Goal: Task Accomplishment & Management: Complete application form

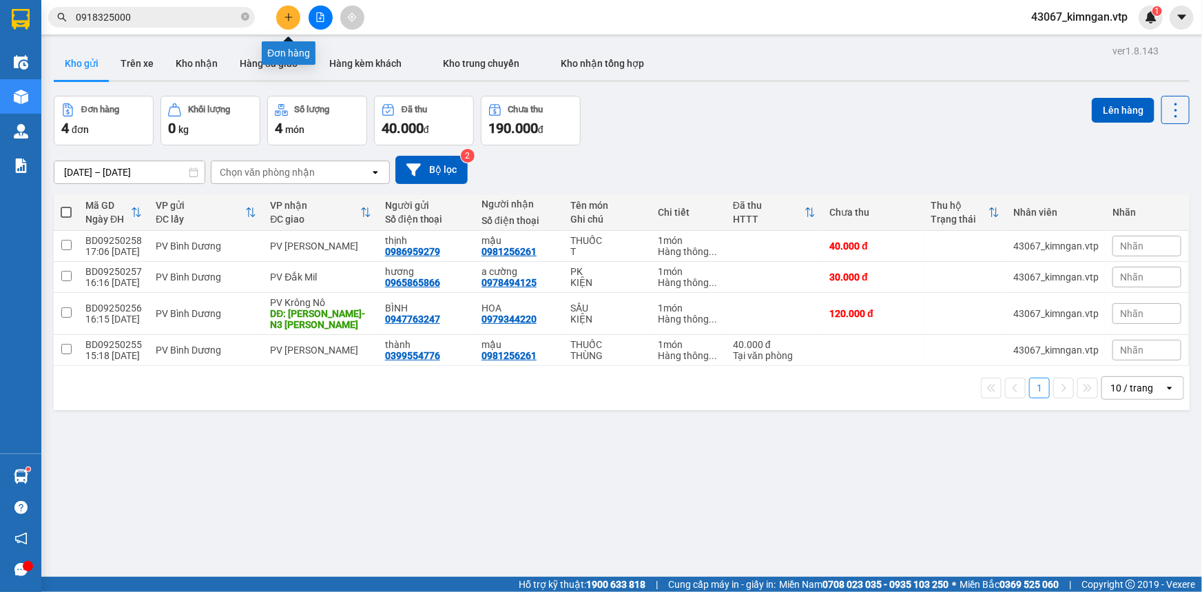
click at [292, 23] on button at bounding box center [288, 18] width 24 height 24
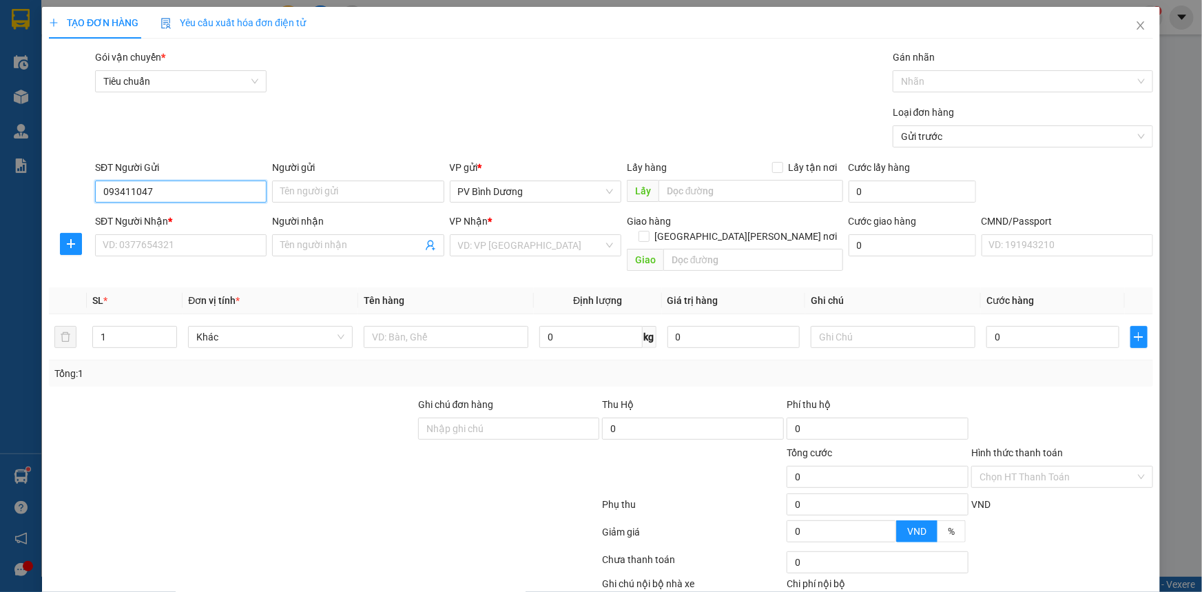
click at [132, 191] on input "093411047" at bounding box center [181, 192] width 172 height 22
click at [148, 193] on input "09341047" at bounding box center [181, 192] width 172 height 22
click at [205, 221] on div "0934107388 - [PERSON_NAME]" at bounding box center [180, 219] width 154 height 15
type input "0934107388"
type input "TRINH"
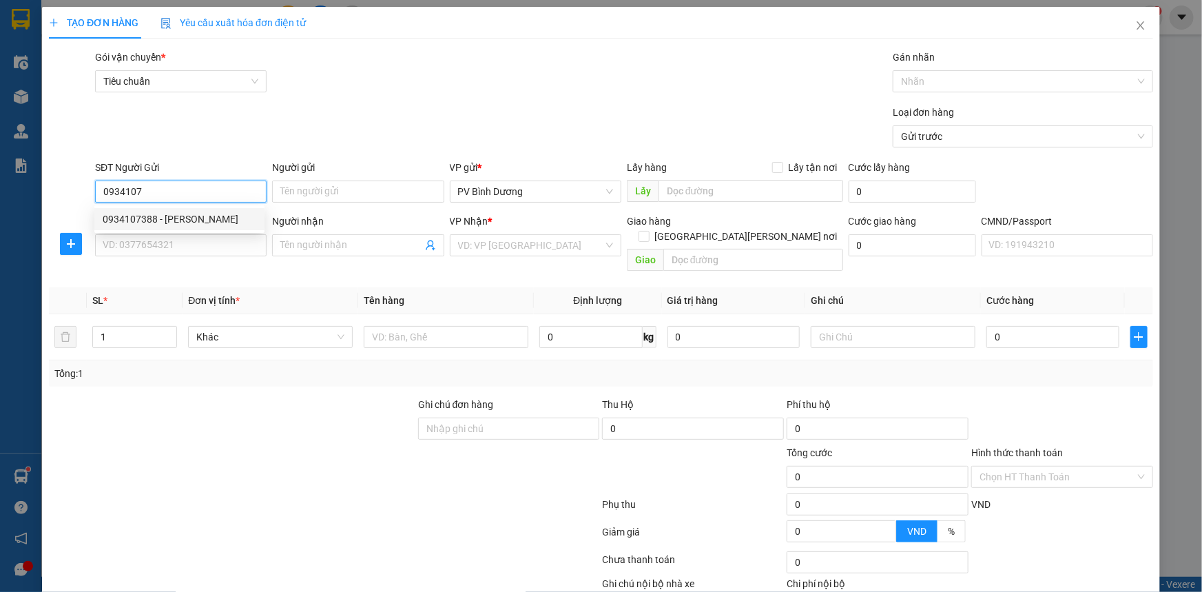
type input "0978543616"
type input "VY"
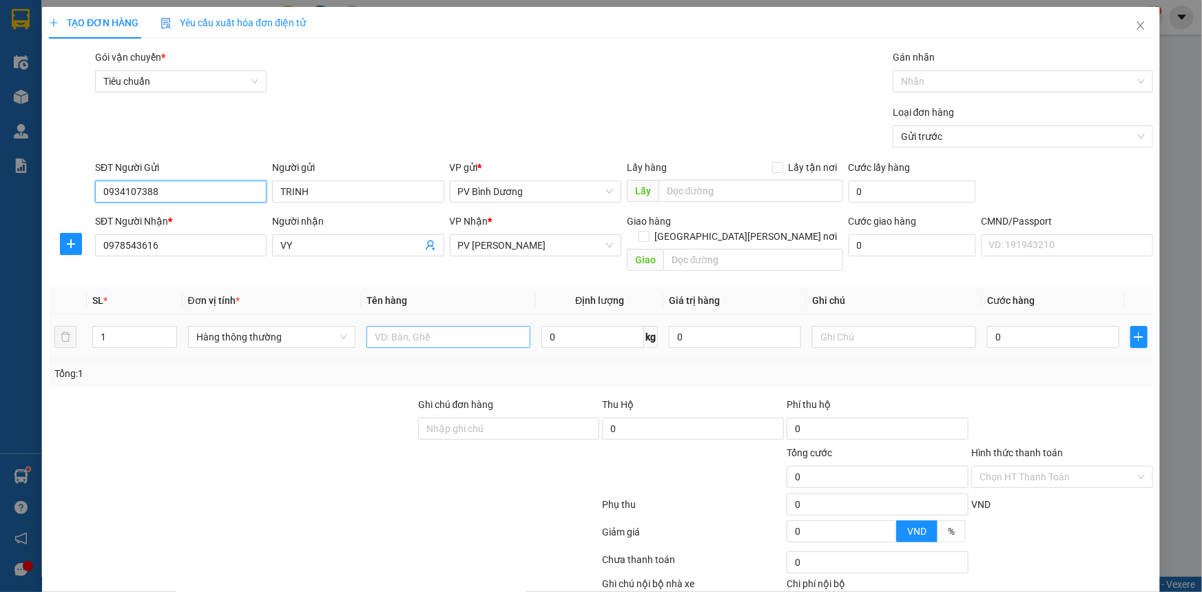
type input "0934107388"
click at [403, 327] on input "text" at bounding box center [449, 337] width 164 height 22
type input "PT"
click at [825, 326] on input "text" at bounding box center [894, 337] width 164 height 22
type input "K"
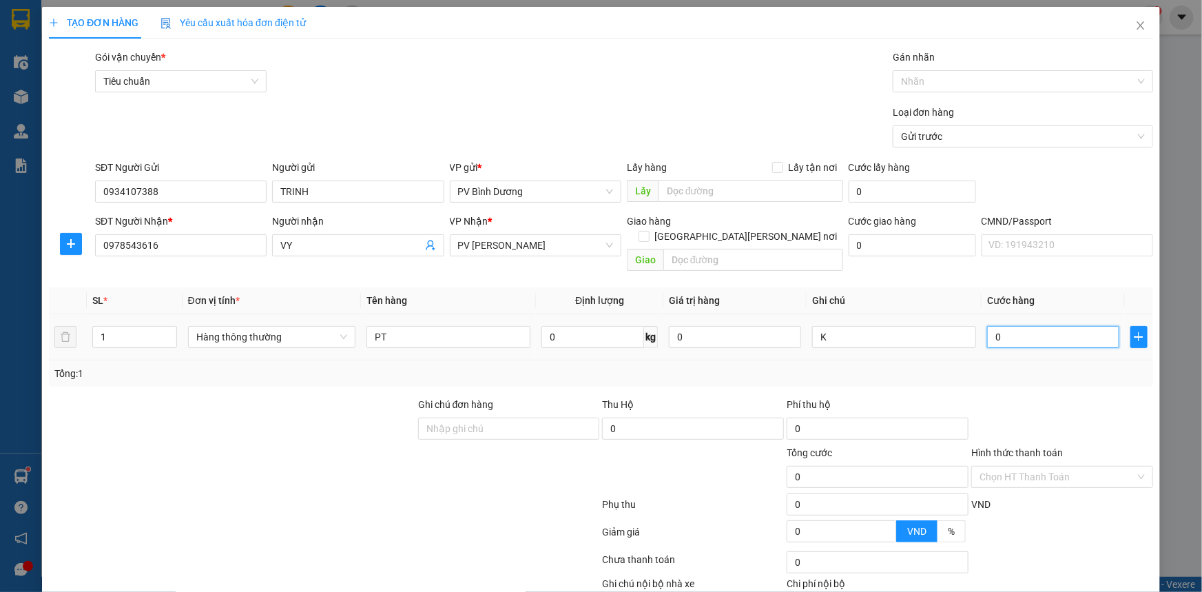
click at [1044, 326] on input "0" at bounding box center [1053, 337] width 132 height 22
type input "3"
type input "30"
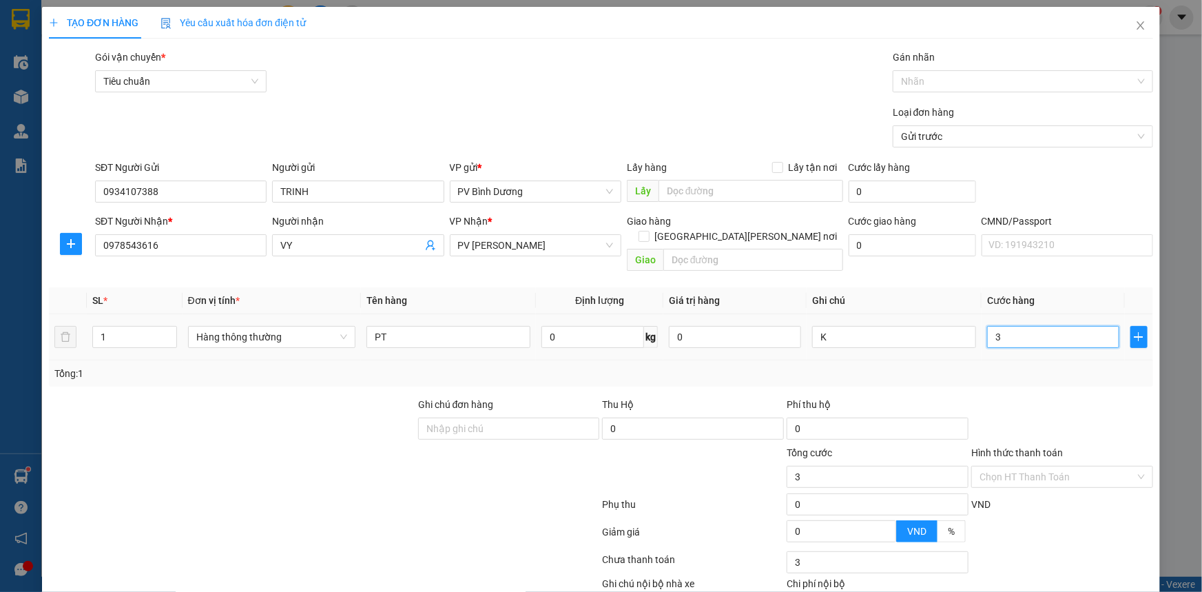
type input "30"
type input "300"
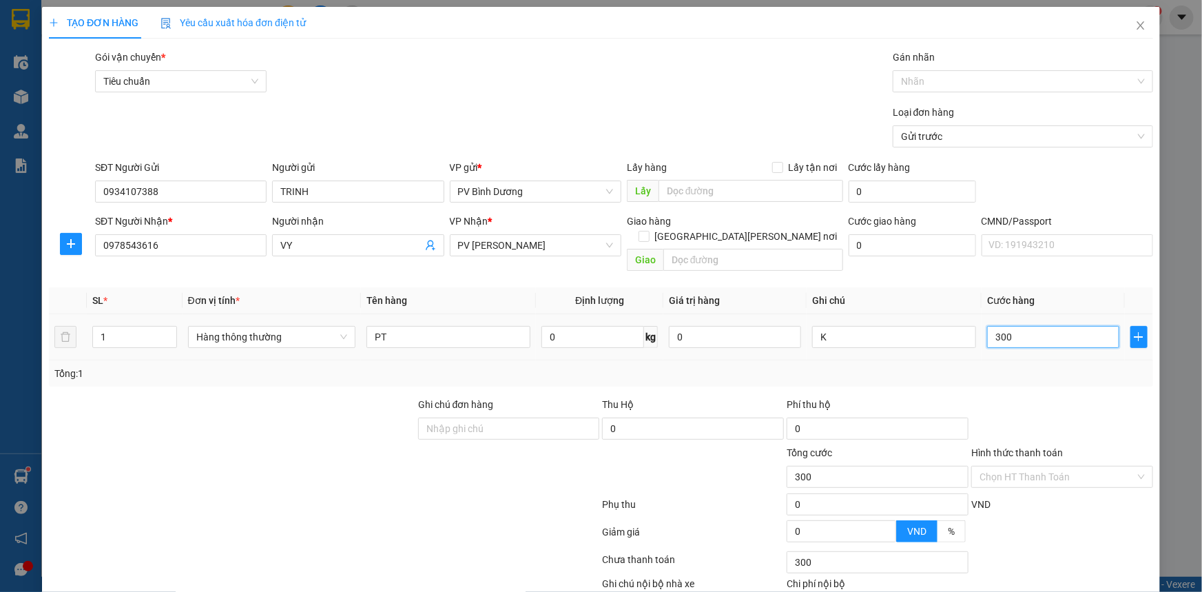
type input "3.000"
type input "30.000"
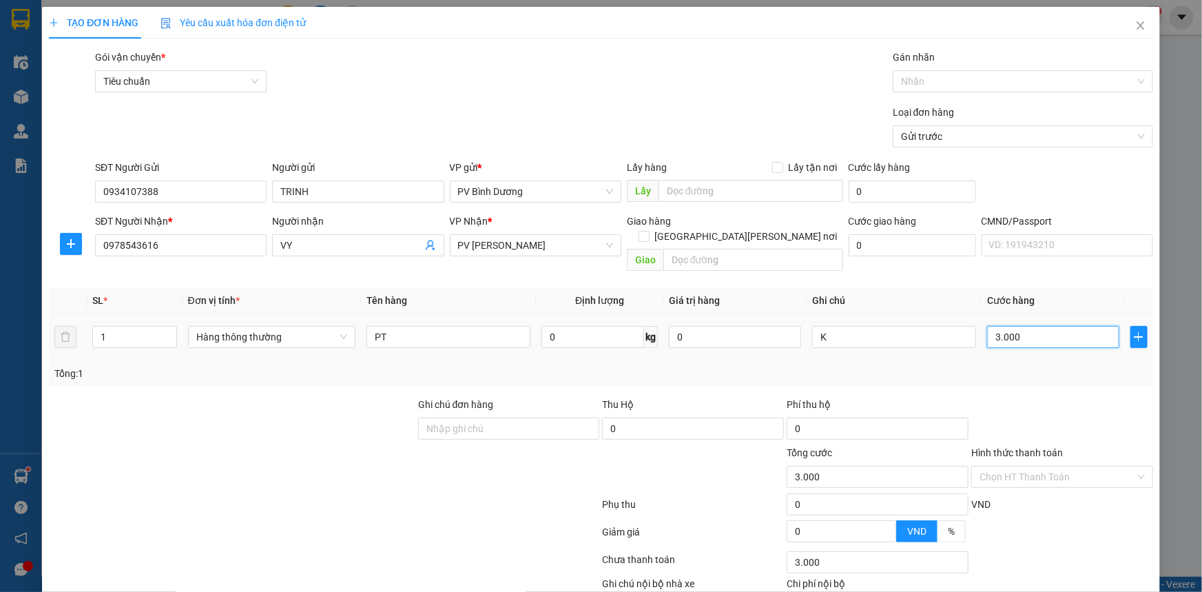
type input "30.000"
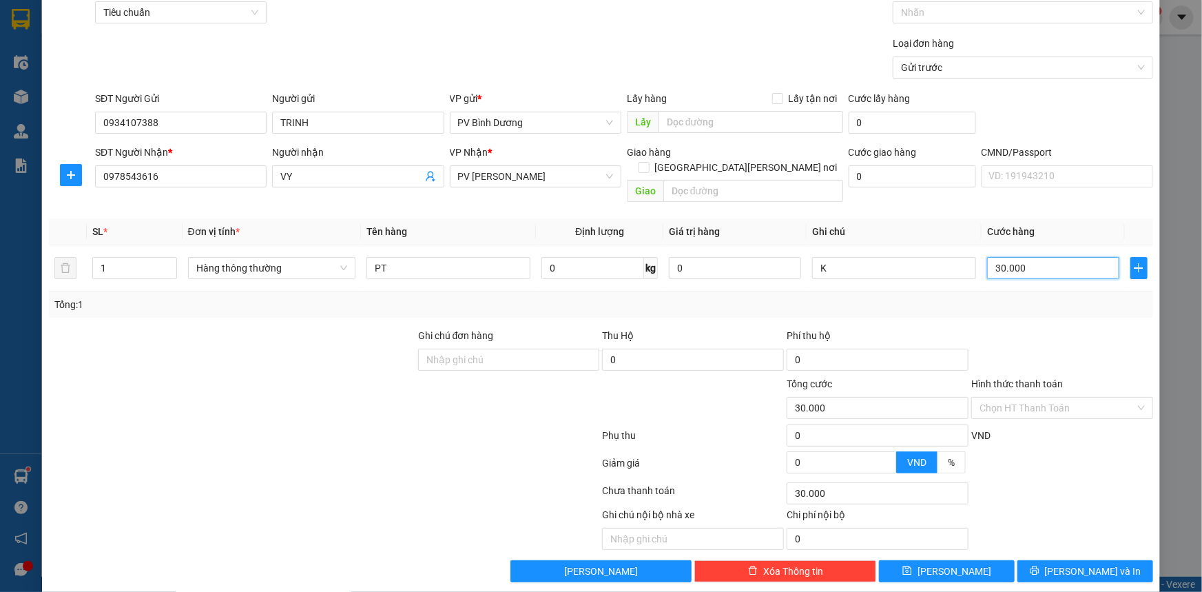
scroll to position [70, 0]
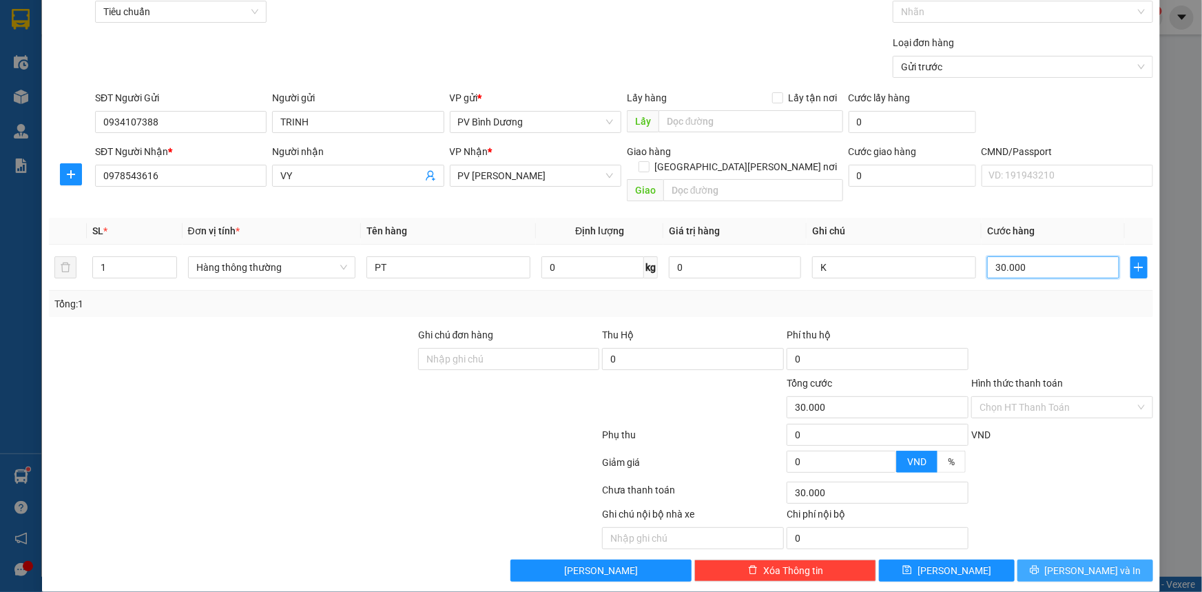
type input "30.000"
click at [1044, 559] on button "[PERSON_NAME] và In" at bounding box center [1086, 570] width 136 height 22
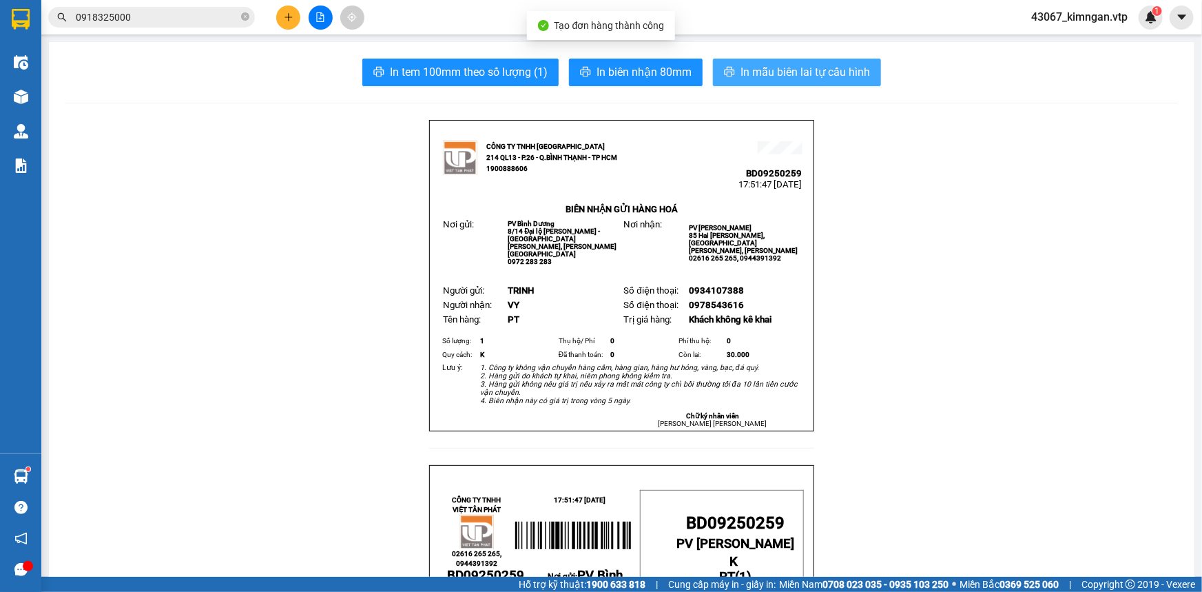
click at [758, 61] on button "In mẫu biên lai tự cấu hình" at bounding box center [797, 73] width 168 height 28
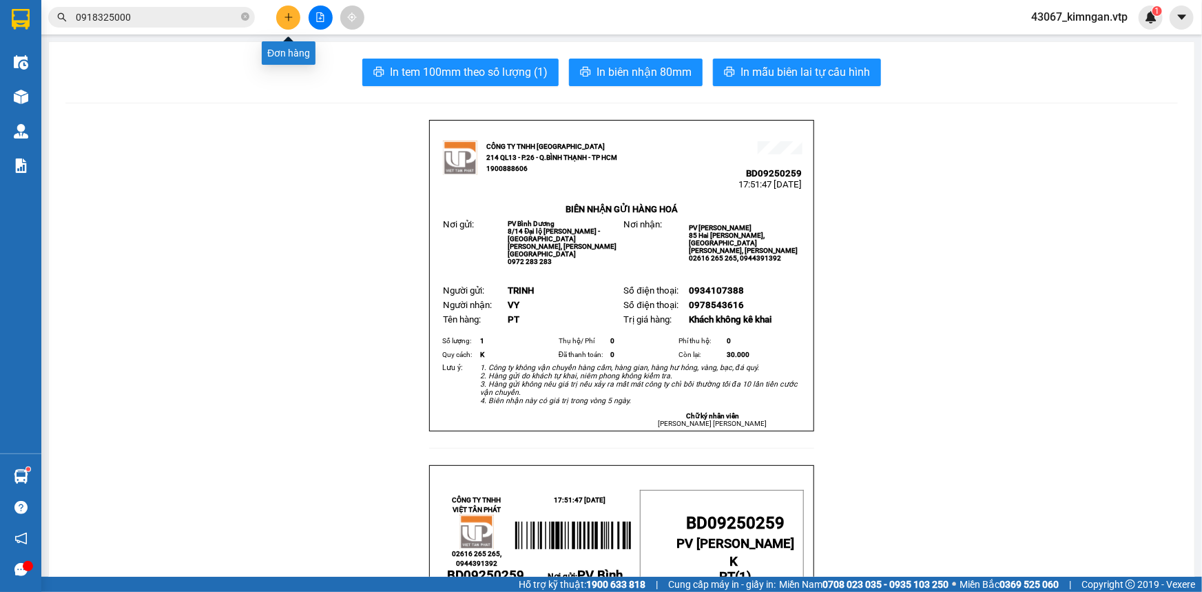
click at [287, 14] on icon "plus" at bounding box center [289, 17] width 10 height 10
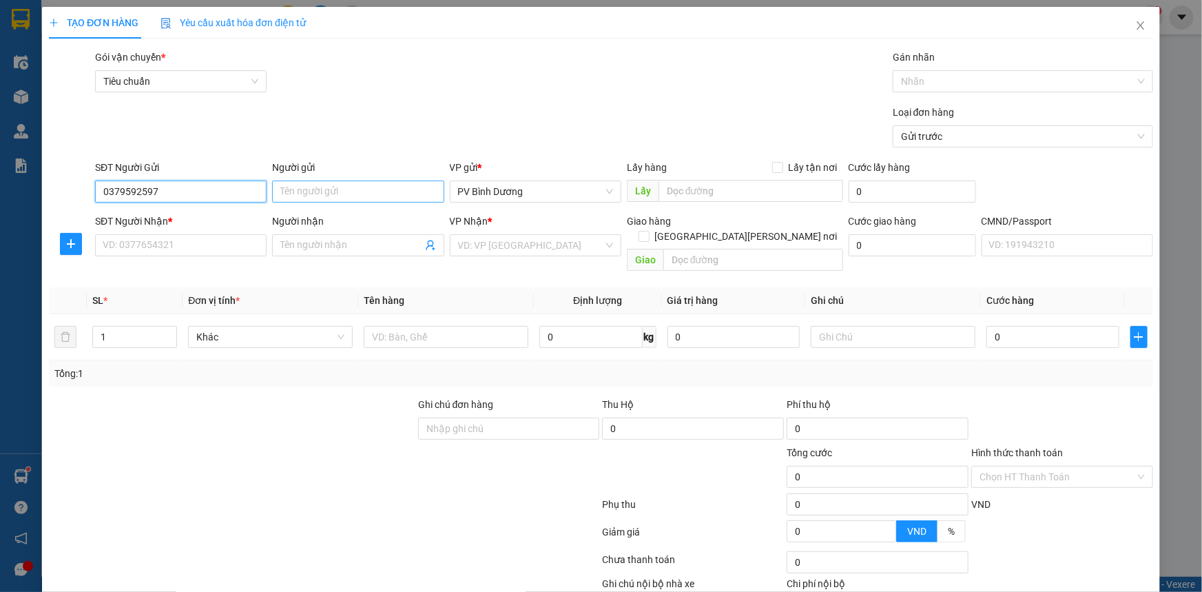
type input "0379592597"
click at [337, 195] on input "Người gửi" at bounding box center [358, 192] width 172 height 22
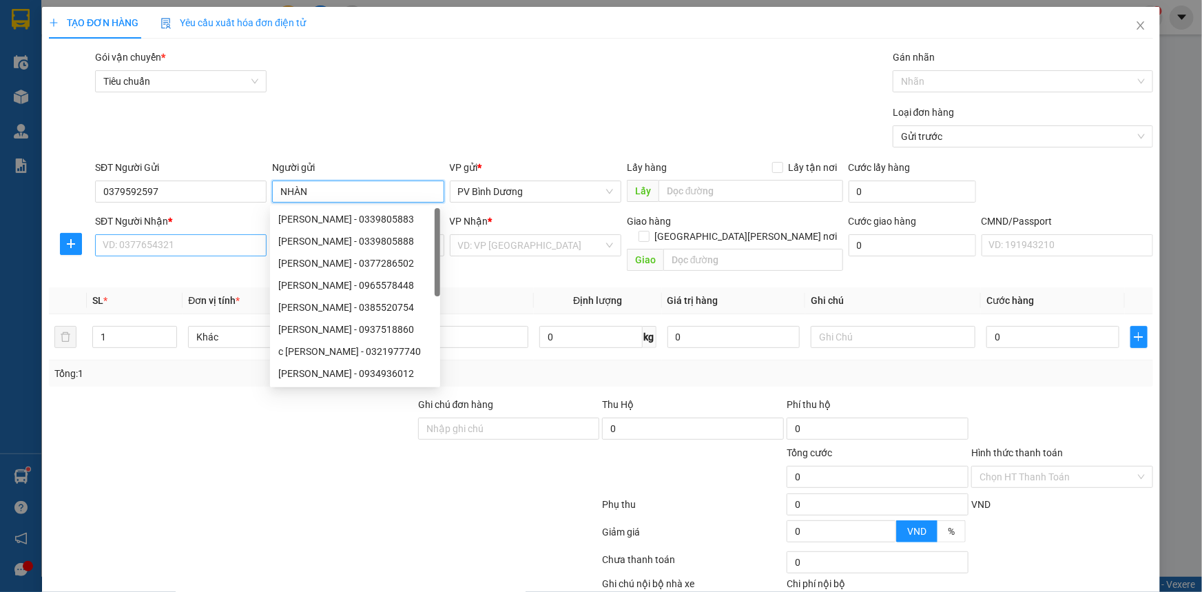
type input "NHÀN"
click at [164, 243] on input "SĐT Người Nhận *" at bounding box center [181, 245] width 172 height 22
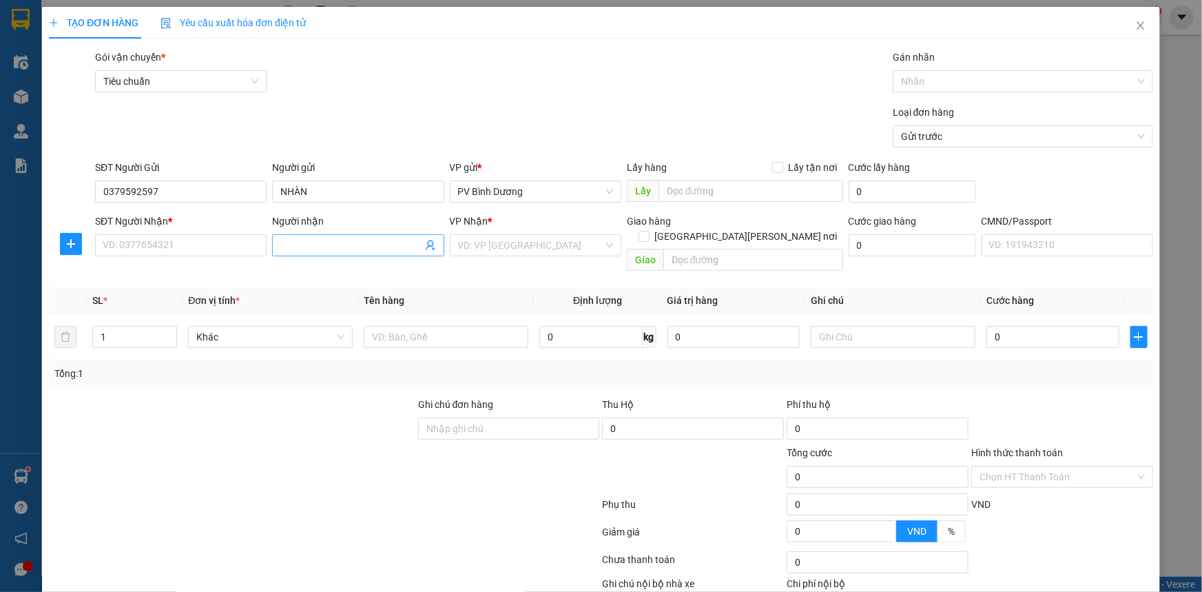
click at [327, 239] on input "Người nhận" at bounding box center [350, 245] width 141 height 15
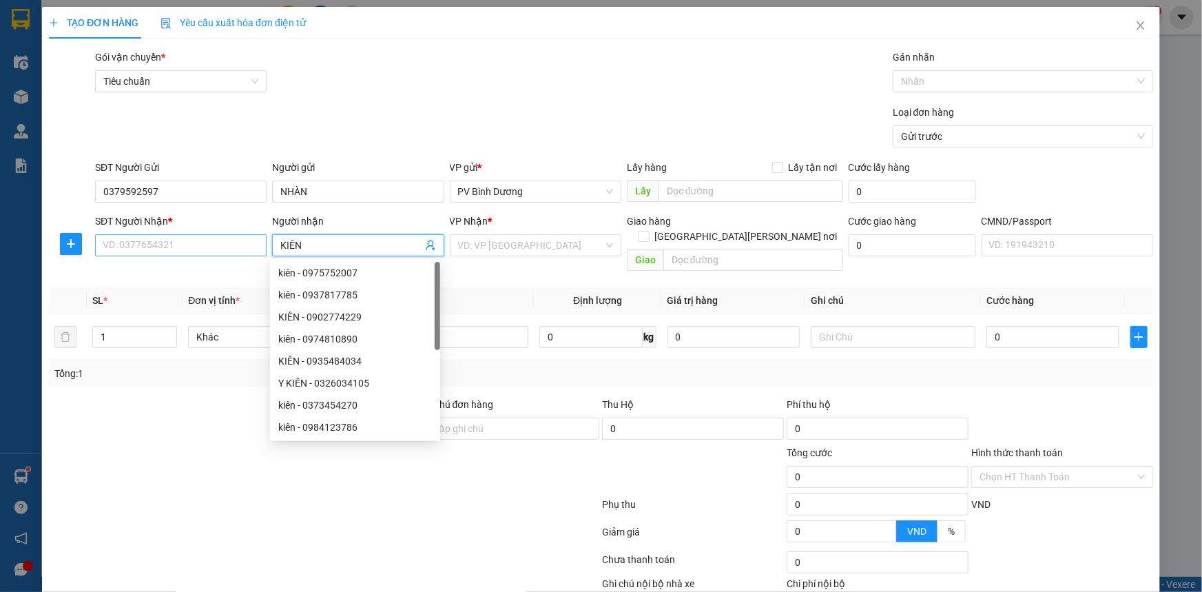
type input "KIÊN"
click at [114, 248] on input "SĐT Người Nhận *" at bounding box center [181, 245] width 172 height 22
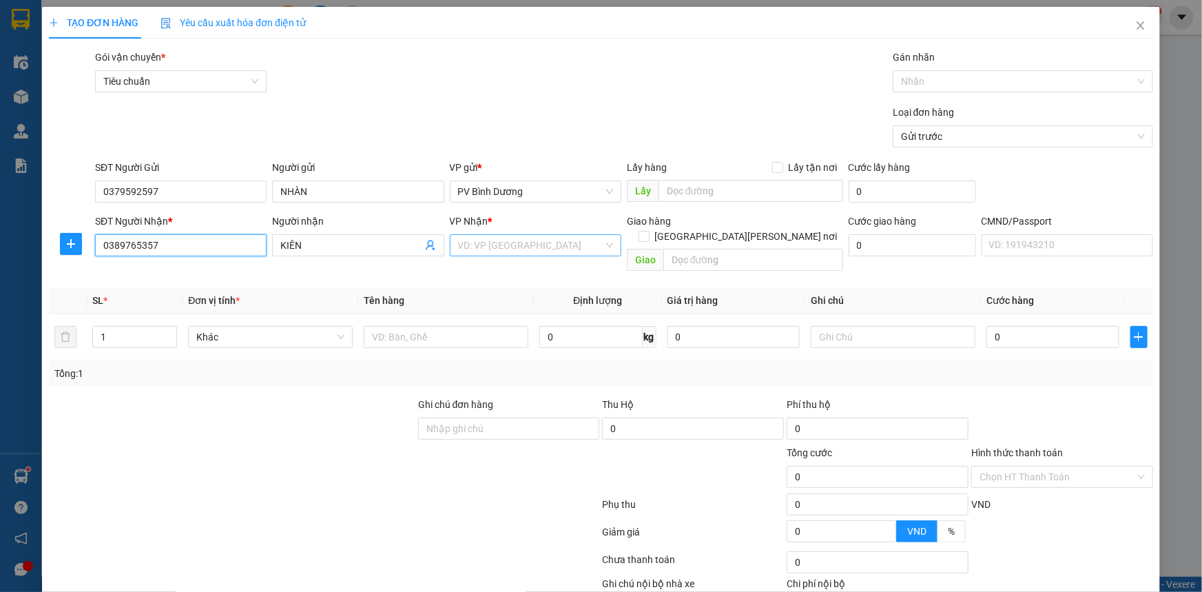
type input "0389765357"
click at [501, 251] on input "search" at bounding box center [530, 245] width 145 height 21
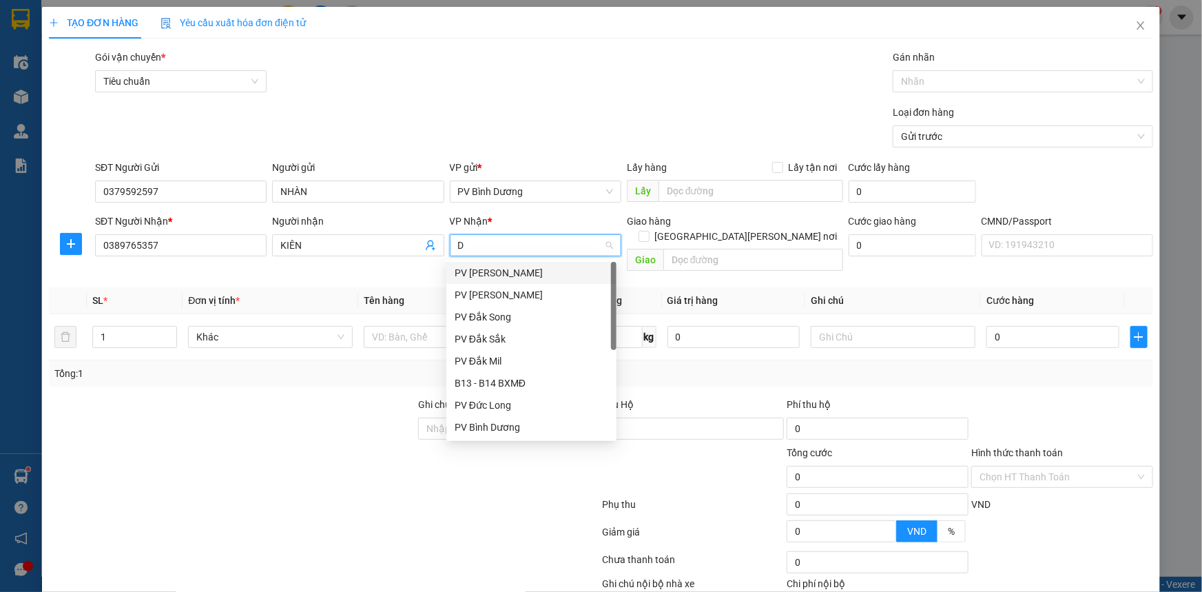
type input "DS"
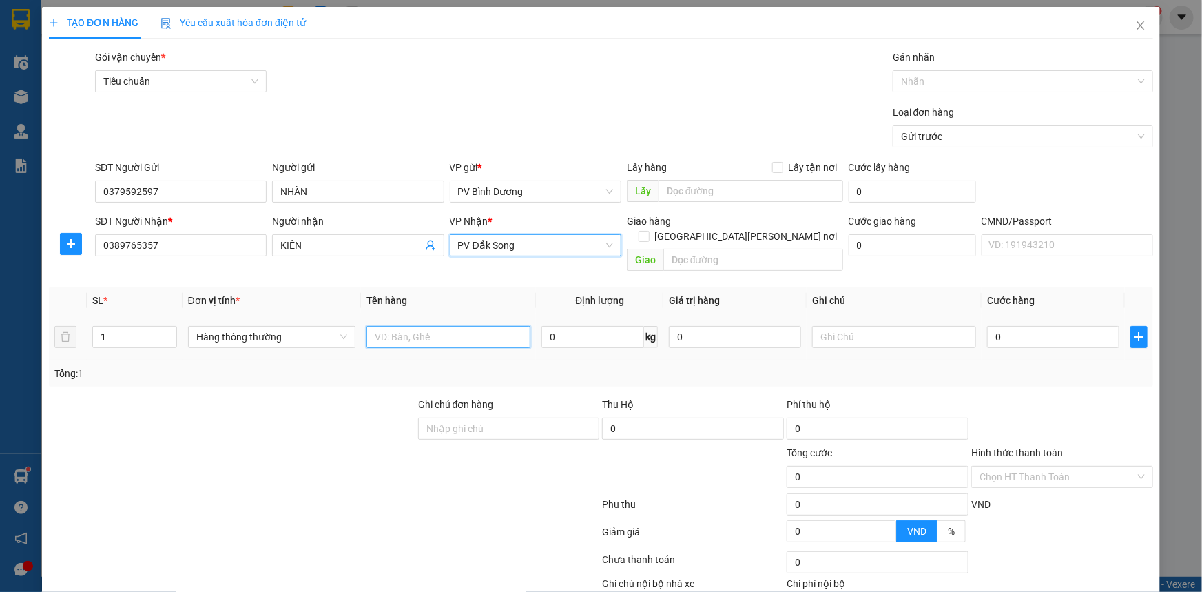
click at [403, 326] on input "text" at bounding box center [449, 337] width 164 height 22
type input "MÁY TÍNH"
click at [834, 326] on input "text" at bounding box center [894, 337] width 164 height 22
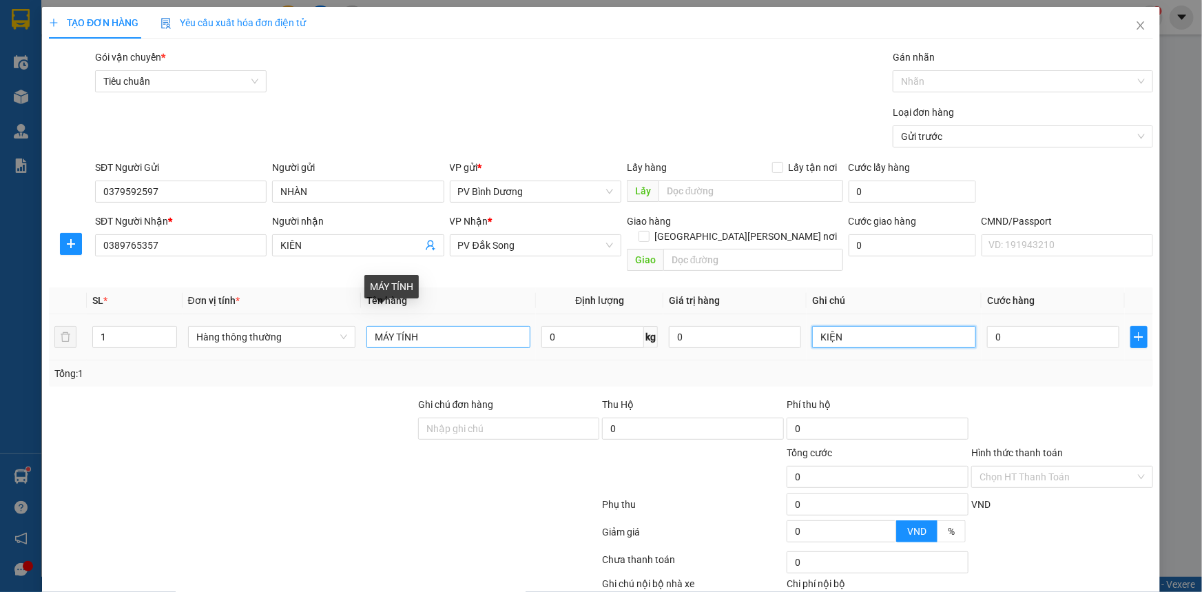
type input "KIỆN"
click at [453, 326] on input "MÁY TÍNH" at bounding box center [449, 337] width 164 height 22
type input "MÁY TÍNH"
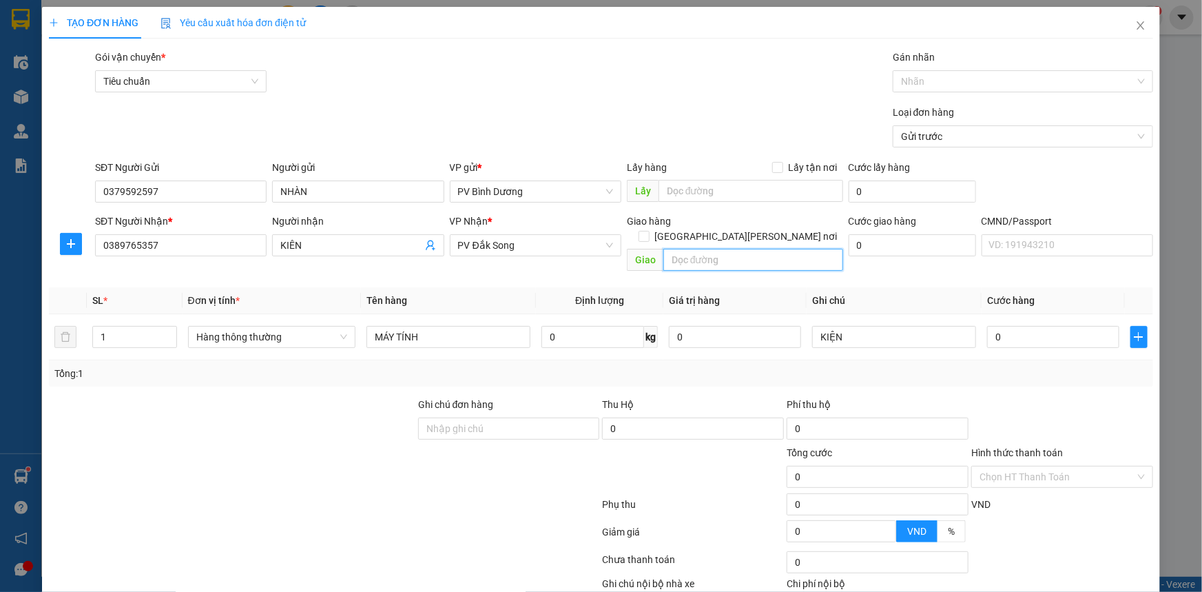
click at [697, 249] on input "text" at bounding box center [754, 260] width 180 height 22
type input "CẨN THẬN/ [PERSON_NAME] [PERSON_NAME]"
click at [1020, 326] on input "0" at bounding box center [1053, 337] width 132 height 22
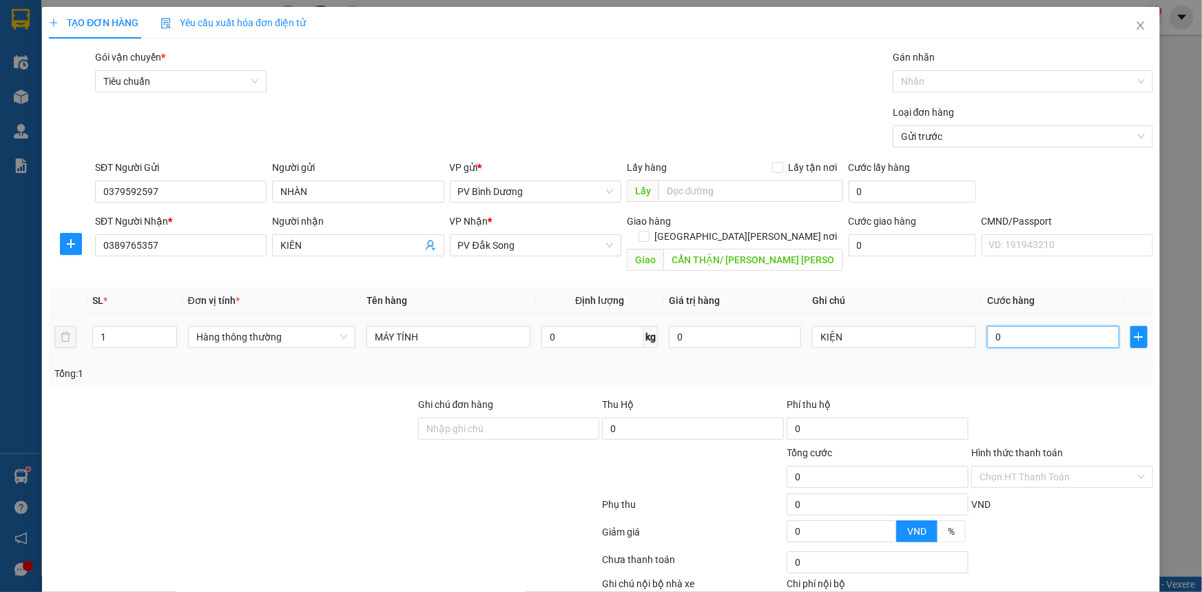
type input "2"
type input "20"
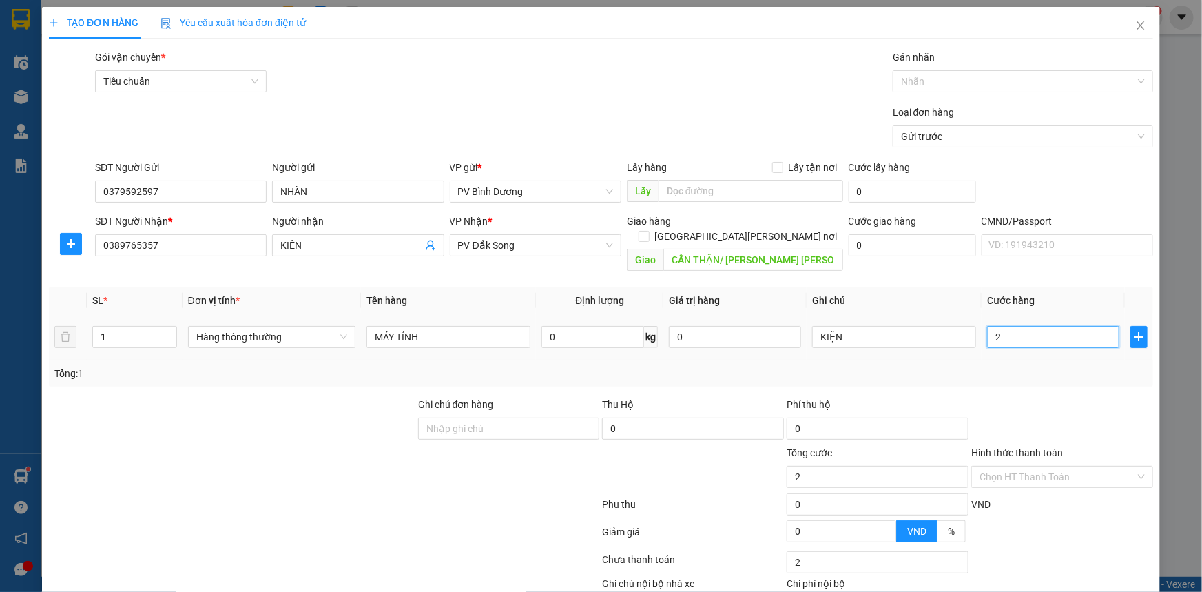
type input "20"
type input "200"
type input "2.000"
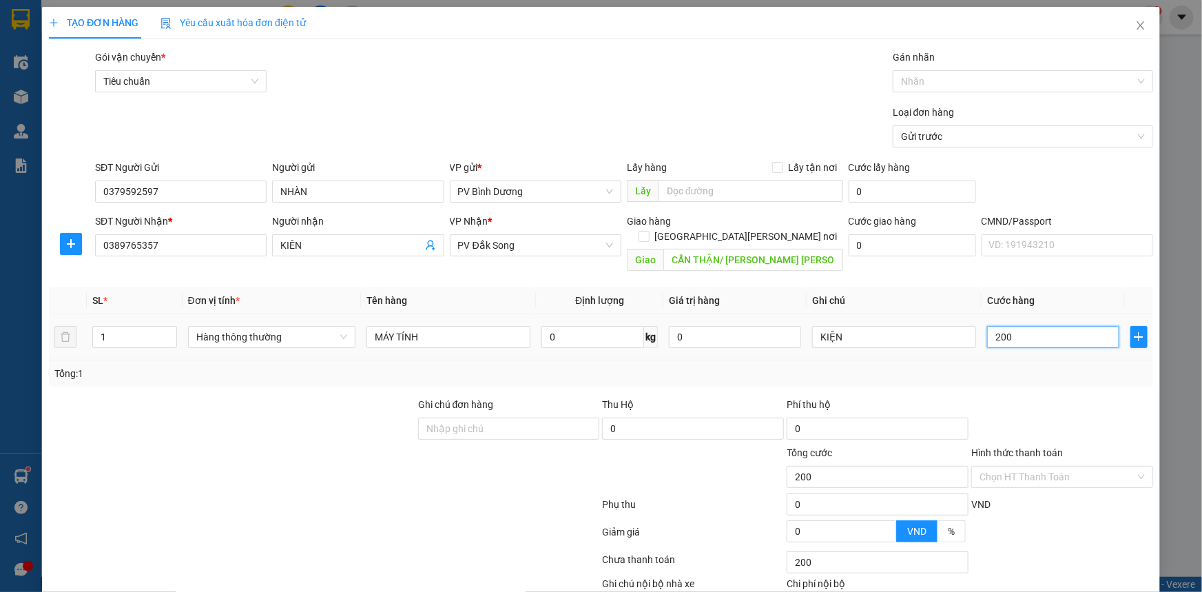
type input "2.000"
type input "20.000"
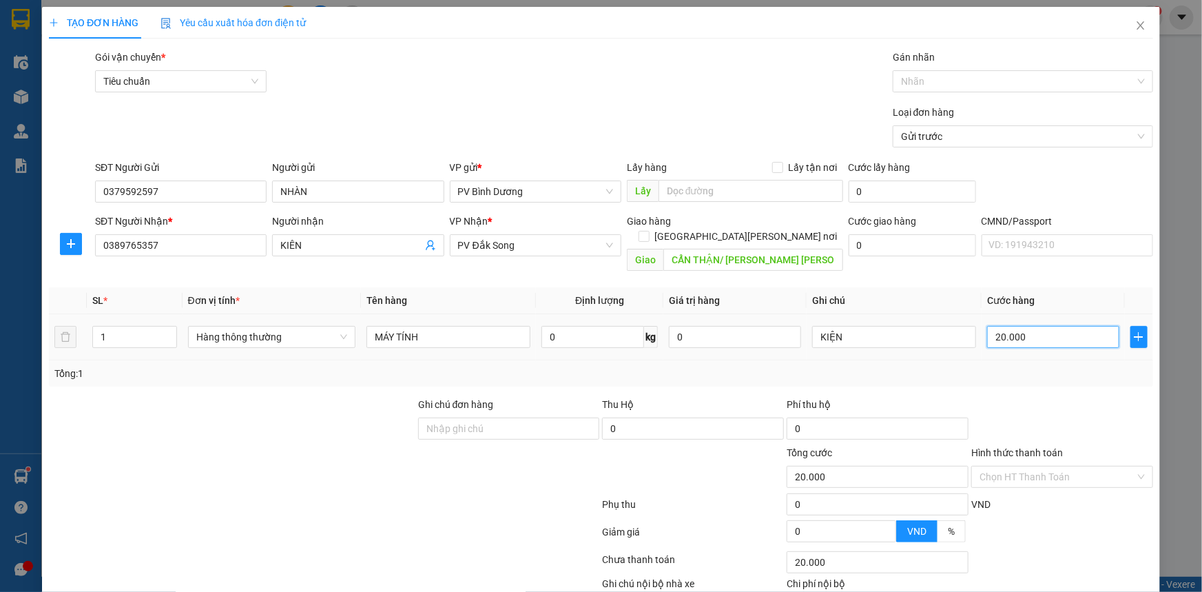
type input "200.000"
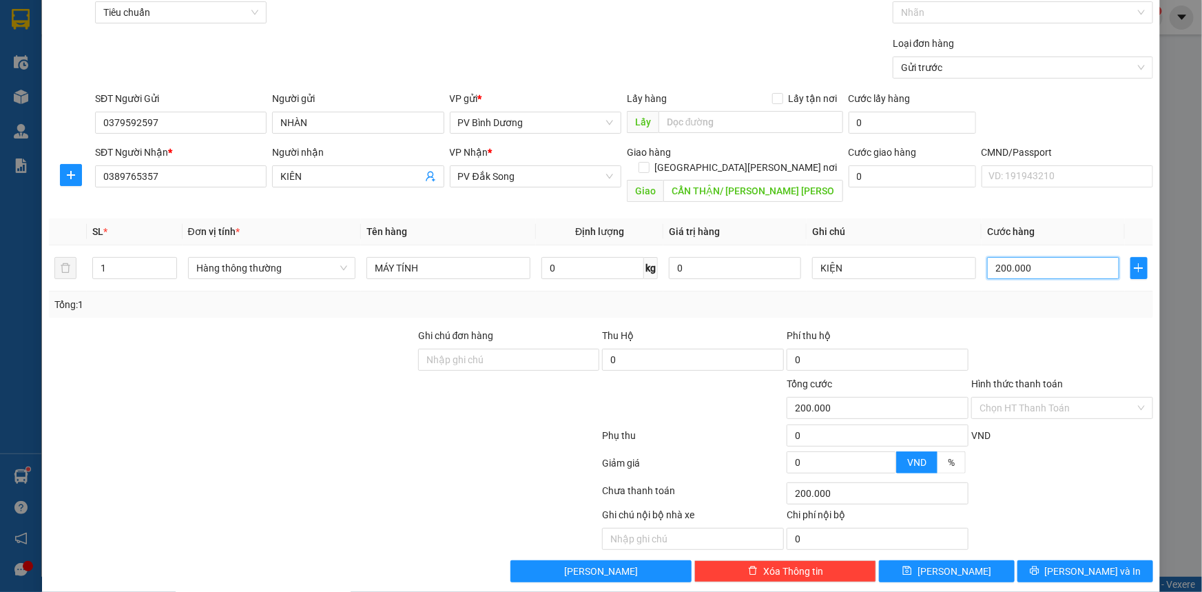
scroll to position [70, 0]
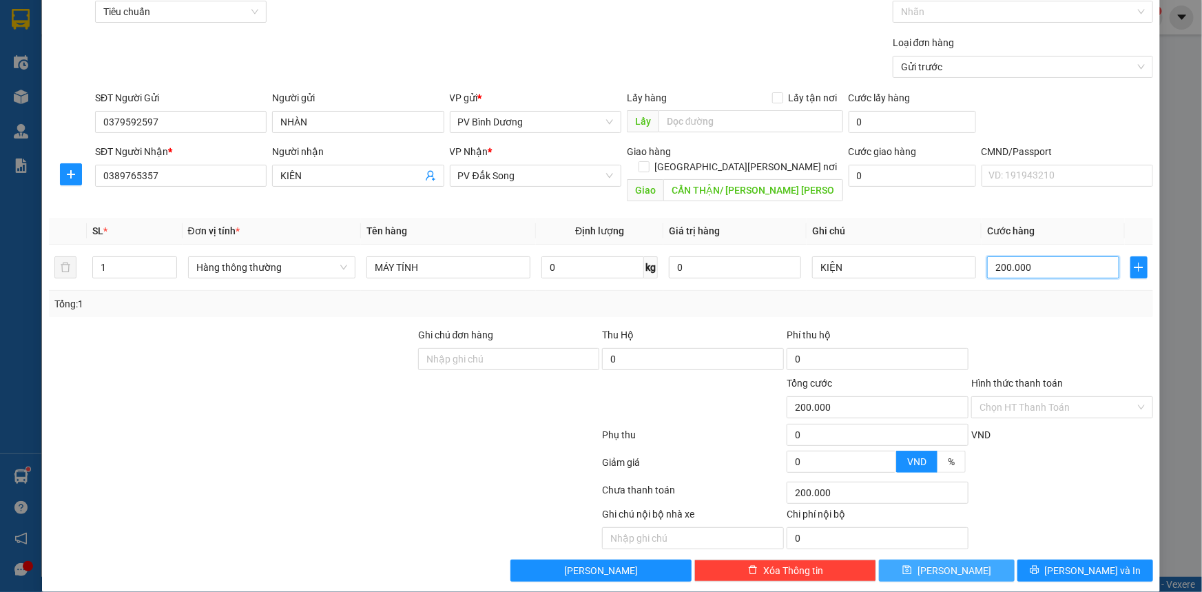
type input "200.000"
click at [966, 559] on button "[PERSON_NAME]" at bounding box center [947, 570] width 136 height 22
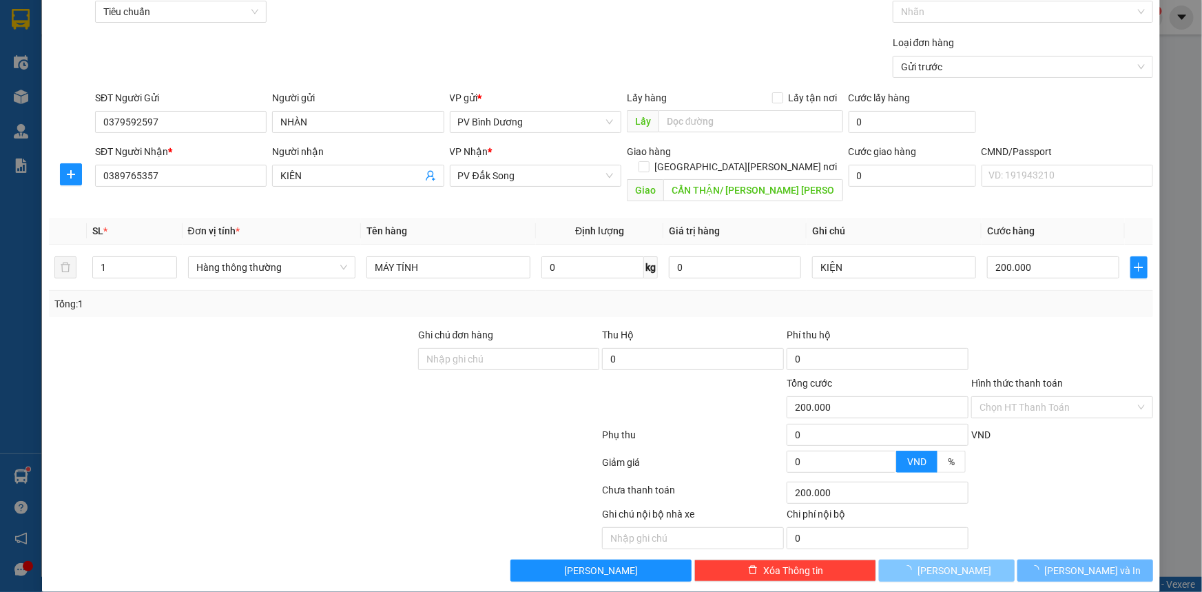
type input "0"
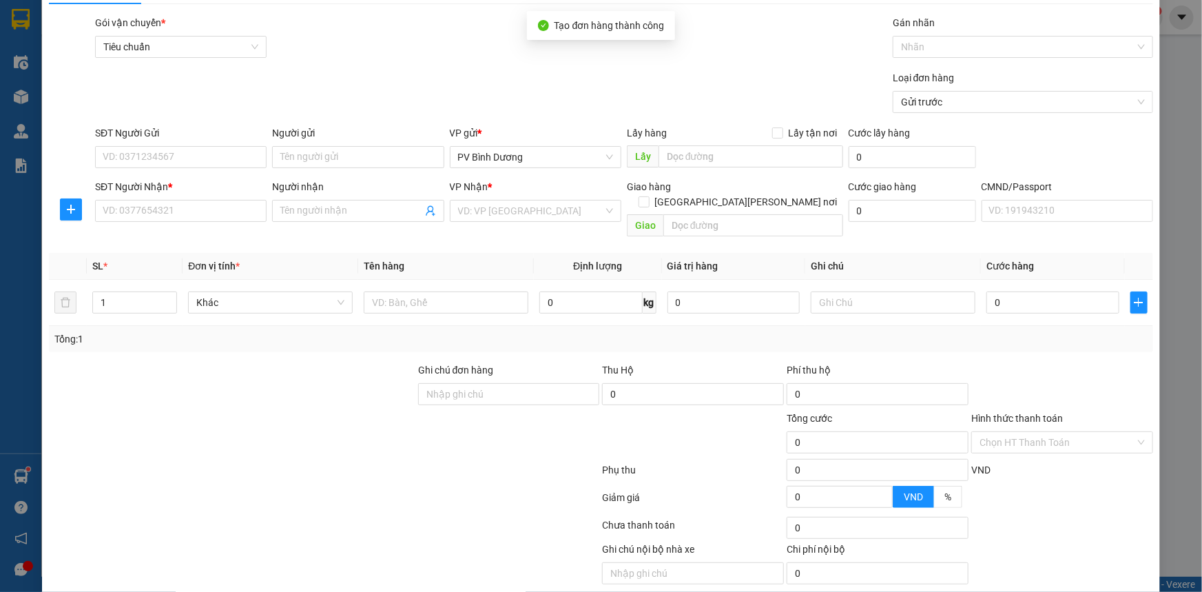
scroll to position [0, 0]
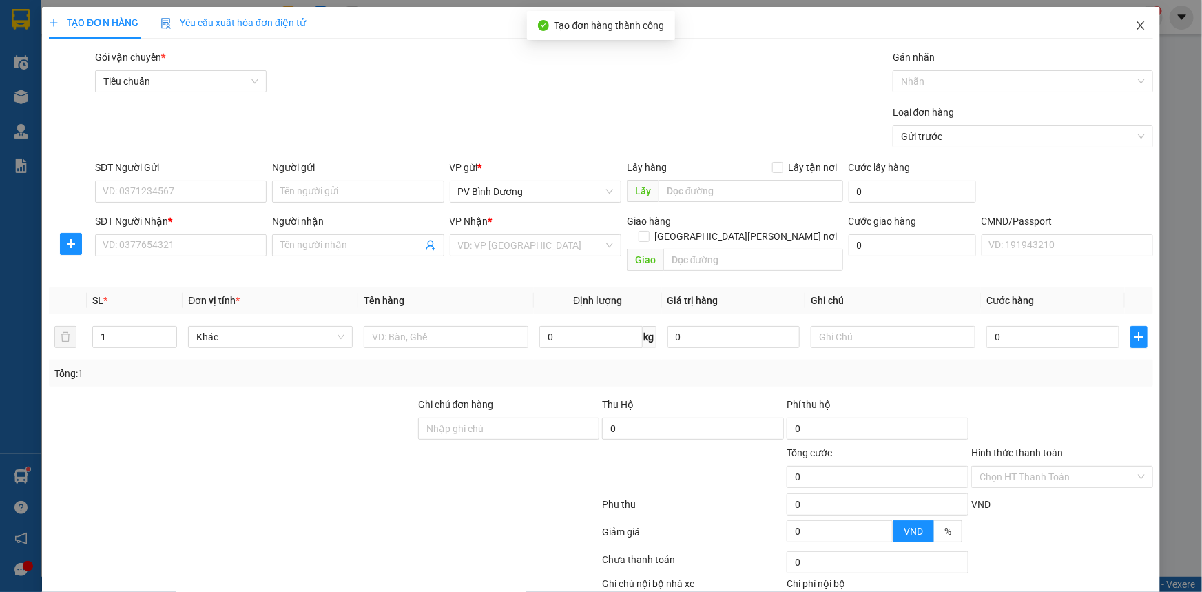
click at [1137, 25] on icon "close" at bounding box center [1141, 25] width 8 height 8
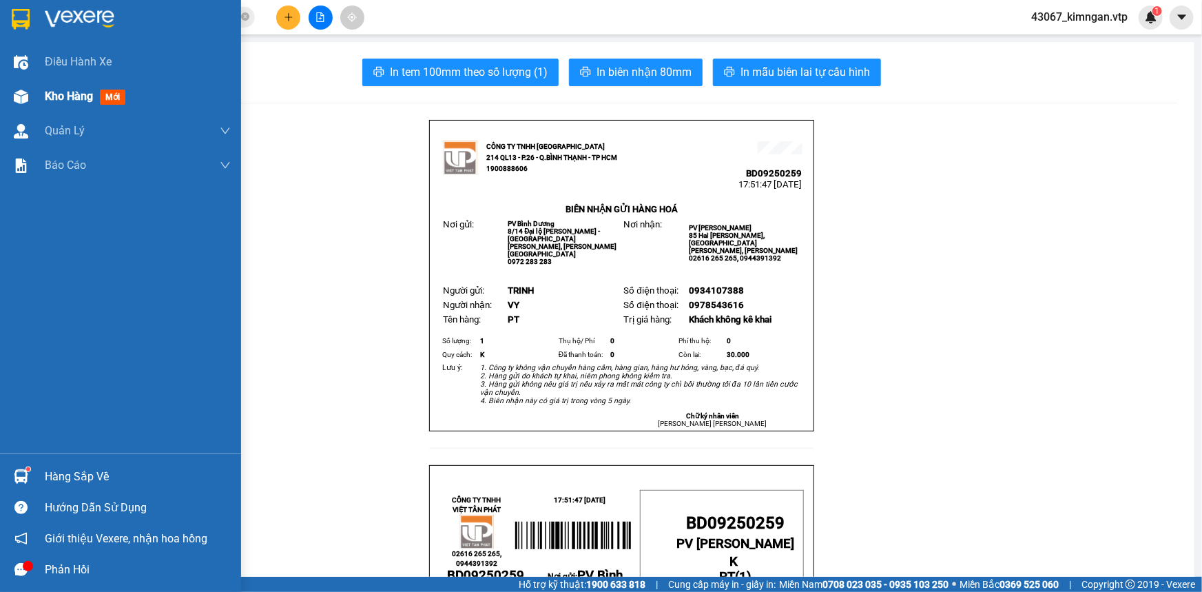
click at [12, 63] on div at bounding box center [21, 62] width 24 height 24
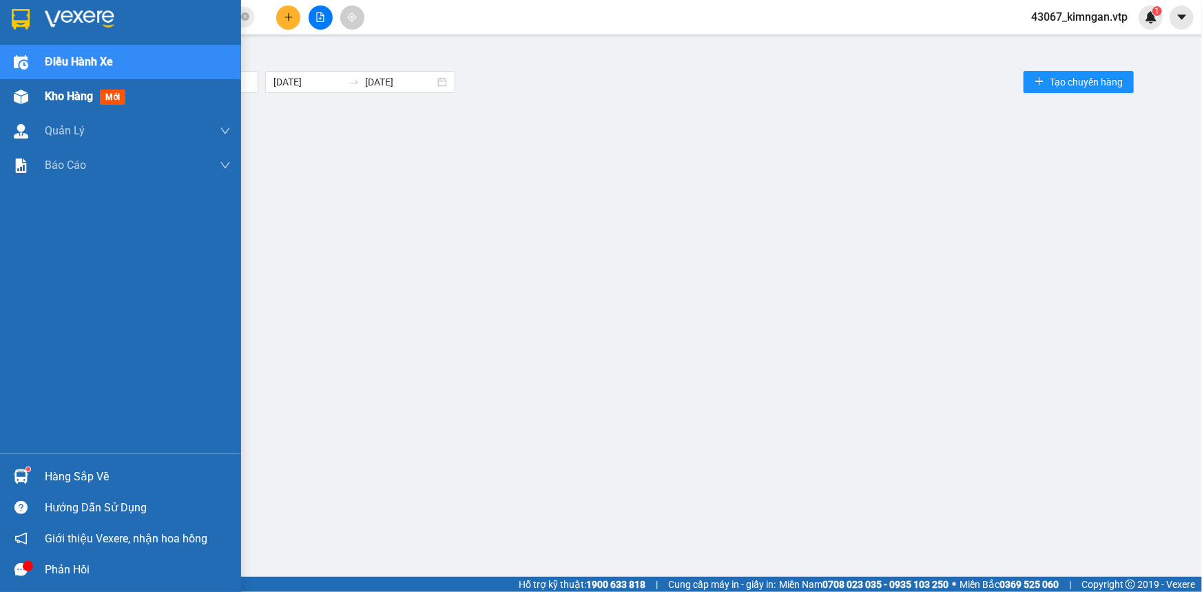
click at [40, 101] on div "Kho hàng mới" at bounding box center [120, 96] width 241 height 34
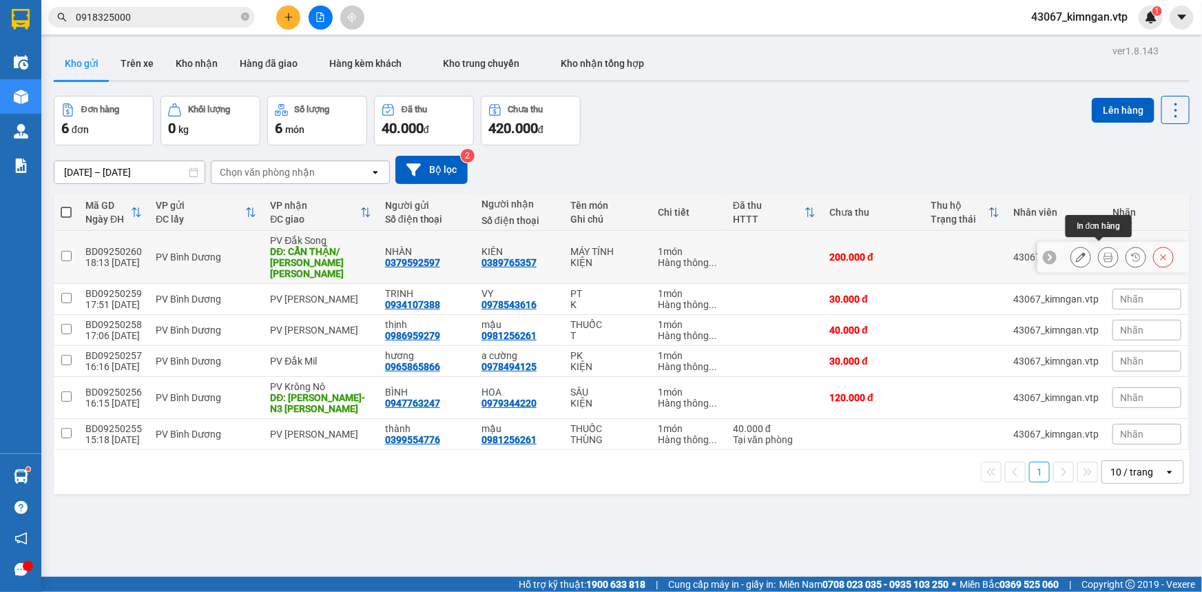
click at [1104, 255] on icon at bounding box center [1109, 257] width 10 height 10
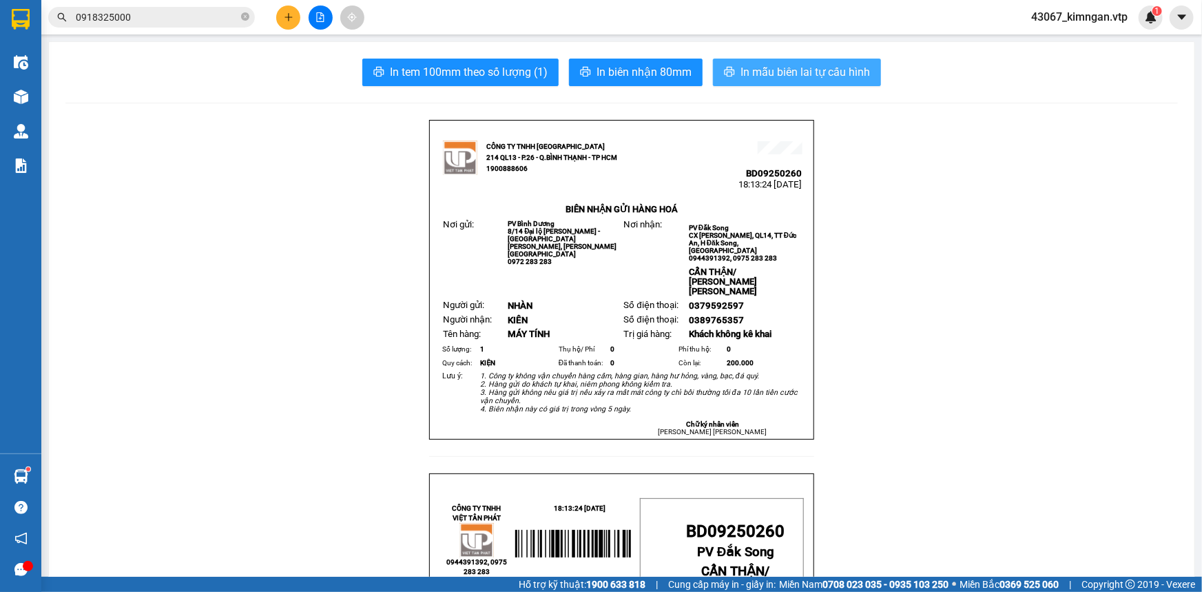
click at [828, 70] on span "In mẫu biên lai tự cấu hình" at bounding box center [806, 71] width 130 height 17
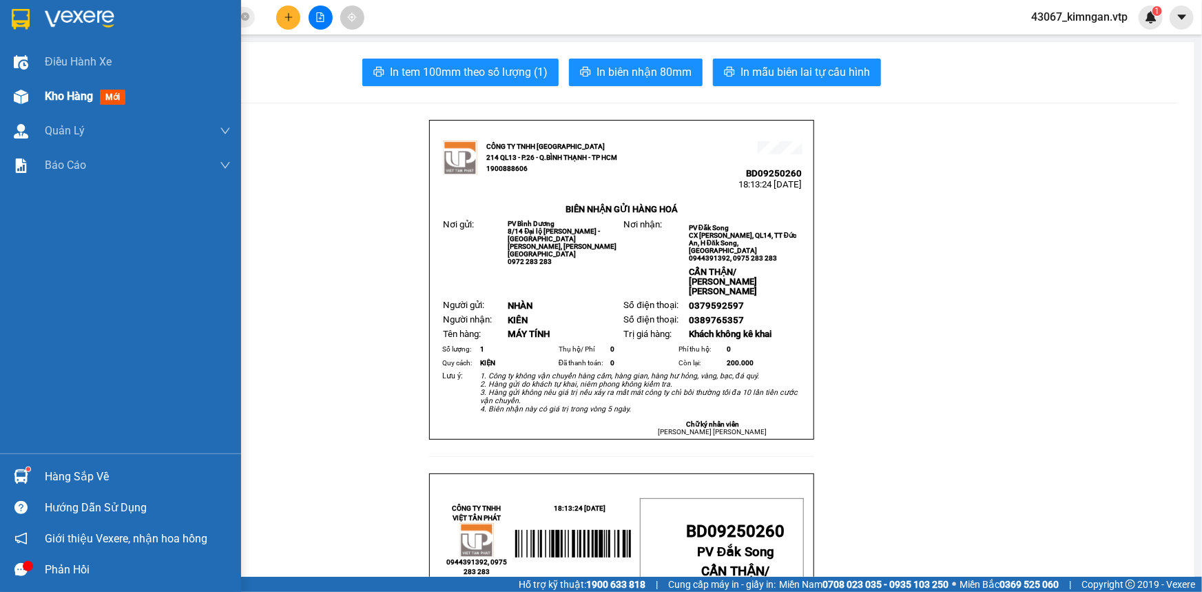
click at [53, 103] on span "Kho hàng" at bounding box center [69, 96] width 48 height 13
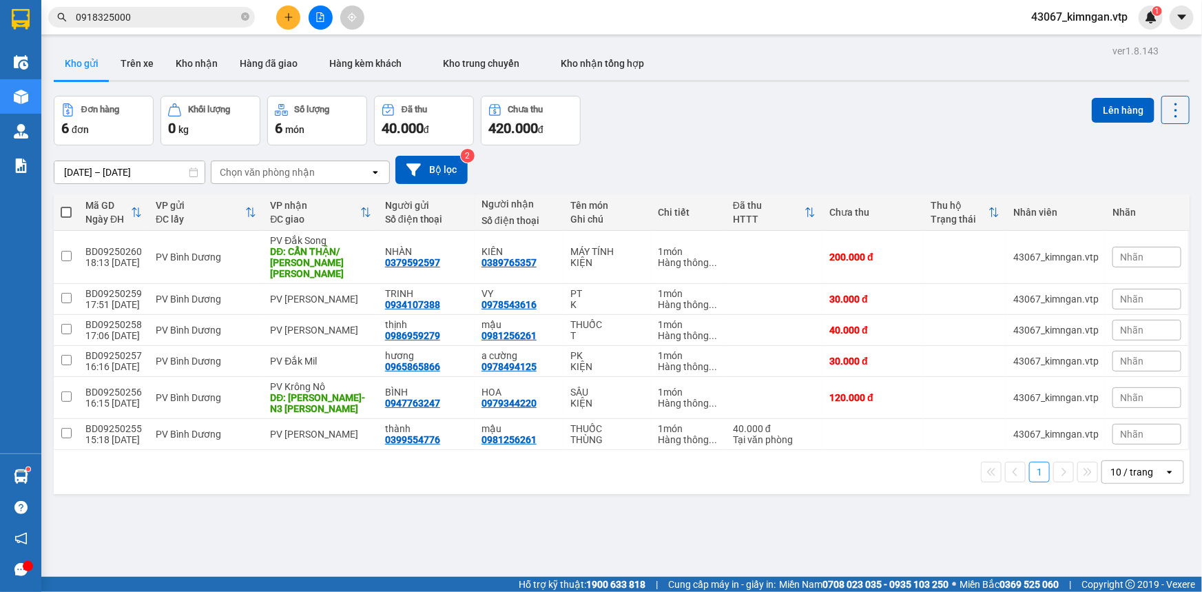
click at [289, 12] on icon "plus" at bounding box center [289, 17] width 10 height 10
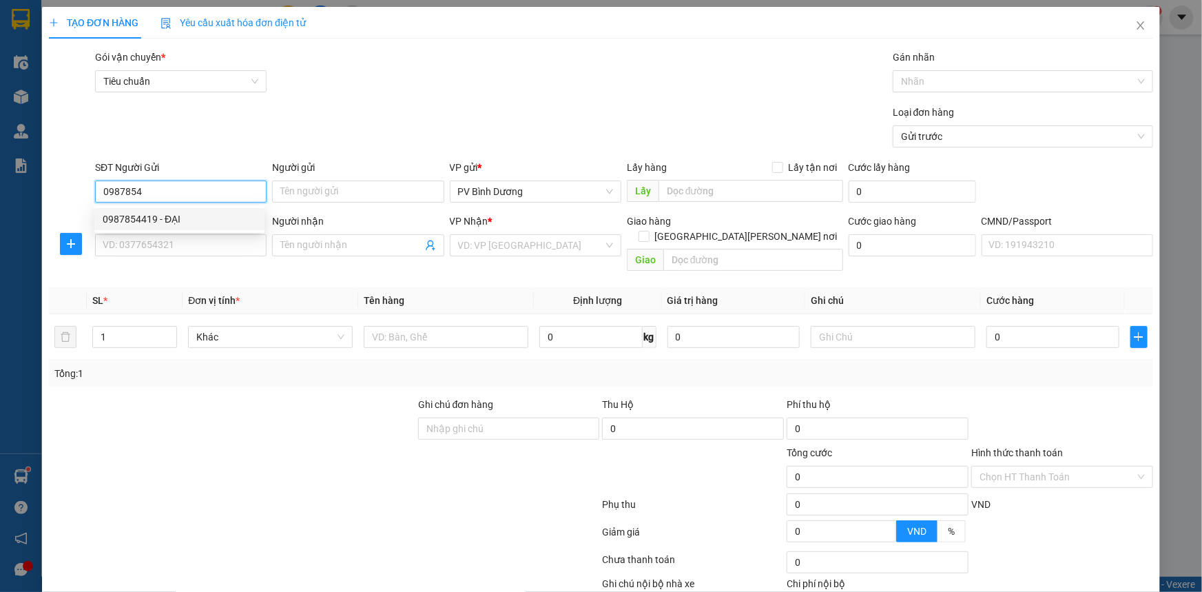
click at [169, 222] on div "0987854419 - ĐẠI" at bounding box center [180, 219] width 154 height 15
type input "0987854419"
type input "ĐẠI"
type input "0848750048"
type input "[PERSON_NAME]/knm"
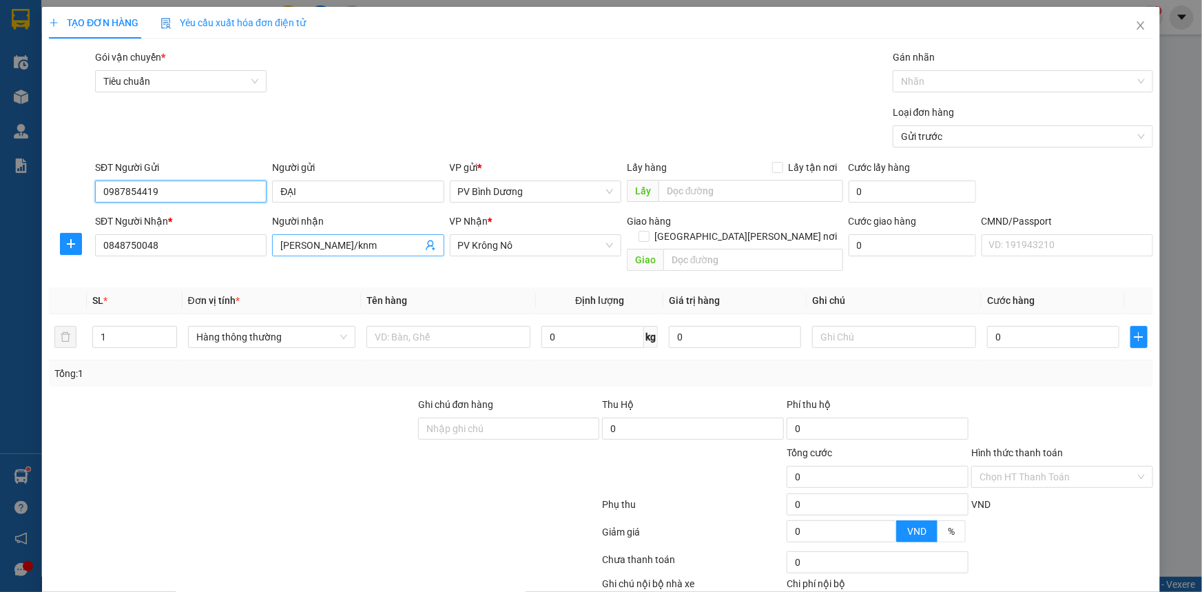
type input "0987854419"
click at [369, 250] on input "[PERSON_NAME]/knm" at bounding box center [350, 245] width 141 height 15
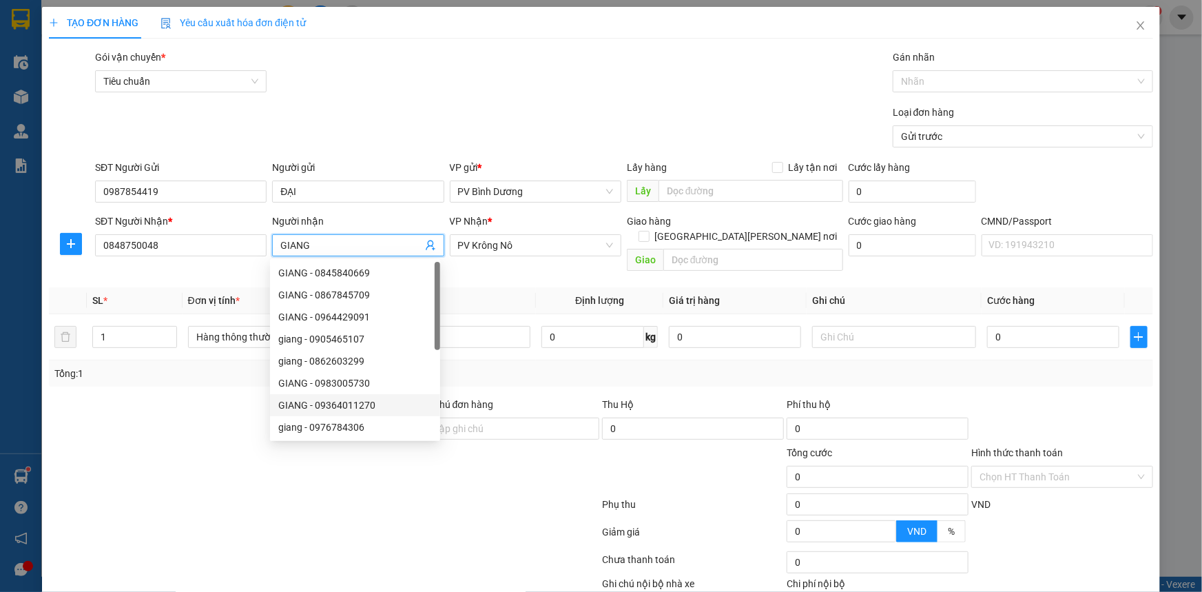
type input "GIANG"
click at [229, 525] on div at bounding box center [324, 535] width 553 height 28
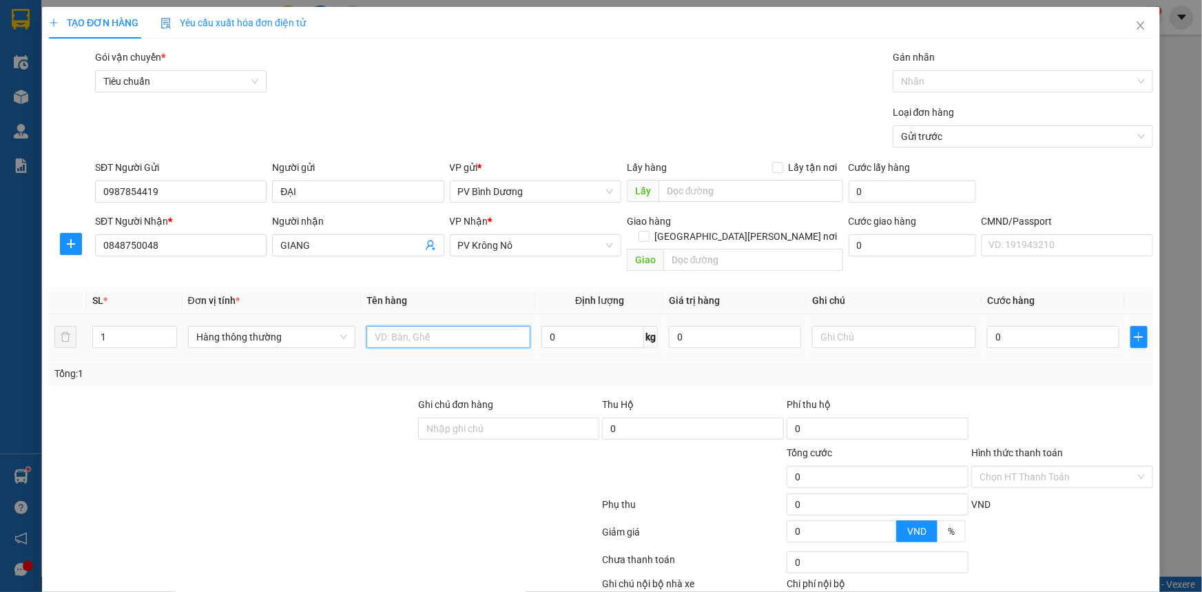
click at [460, 327] on input "text" at bounding box center [449, 337] width 164 height 22
type input "R"
type input "THUỐC"
click at [1062, 326] on input "0" at bounding box center [1053, 337] width 132 height 22
type input "3"
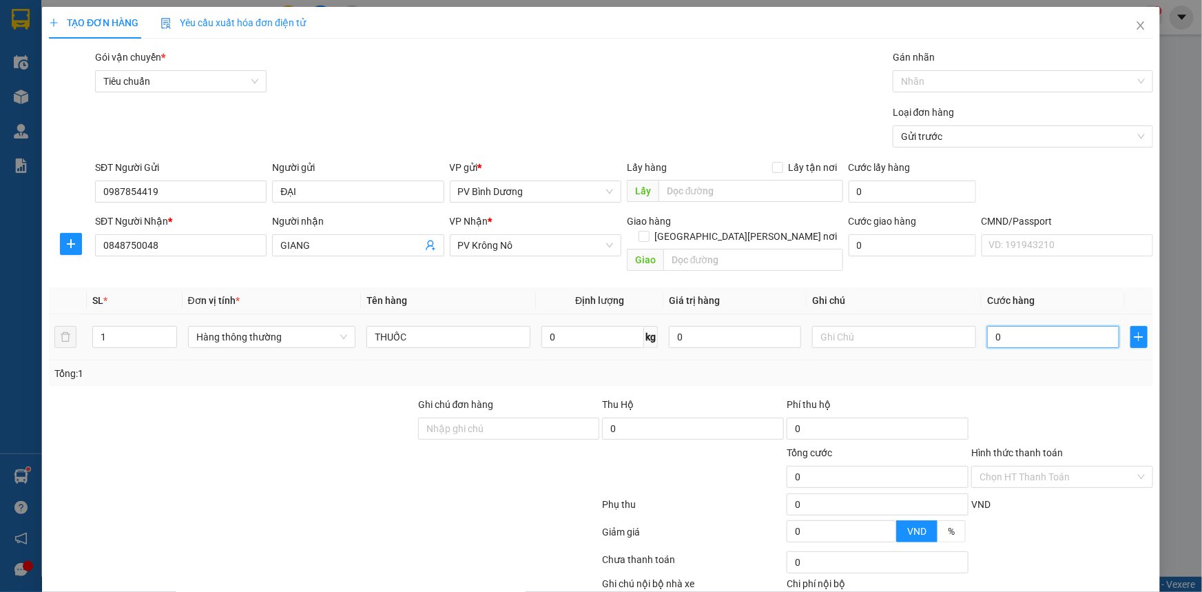
type input "3"
type input "30"
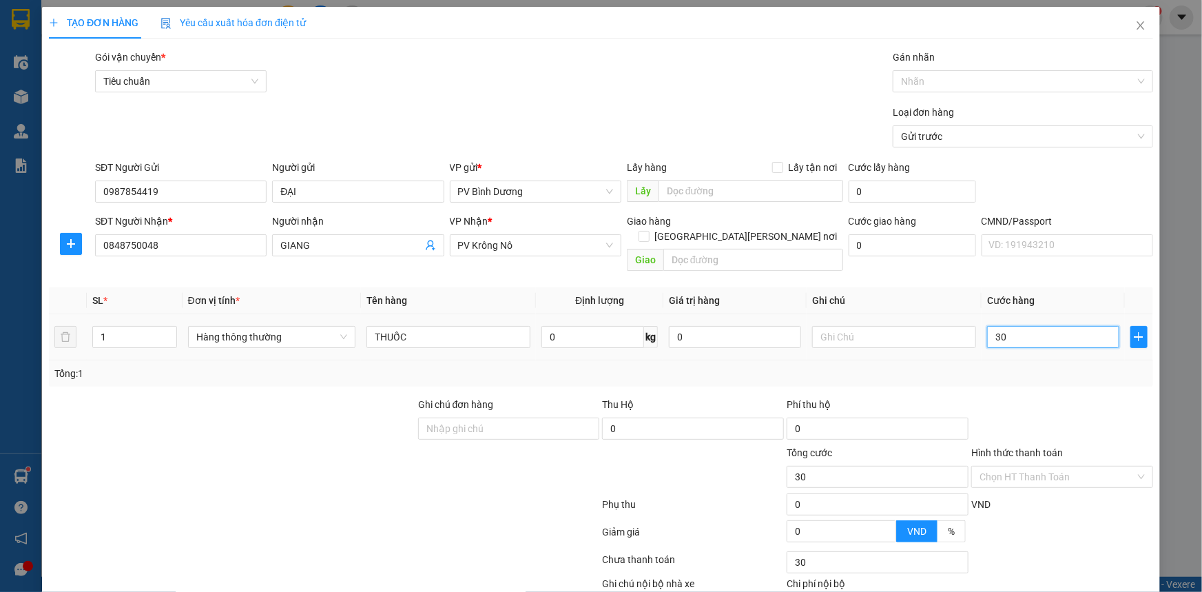
type input "300"
type input "3.000"
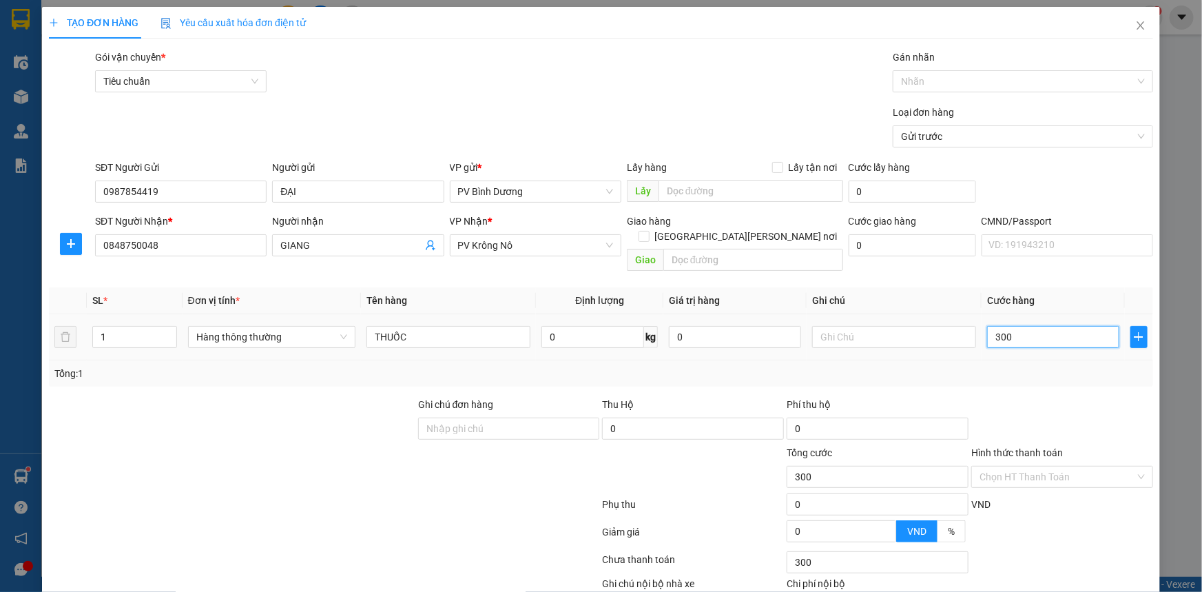
type input "3.000"
type input "30.000"
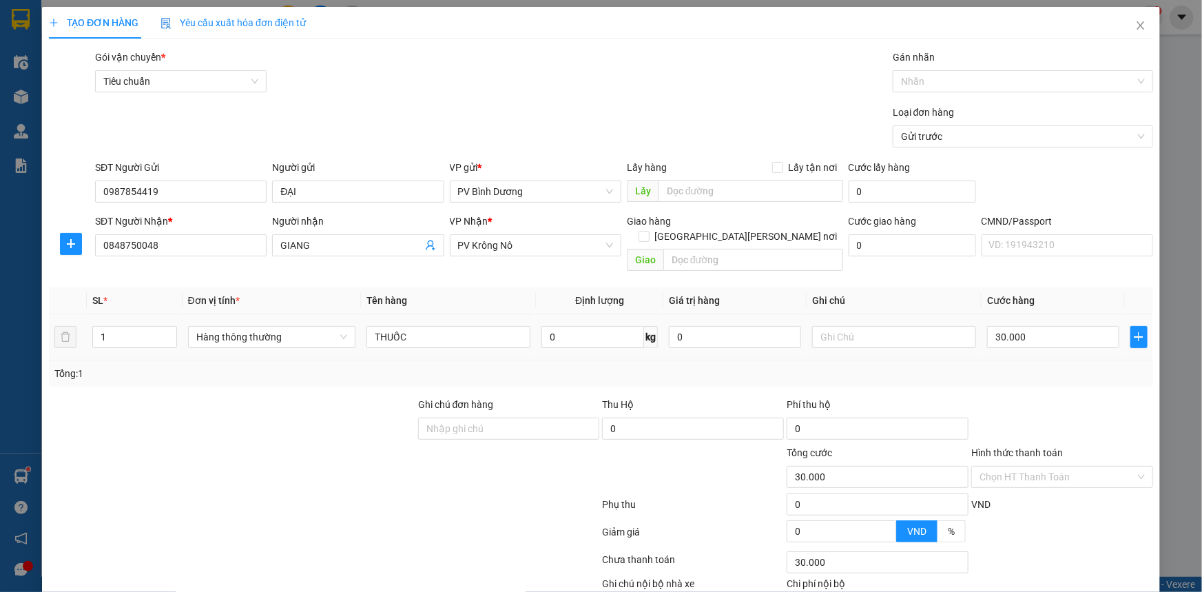
click at [853, 336] on td at bounding box center [894, 337] width 175 height 46
click at [861, 329] on input "text" at bounding box center [894, 337] width 164 height 22
type input "KIỆN"
click at [1043, 466] on input "Hình thức thanh toán" at bounding box center [1058, 476] width 156 height 21
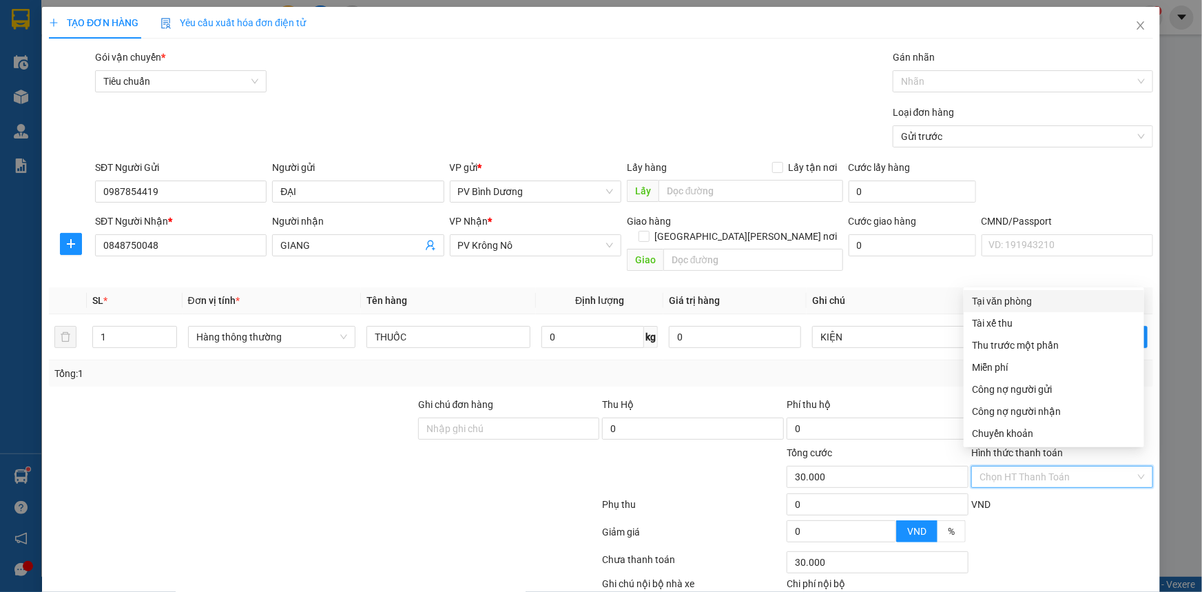
click at [1016, 303] on div "Tại văn phòng" at bounding box center [1054, 301] width 164 height 15
type input "0"
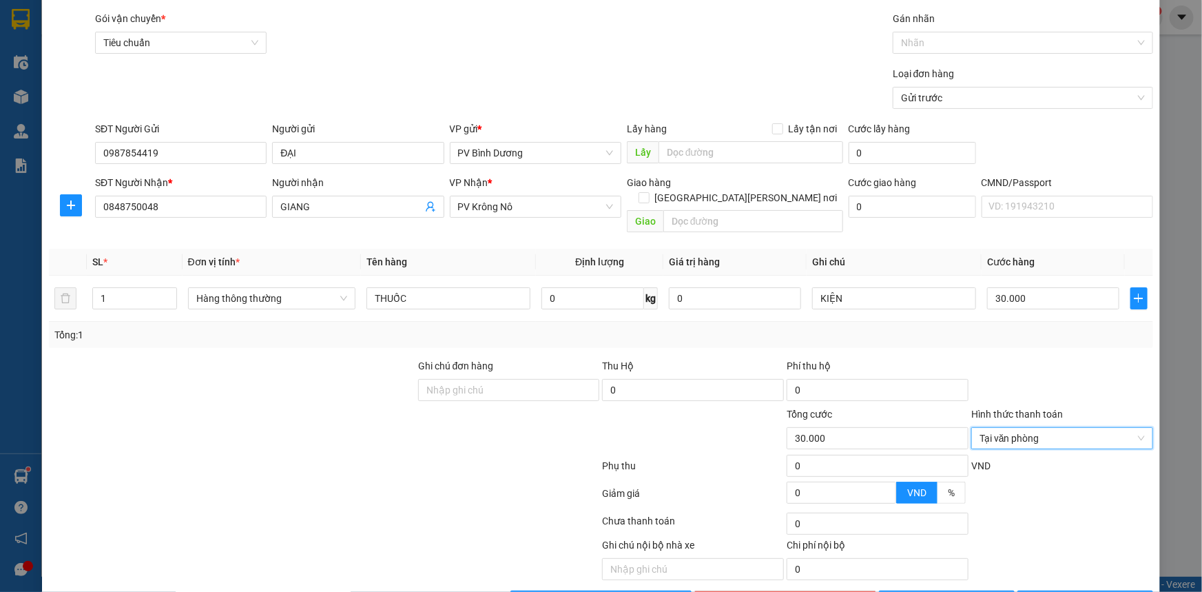
scroll to position [70, 0]
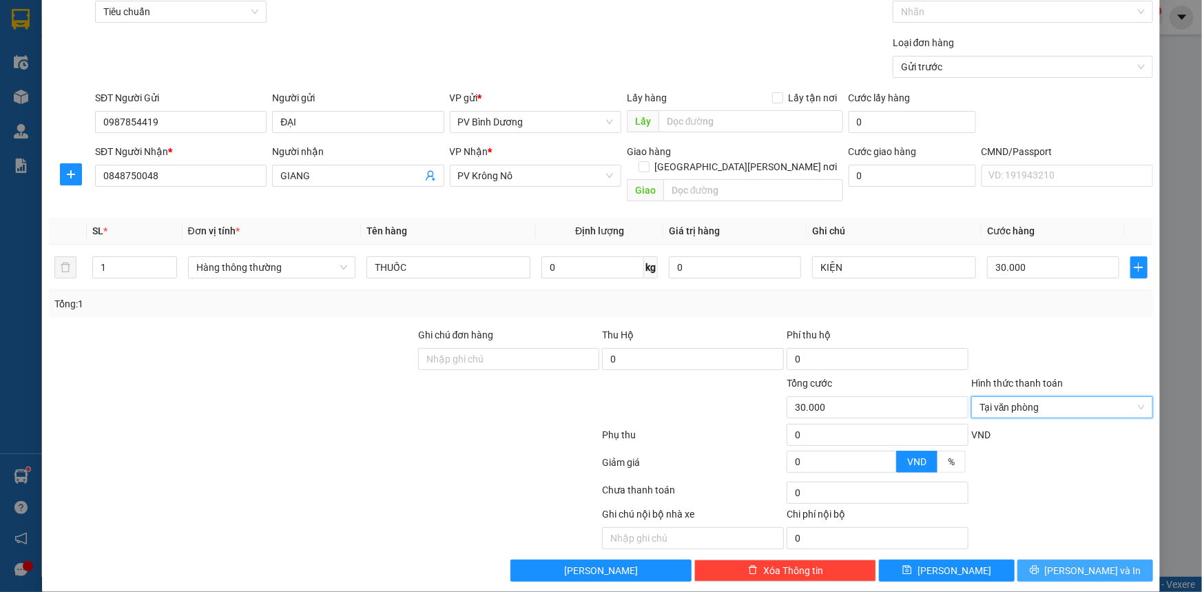
click at [1039, 566] on icon "printer" at bounding box center [1034, 570] width 9 height 9
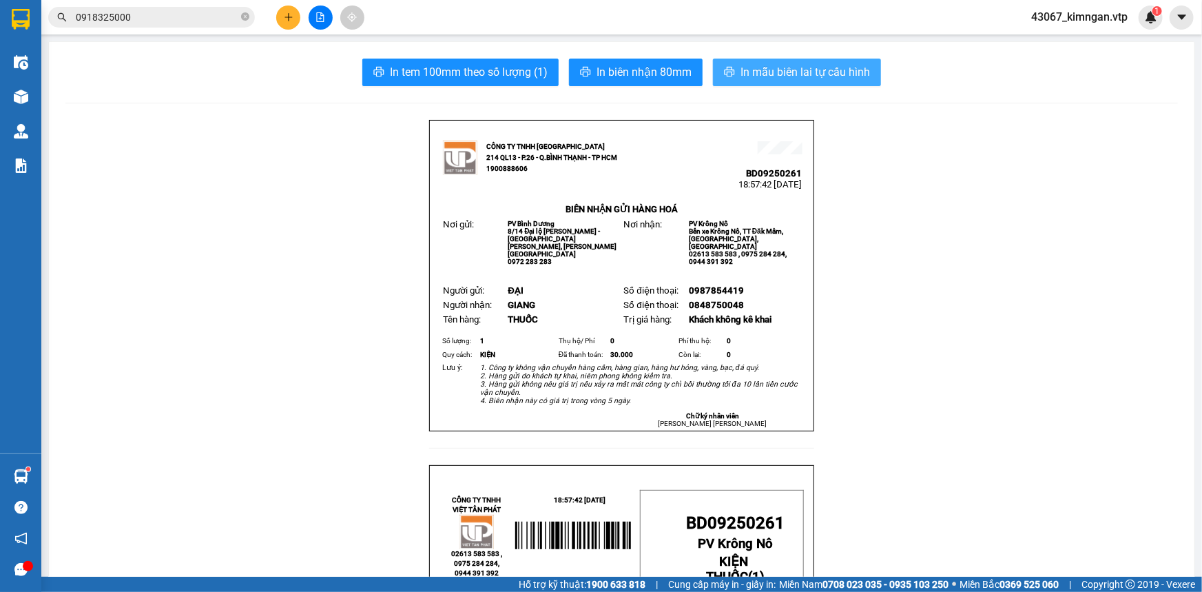
click at [820, 68] on span "In mẫu biên lai tự cấu hình" at bounding box center [806, 71] width 130 height 17
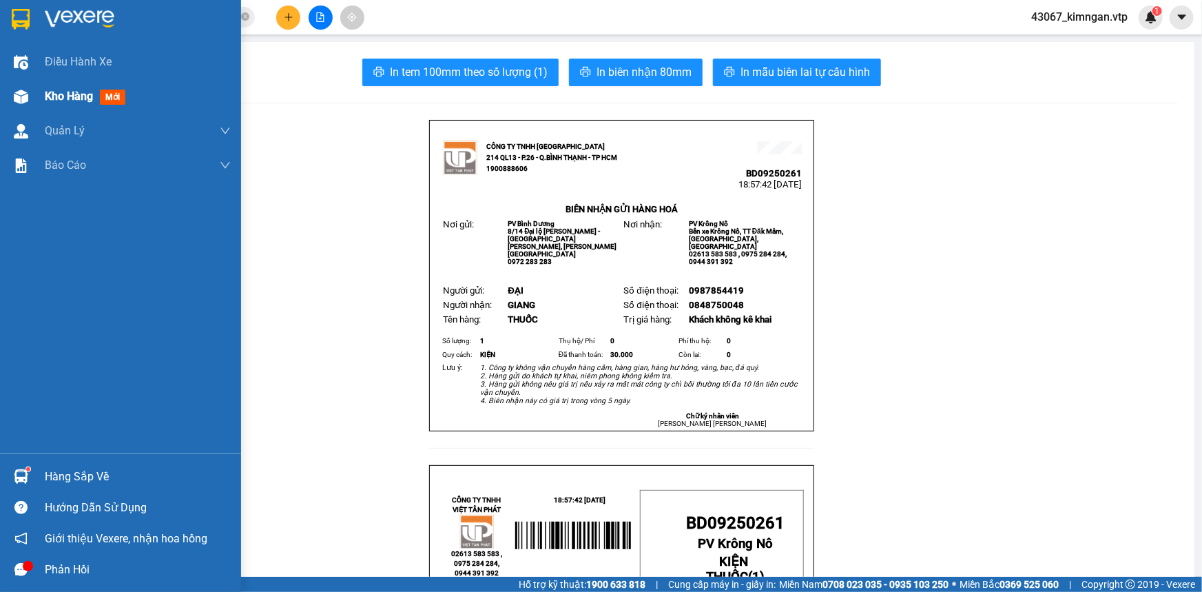
click at [54, 99] on span "Kho hàng" at bounding box center [69, 96] width 48 height 13
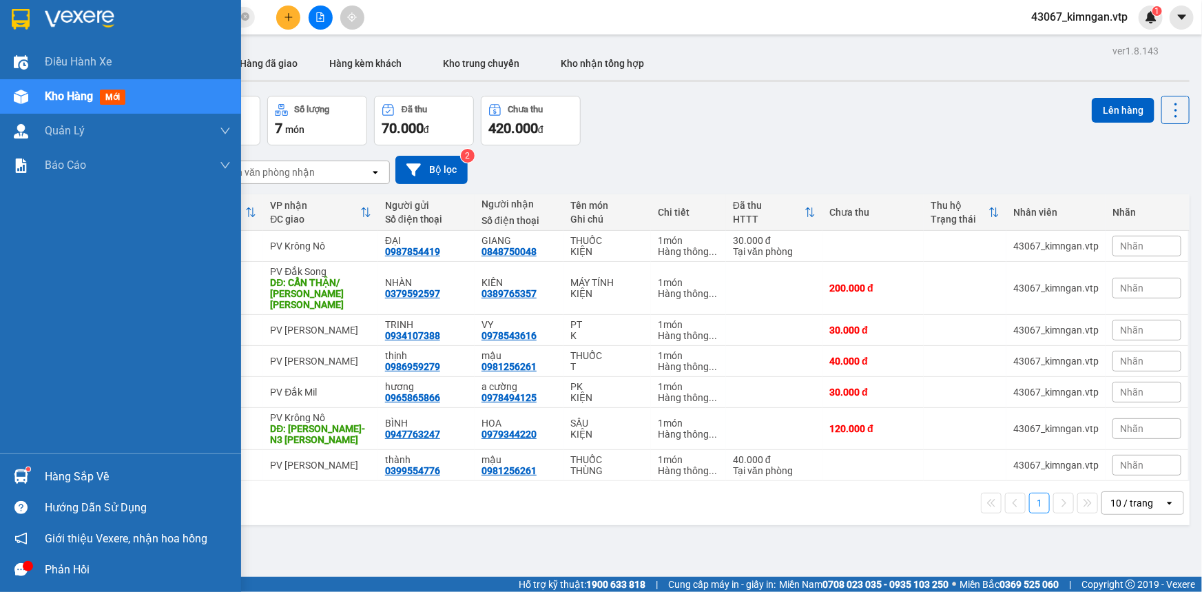
click at [26, 471] on sup at bounding box center [28, 469] width 4 height 4
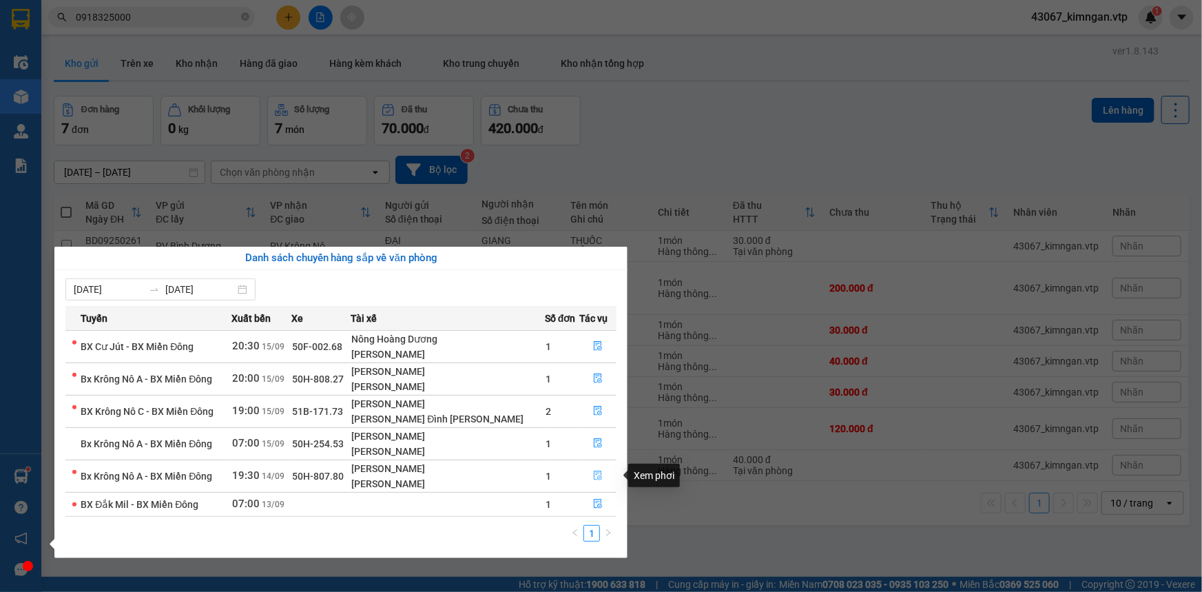
click at [586, 476] on button "button" at bounding box center [599, 476] width 36 height 22
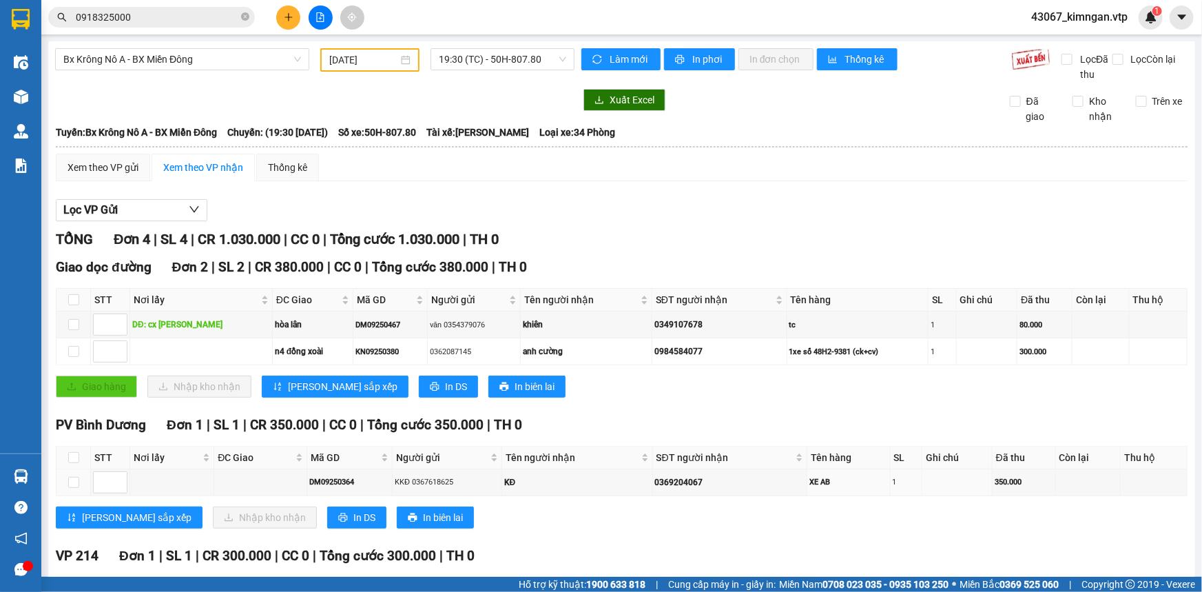
scroll to position [119, 0]
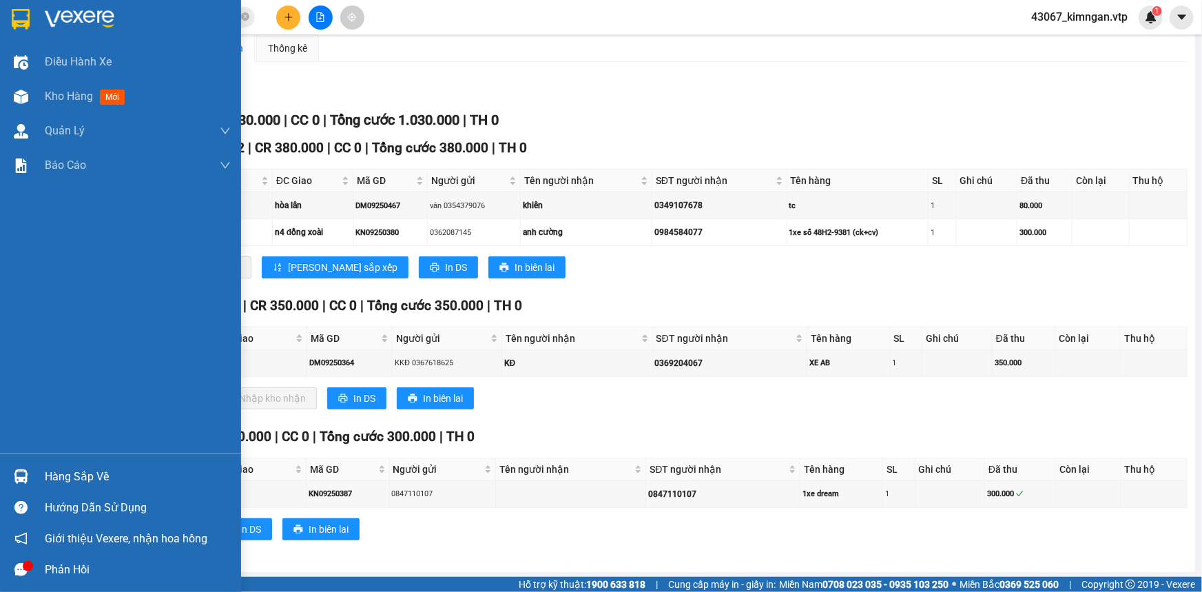
click at [64, 475] on div "Hàng sắp về" at bounding box center [138, 476] width 186 height 21
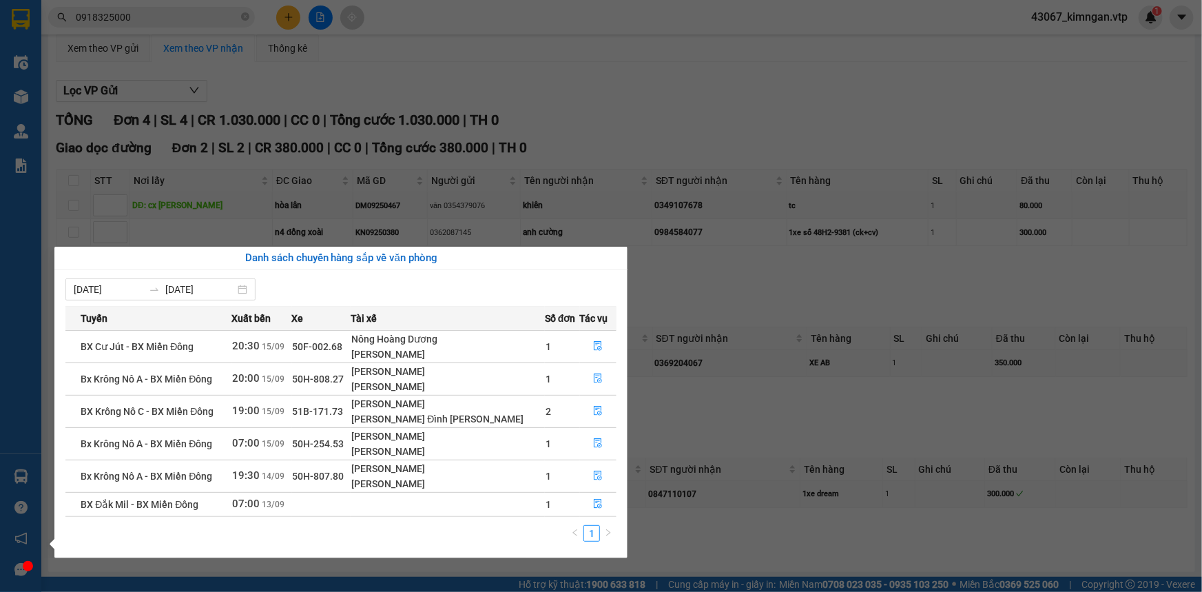
click at [285, 444] on span "15/09" at bounding box center [274, 444] width 23 height 10
click at [600, 444] on button "button" at bounding box center [599, 444] width 36 height 22
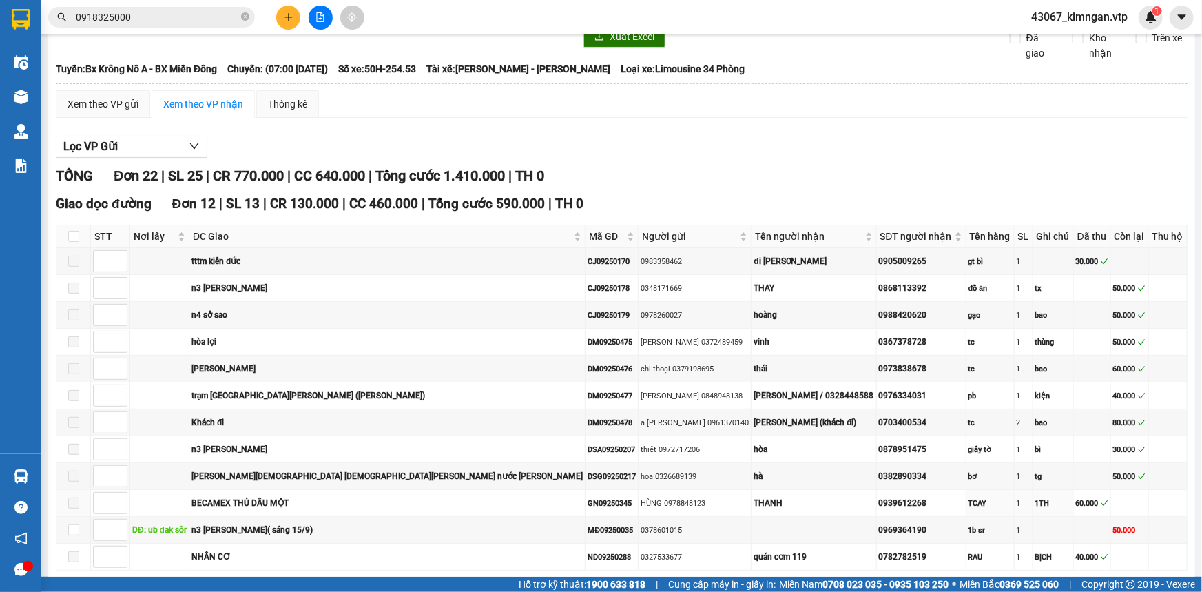
scroll to position [56, 0]
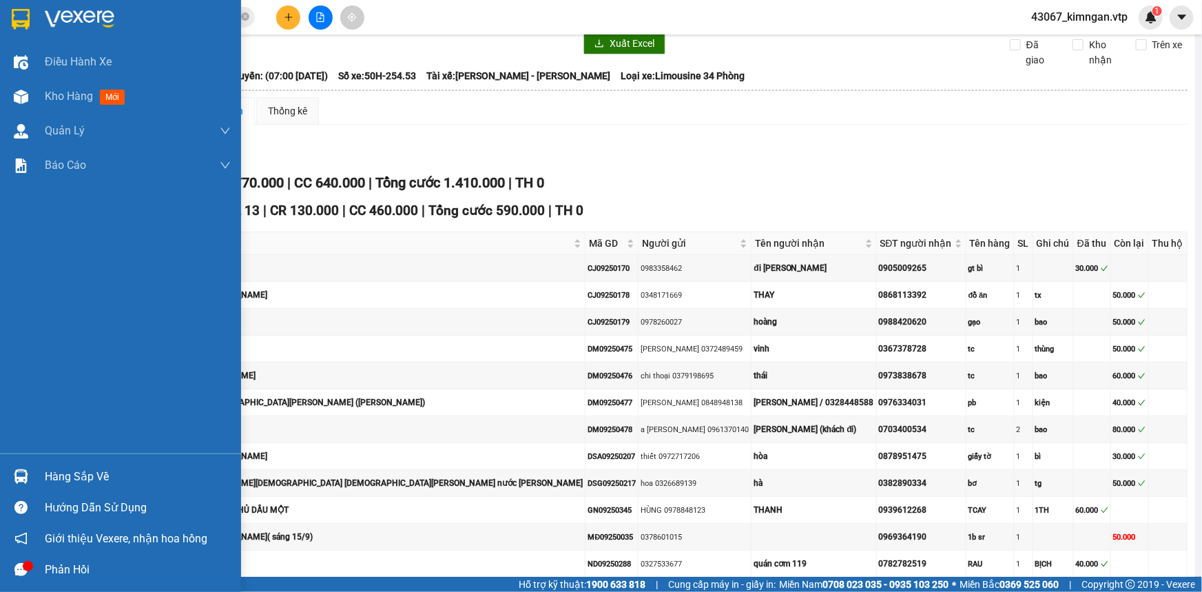
click at [64, 473] on div "Hàng sắp về" at bounding box center [138, 476] width 186 height 21
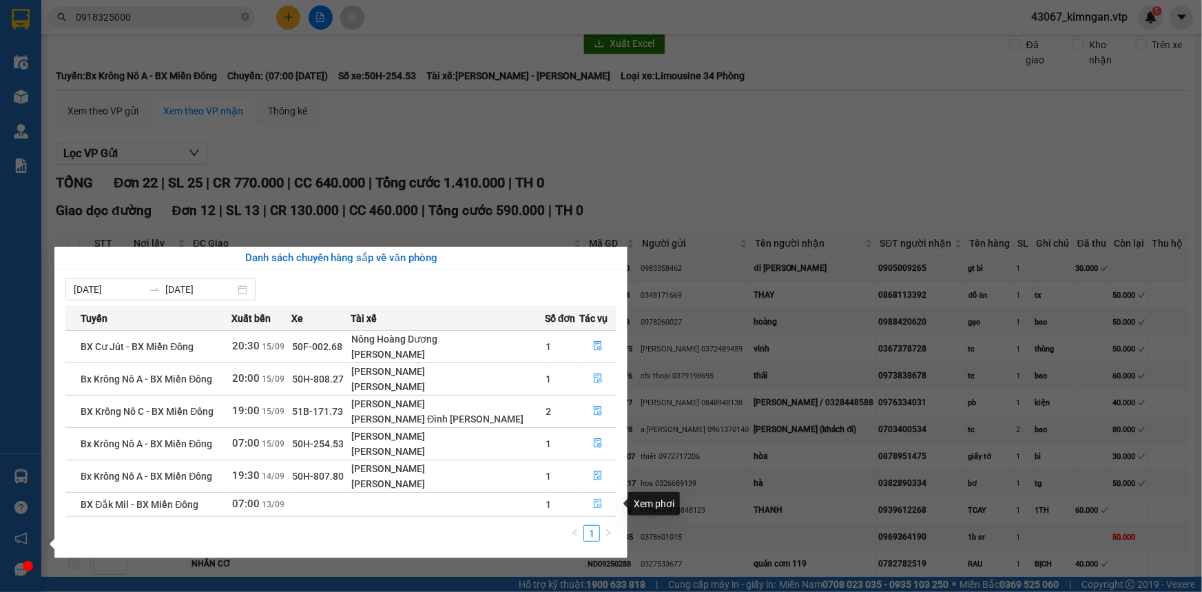
click at [596, 501] on icon "file-done" at bounding box center [599, 504] width 8 height 10
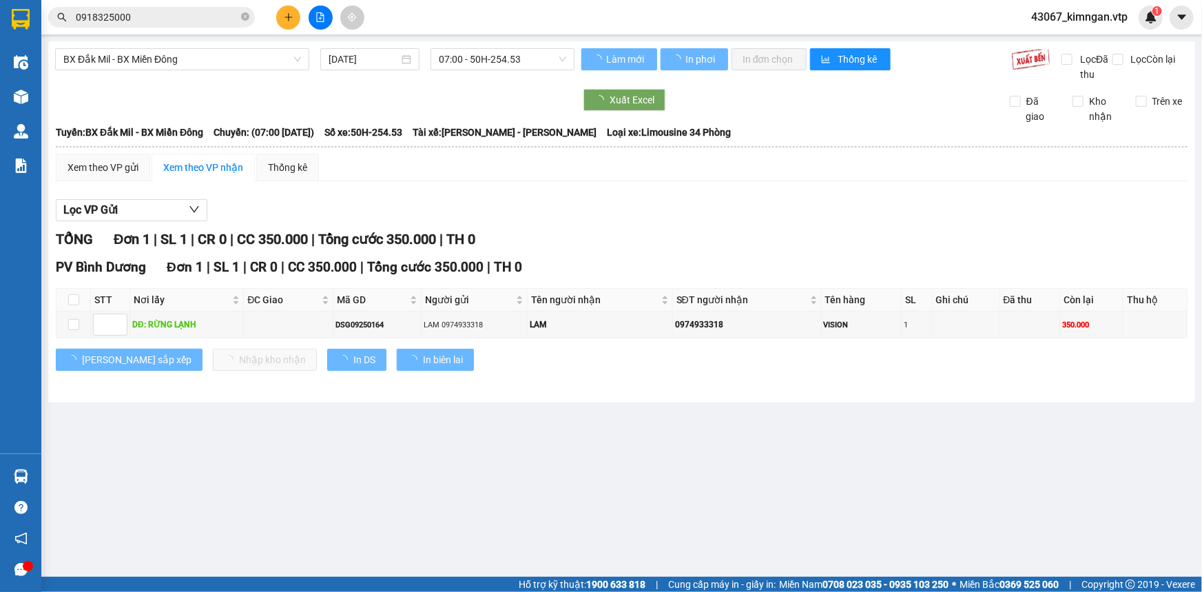
type input "[DATE]"
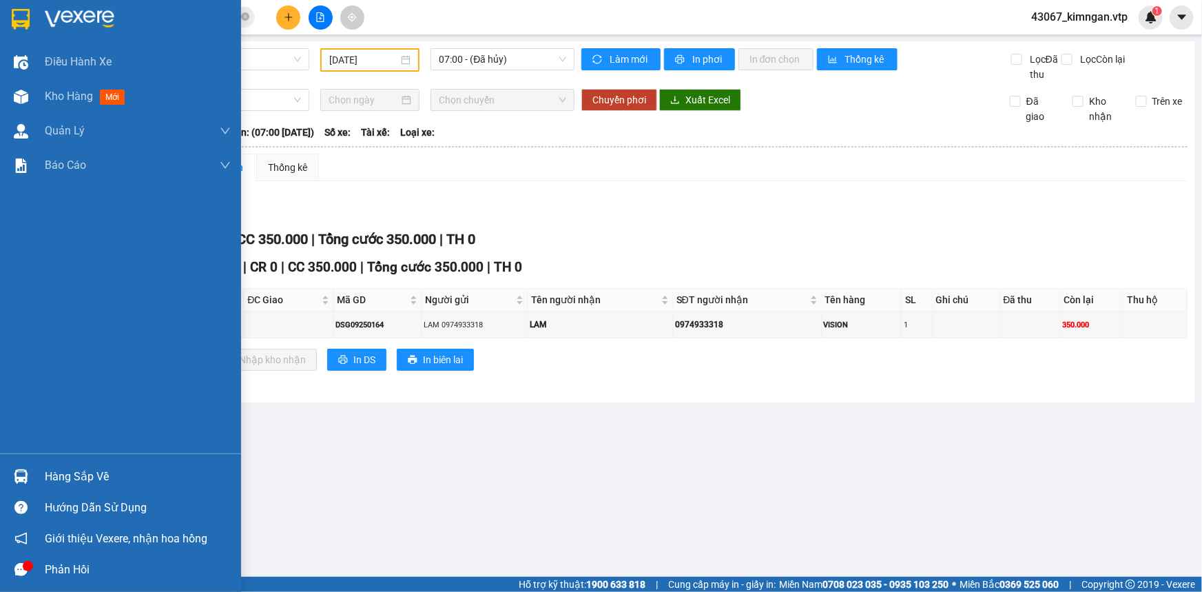
click at [83, 475] on div "Hàng sắp về" at bounding box center [138, 476] width 186 height 21
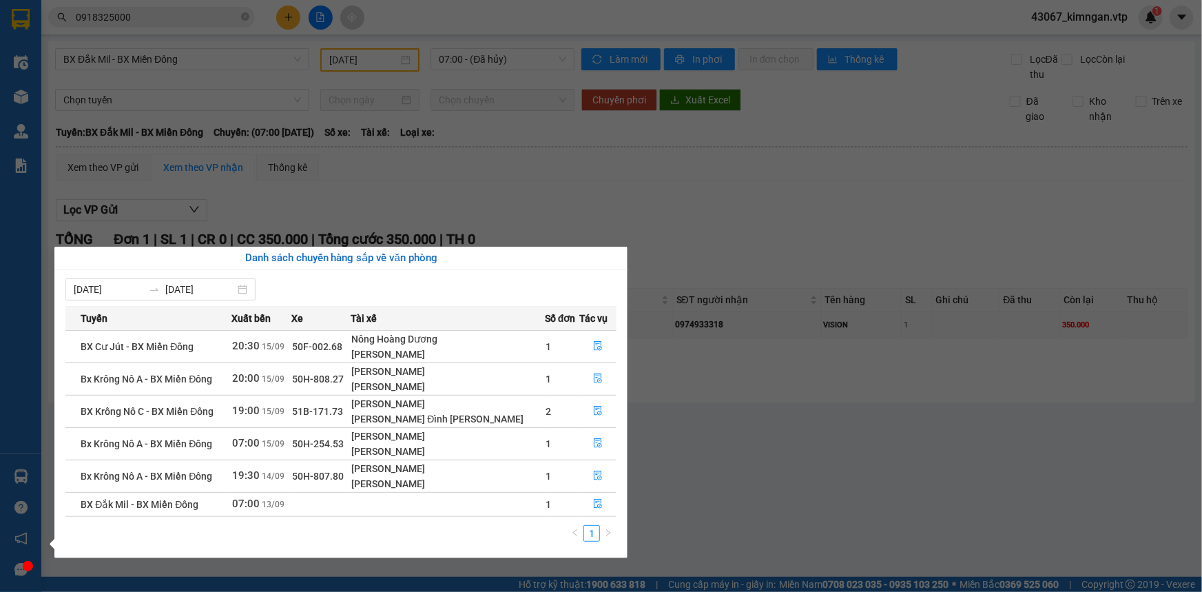
click at [858, 465] on section "Kết quả [PERSON_NAME] ( 7 ) Bộ lọc Mã ĐH Trạng thái Món hàng Thu hộ Tổng [PERSO…" at bounding box center [601, 296] width 1202 height 592
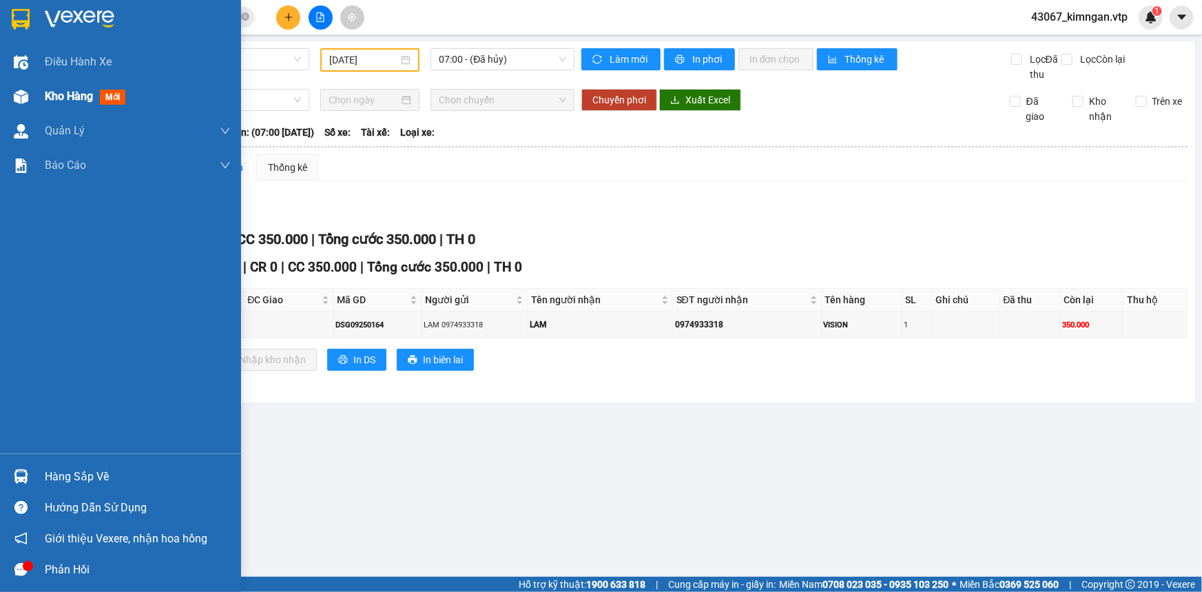
click at [55, 92] on span "Kho hàng" at bounding box center [69, 96] width 48 height 13
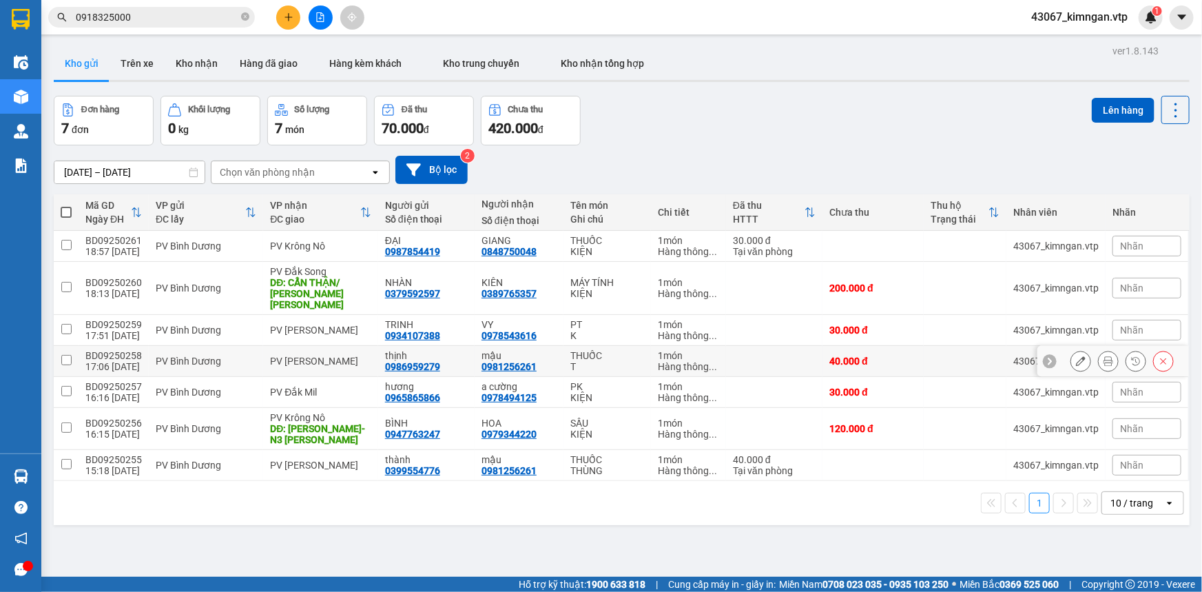
click at [65, 355] on input "checkbox" at bounding box center [66, 360] width 10 height 10
checkbox input "true"
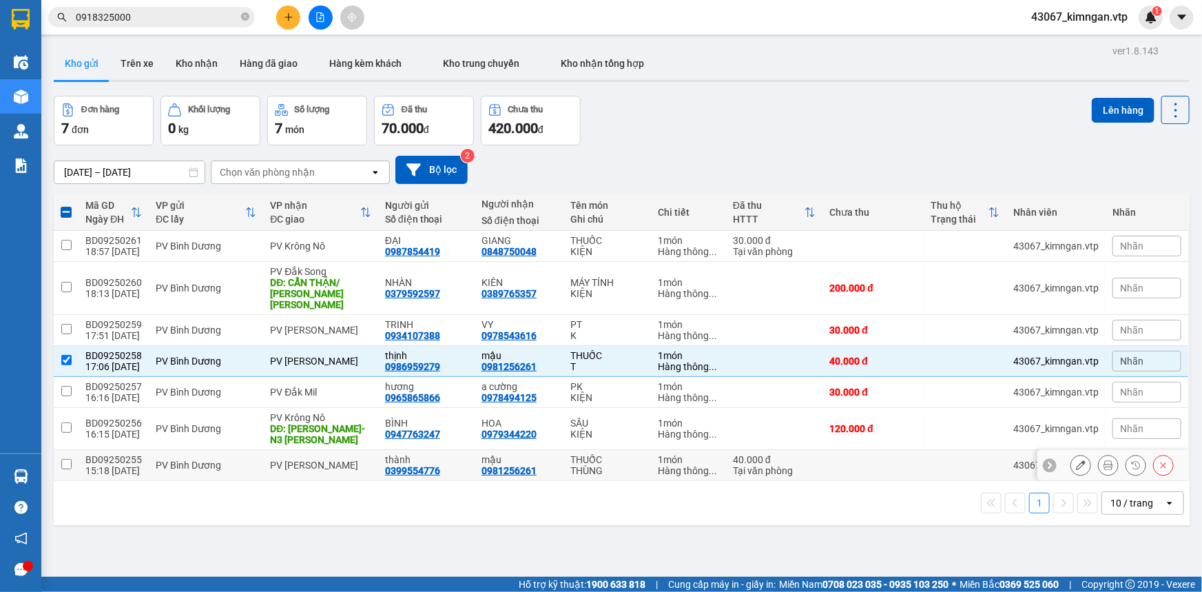
click at [68, 459] on input "checkbox" at bounding box center [66, 464] width 10 height 10
checkbox input "true"
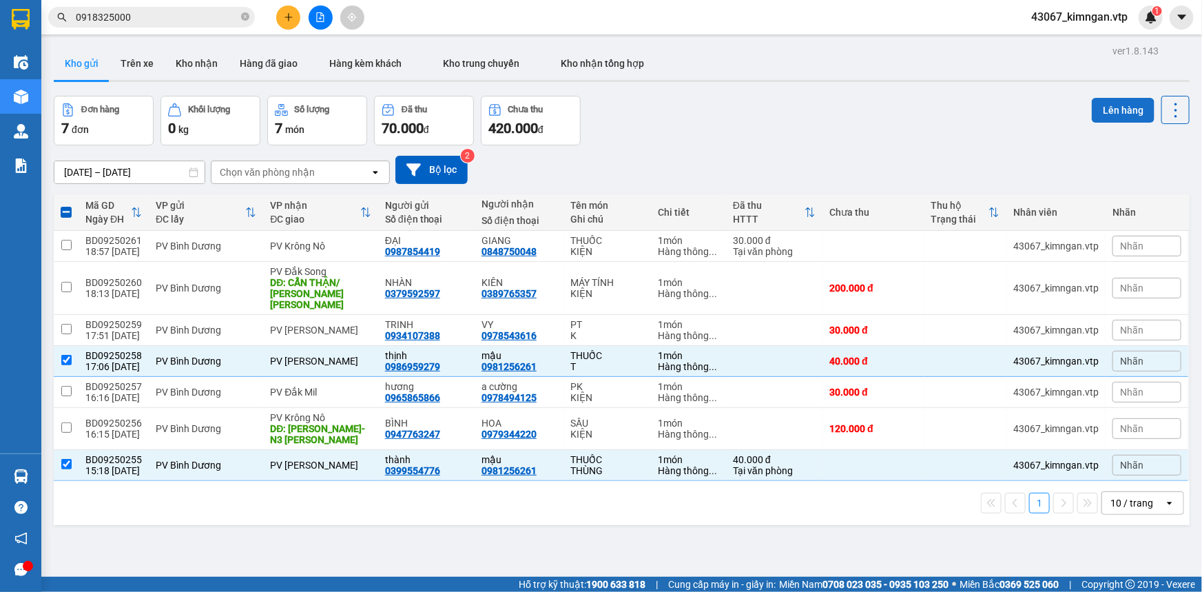
click at [1111, 109] on button "Lên hàng" at bounding box center [1123, 110] width 63 height 25
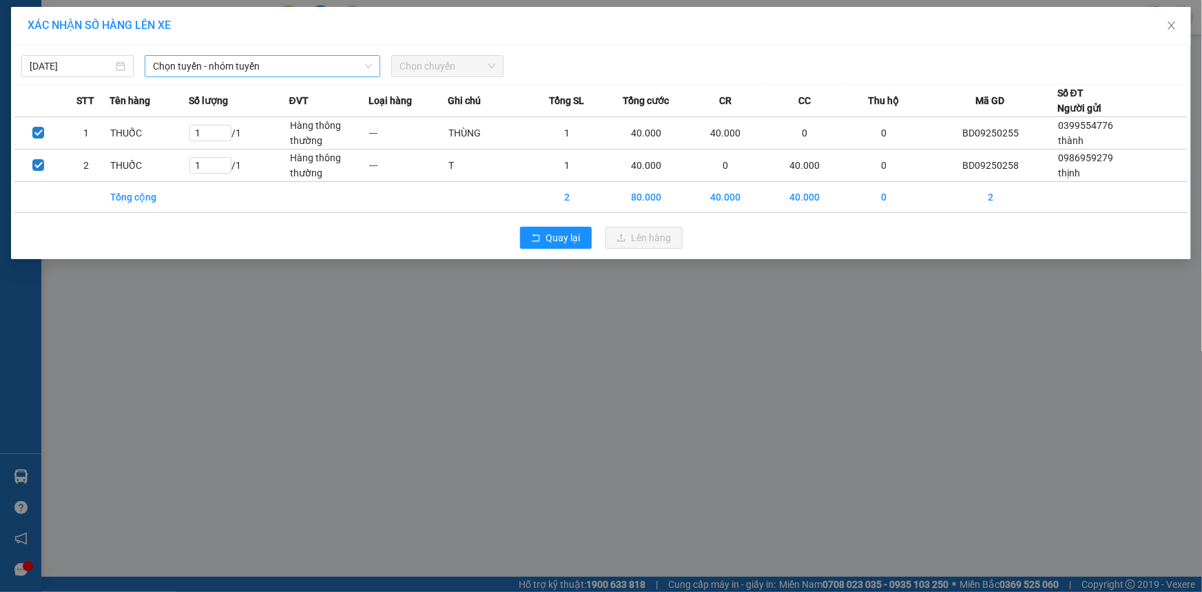
click at [300, 69] on span "Chọn tuyến - nhóm tuyến" at bounding box center [262, 66] width 219 height 21
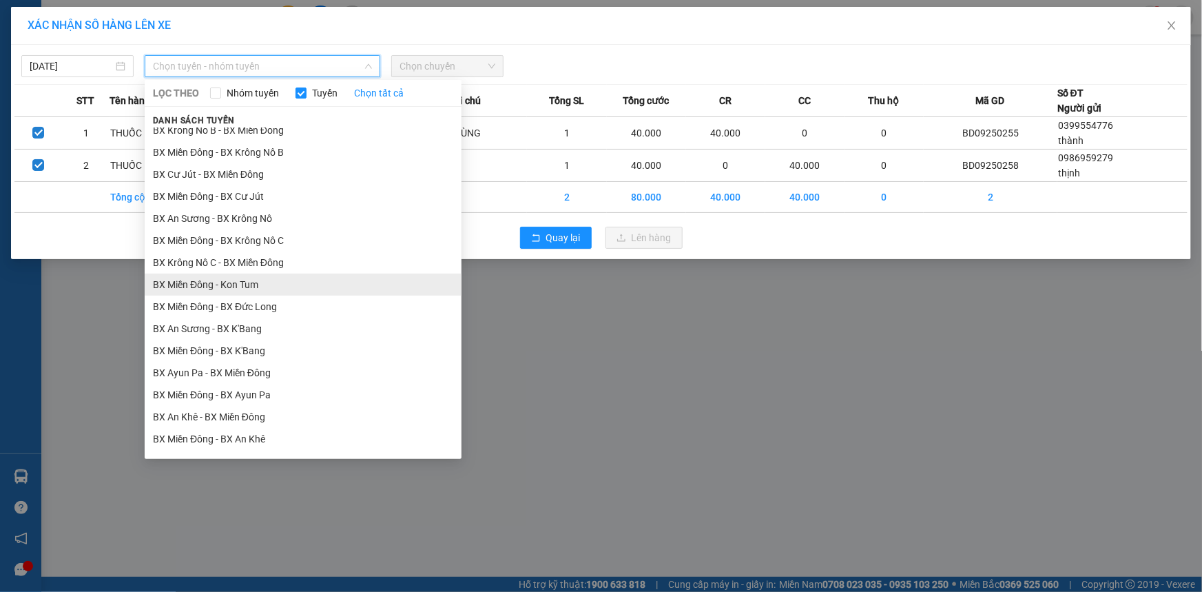
scroll to position [438, 0]
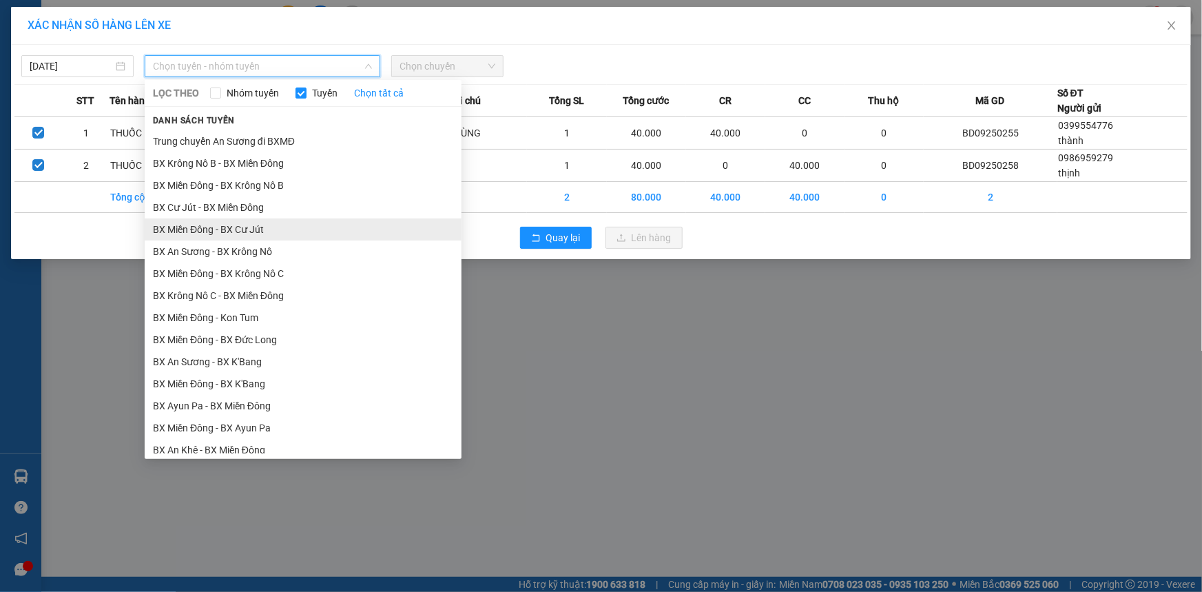
click at [286, 220] on li "BX Miền Đông - BX Cư Jút" at bounding box center [303, 229] width 317 height 22
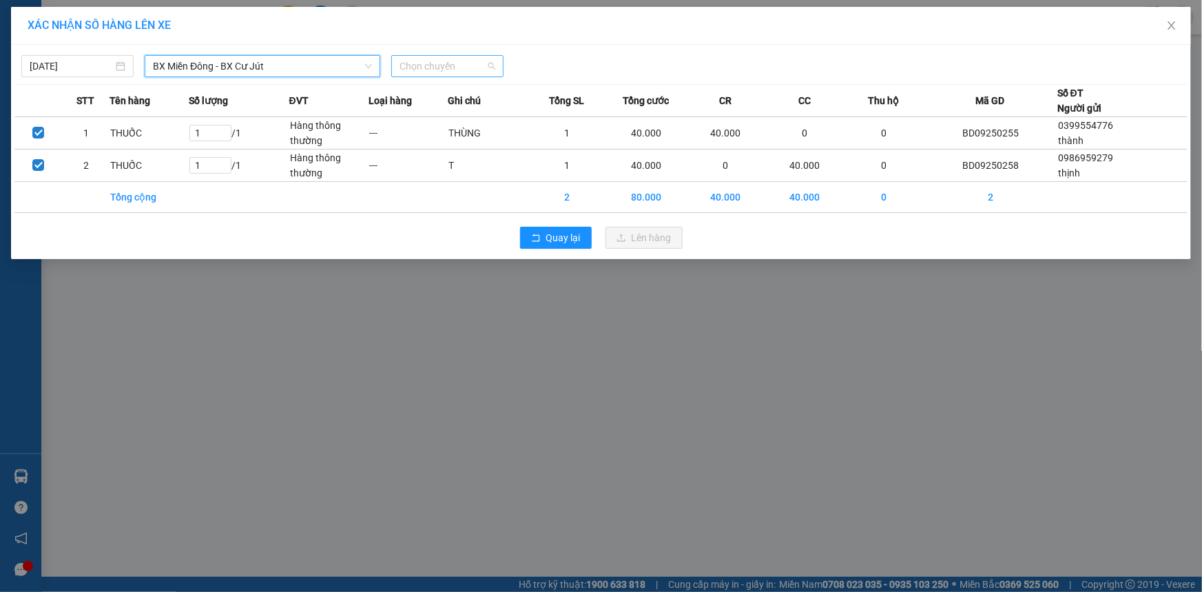
click at [453, 72] on span "Chọn chuyến" at bounding box center [448, 66] width 96 height 21
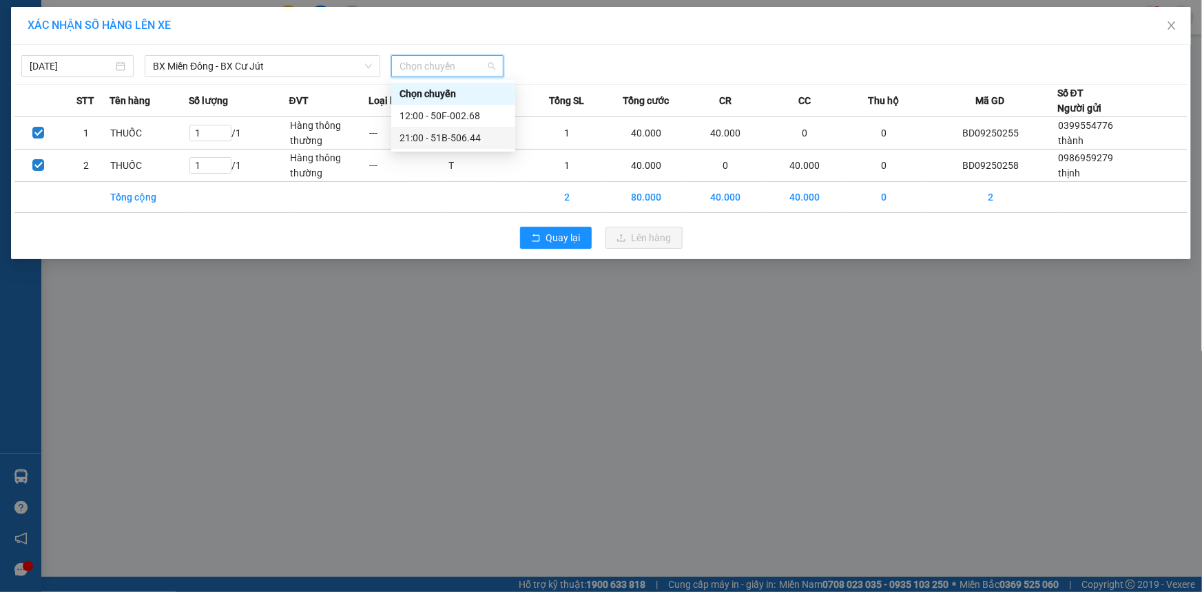
click at [446, 137] on div "21:00 - 51B-506.44" at bounding box center [453, 137] width 107 height 15
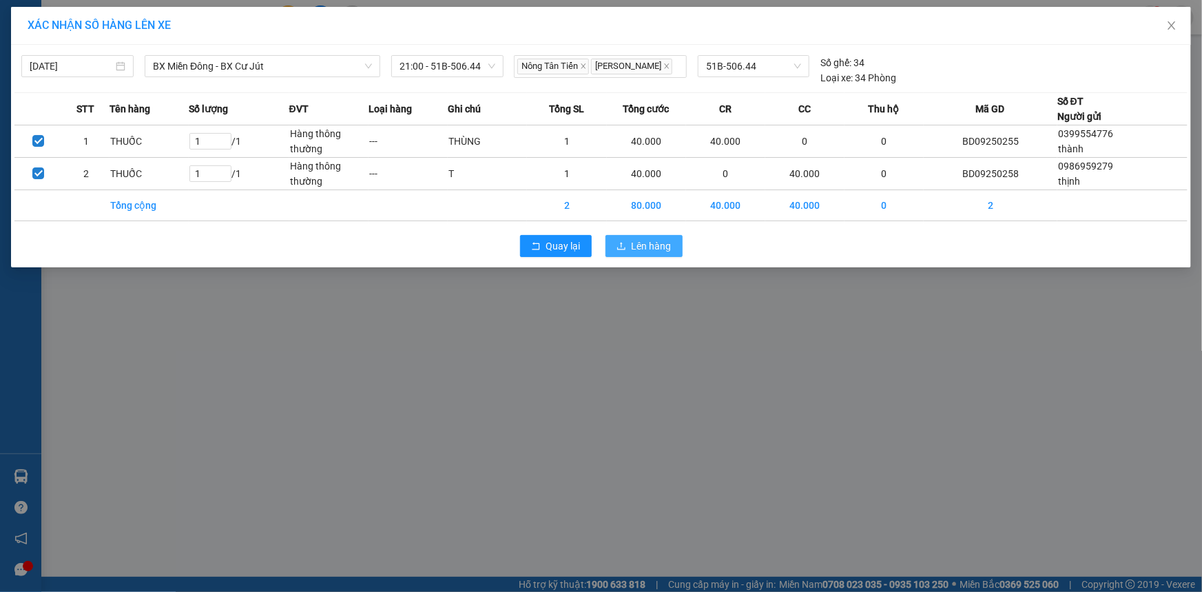
click at [657, 244] on span "Lên hàng" at bounding box center [652, 245] width 40 height 15
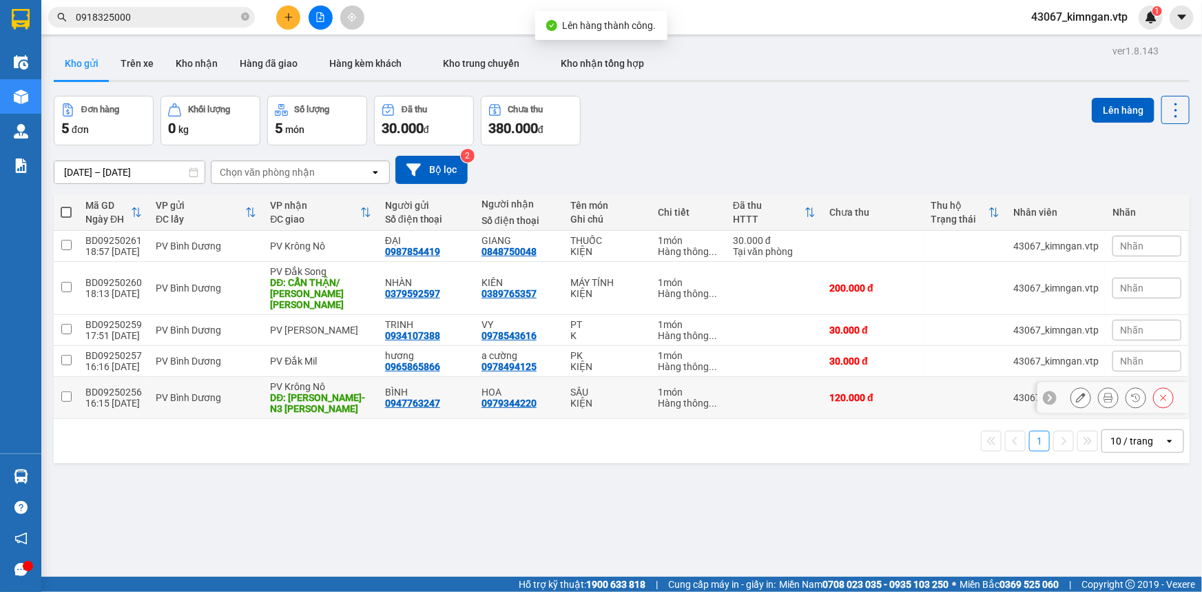
click at [66, 391] on input "checkbox" at bounding box center [66, 396] width 10 height 10
checkbox input "true"
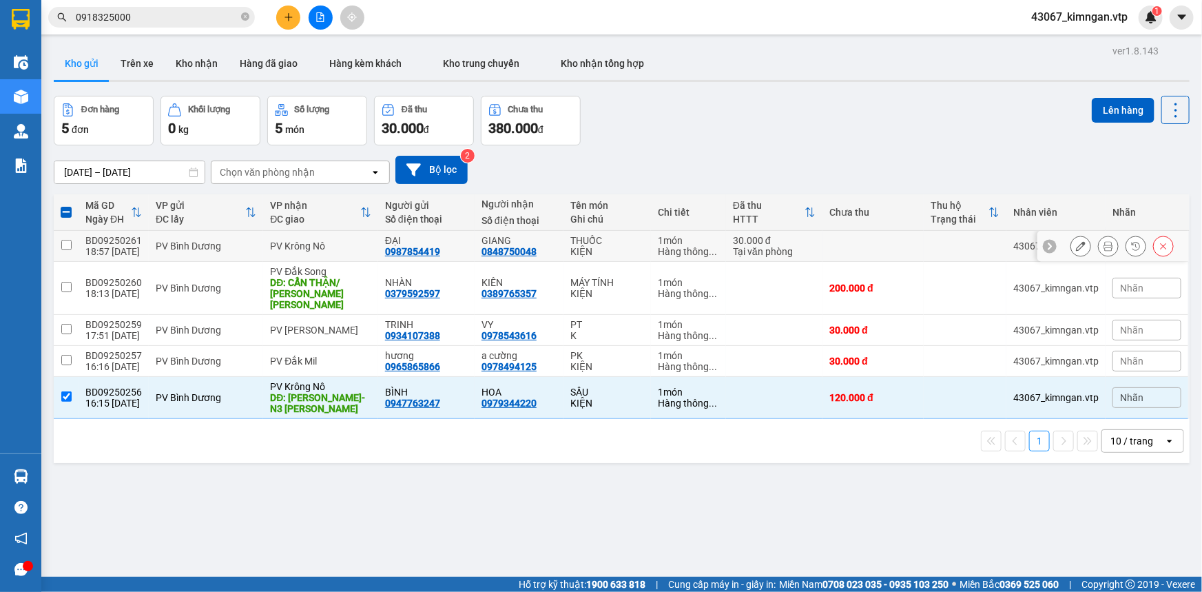
click at [63, 248] on input "checkbox" at bounding box center [66, 245] width 10 height 10
checkbox input "true"
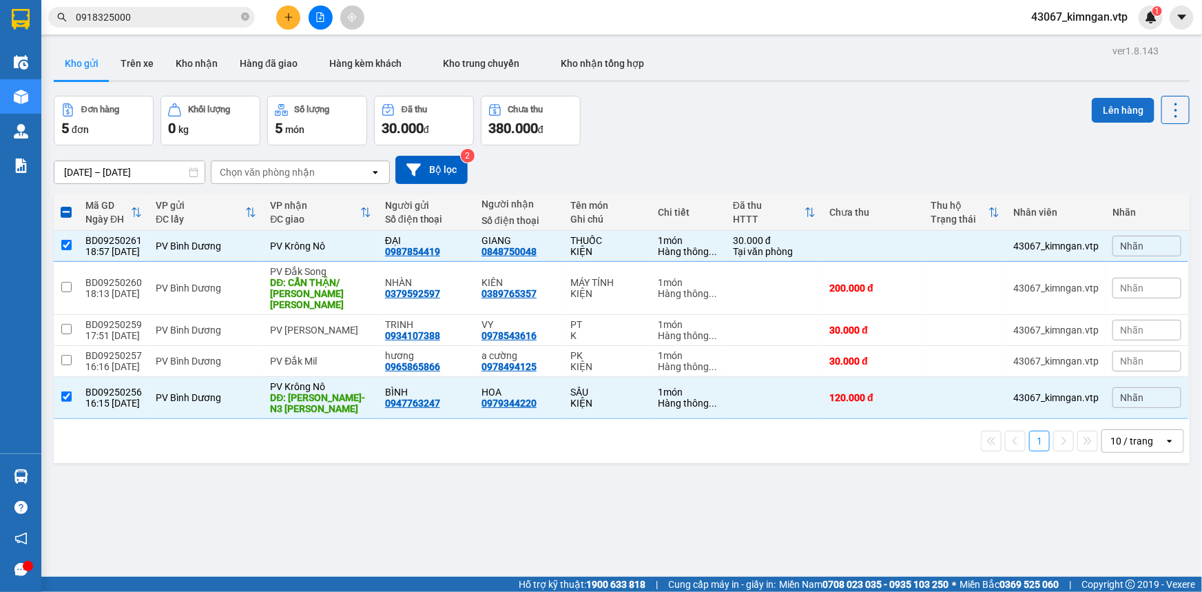
click at [1120, 110] on button "Lên hàng" at bounding box center [1123, 110] width 63 height 25
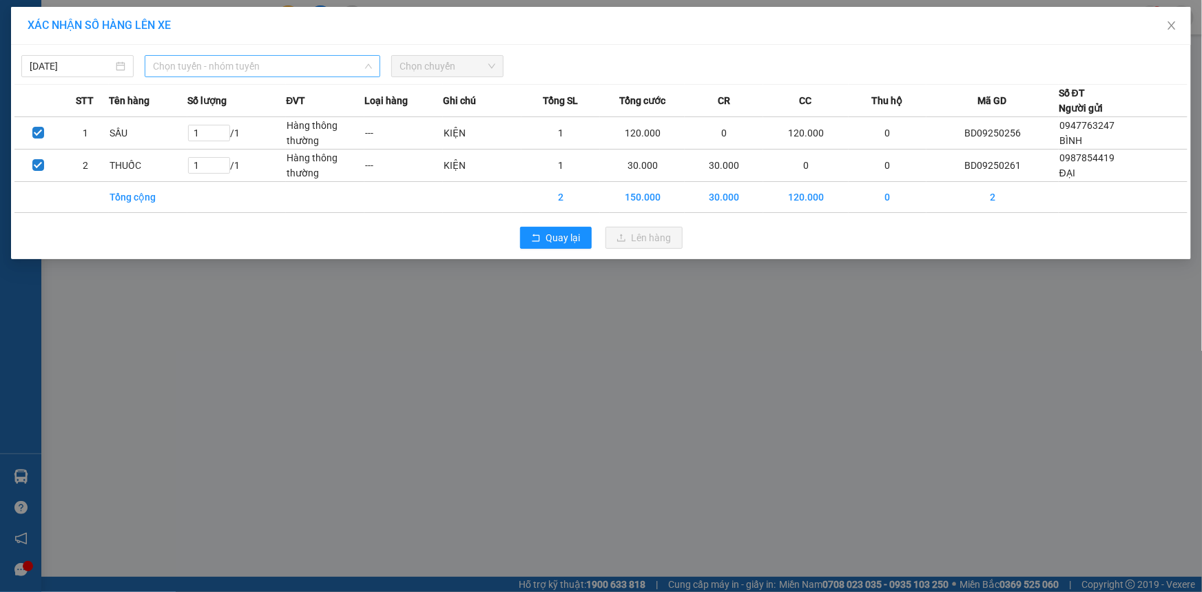
click at [311, 66] on span "Chọn tuyến - nhóm tuyến" at bounding box center [262, 66] width 219 height 21
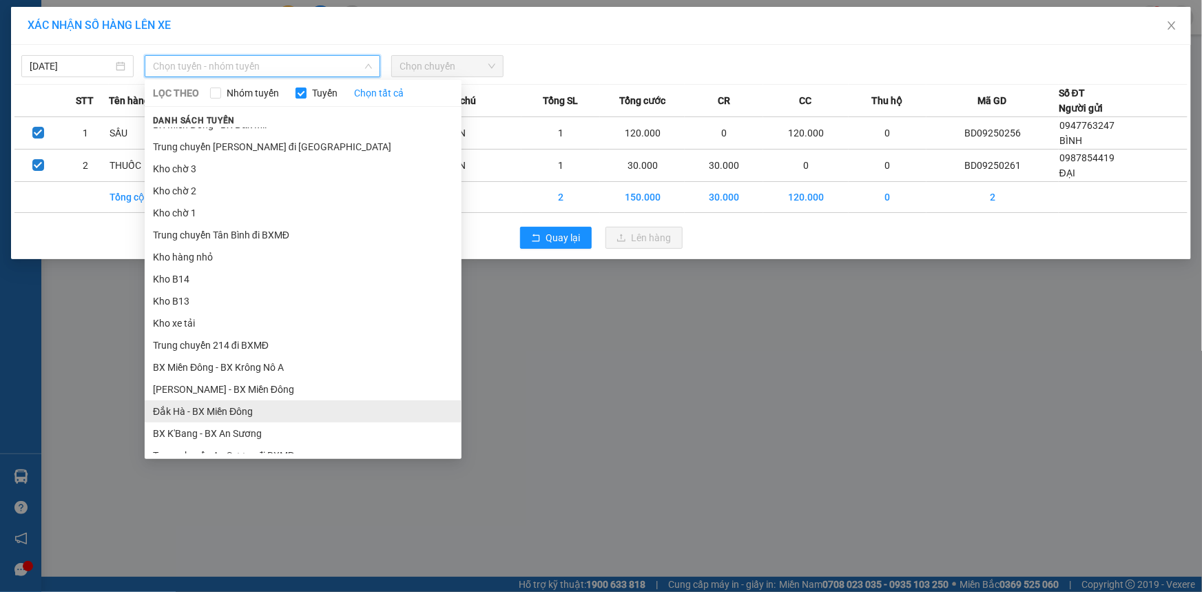
scroll to position [125, 0]
drag, startPoint x: 274, startPoint y: 372, endPoint x: 276, endPoint y: 365, distance: 7.2
click at [274, 372] on li "BX Miền Đông - BX Krông Nô A" at bounding box center [303, 367] width 317 height 22
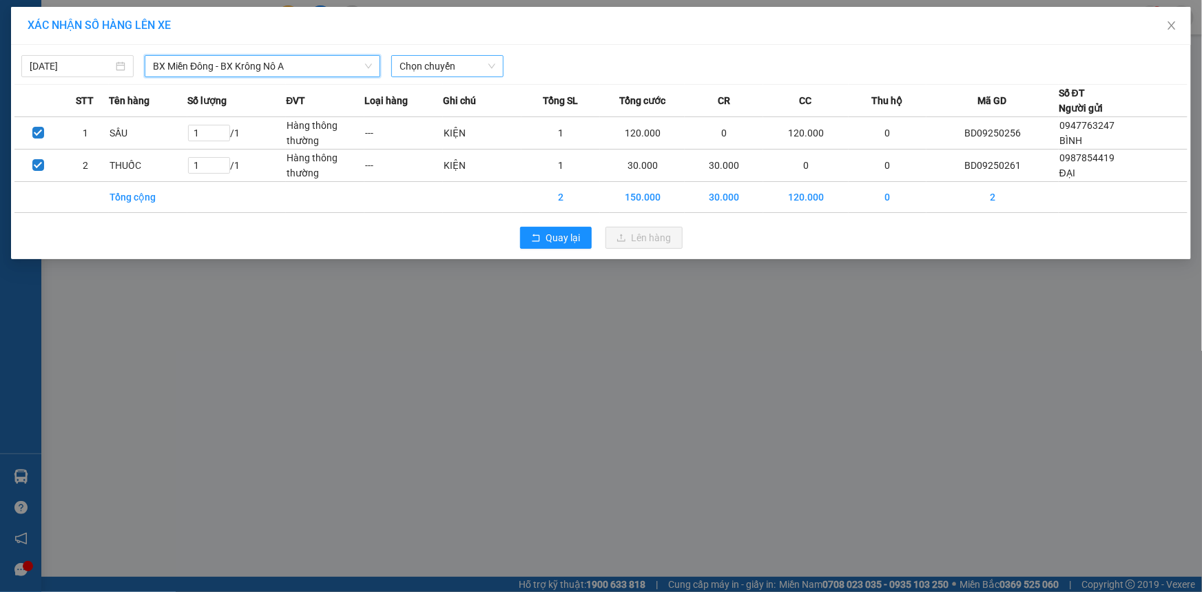
click at [462, 60] on span "Chọn chuyến" at bounding box center [448, 66] width 96 height 21
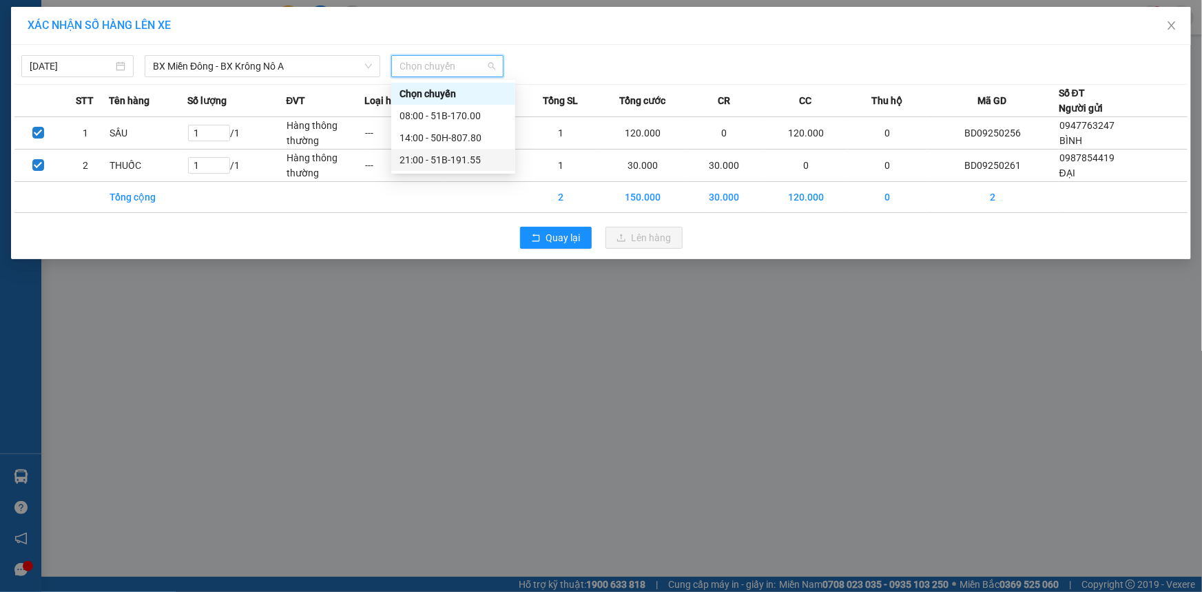
click at [428, 155] on div "21:00 - 51B-191.55" at bounding box center [453, 159] width 107 height 15
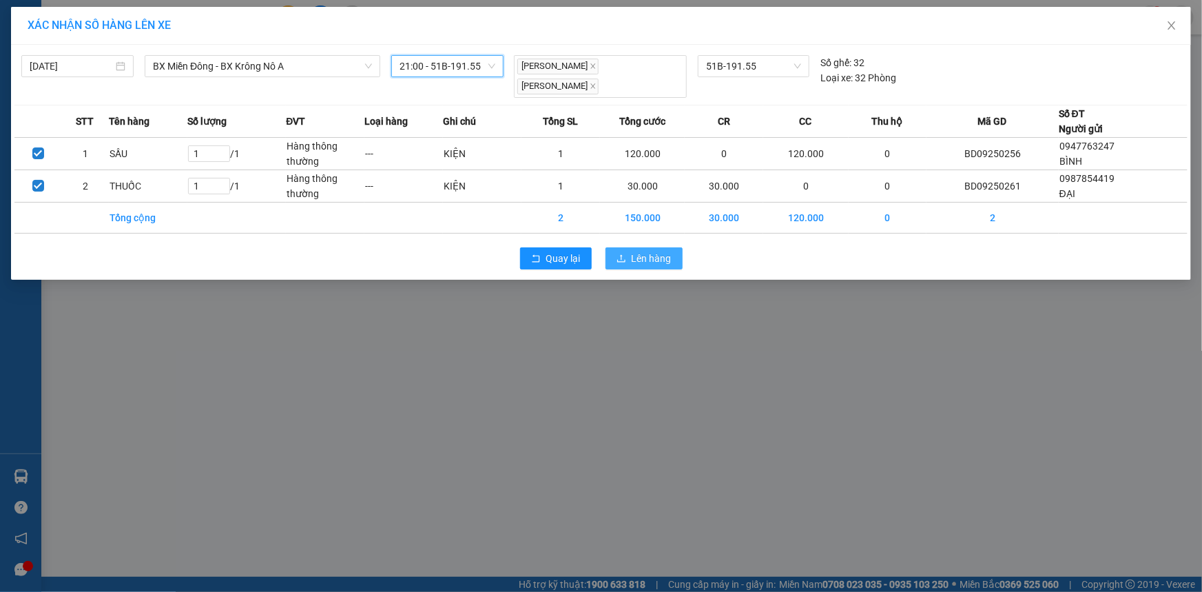
click at [645, 247] on button "Lên hàng" at bounding box center [644, 258] width 77 height 22
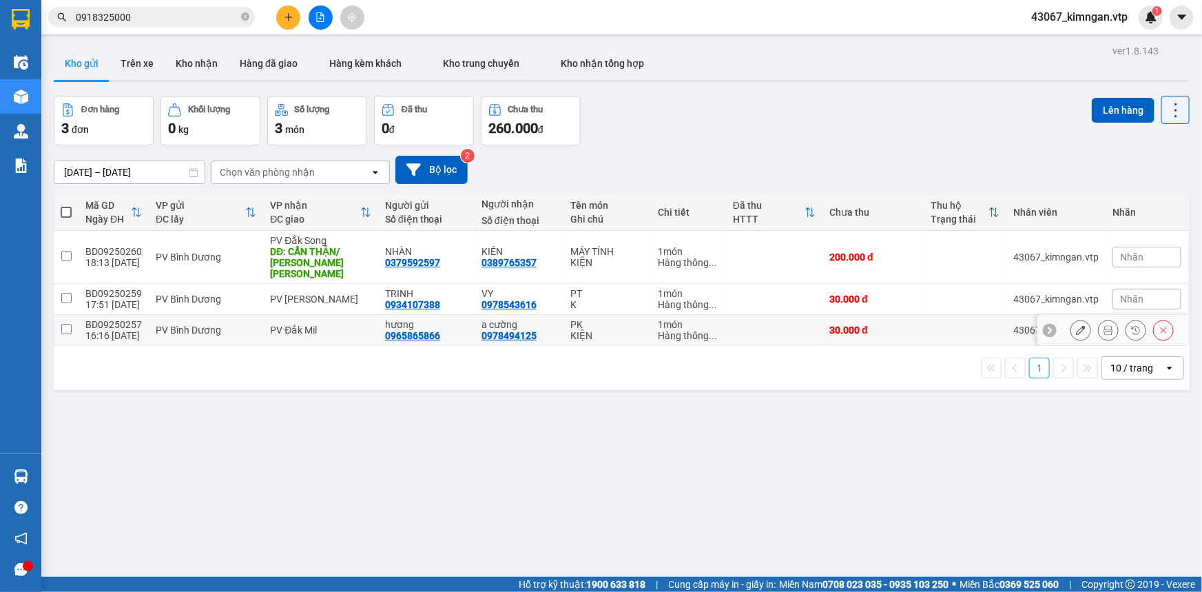
click at [65, 324] on input "checkbox" at bounding box center [66, 329] width 10 height 10
checkbox input "true"
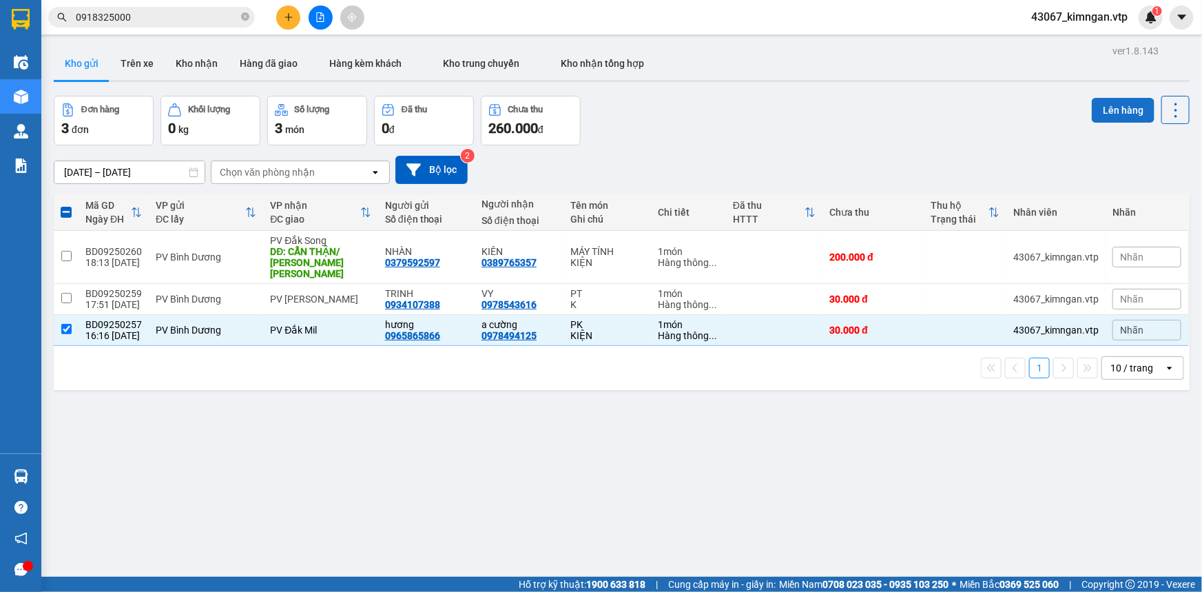
click at [1109, 112] on button "Lên hàng" at bounding box center [1123, 110] width 63 height 25
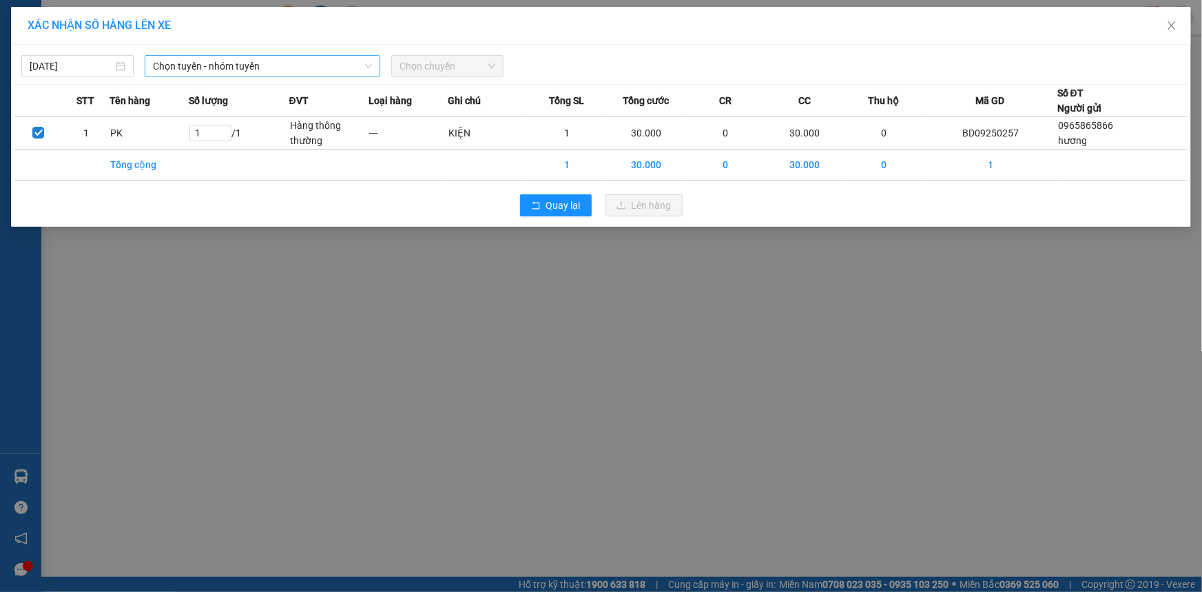
click at [276, 67] on span "Chọn tuyến - nhóm tuyến" at bounding box center [262, 66] width 219 height 21
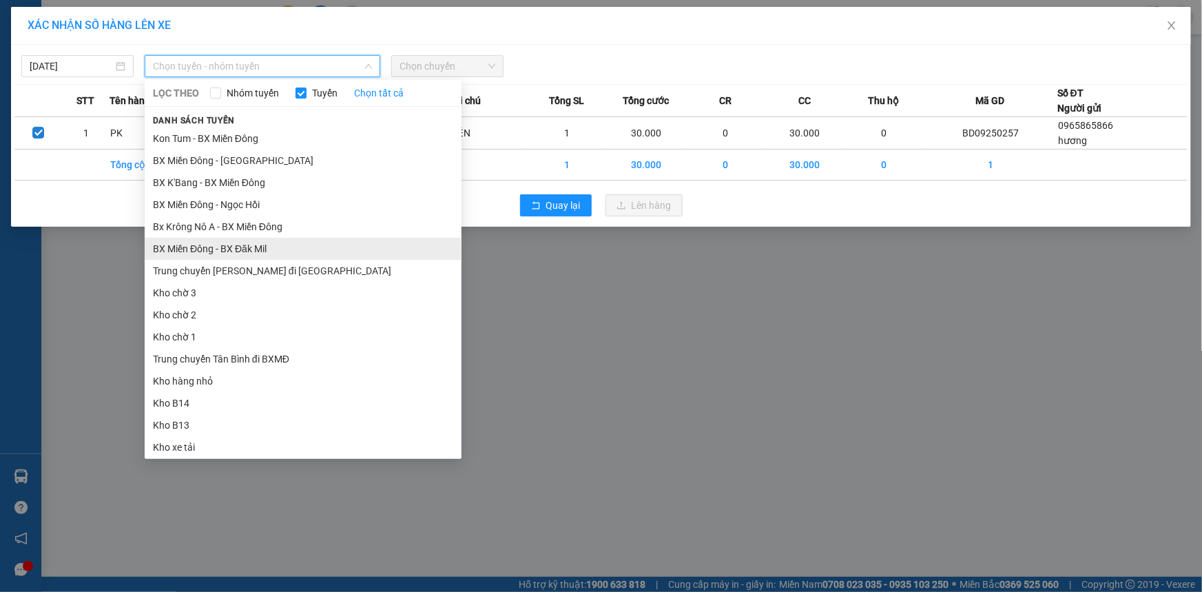
click at [256, 243] on li "BX Miền Đông - BX Đăk Mil" at bounding box center [303, 249] width 317 height 22
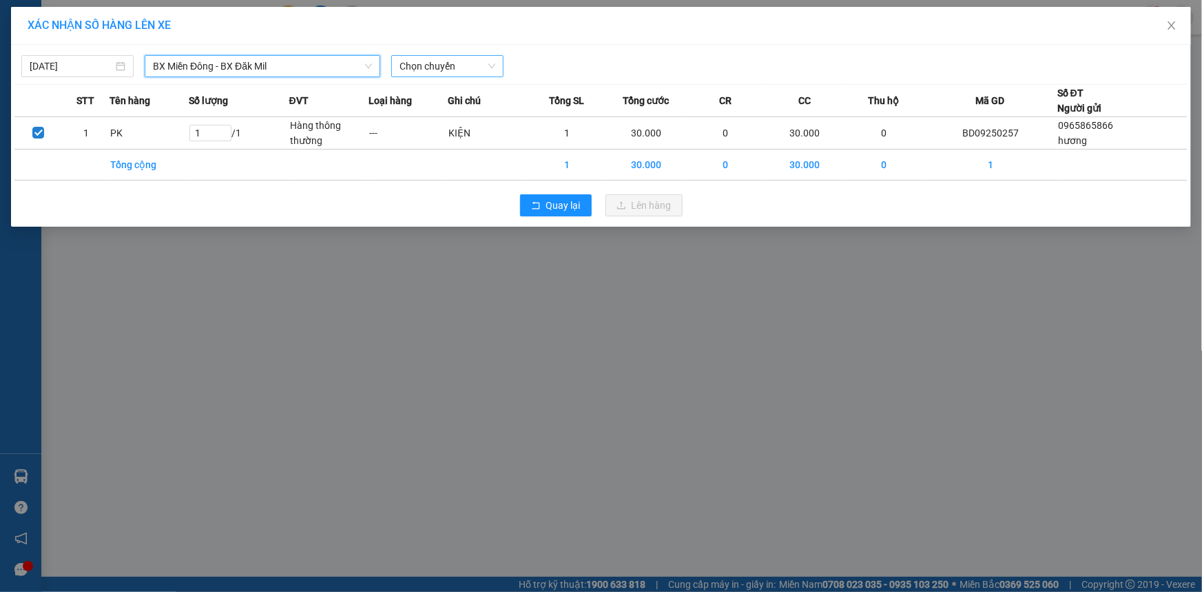
click at [464, 61] on span "Chọn chuyến" at bounding box center [448, 66] width 96 height 21
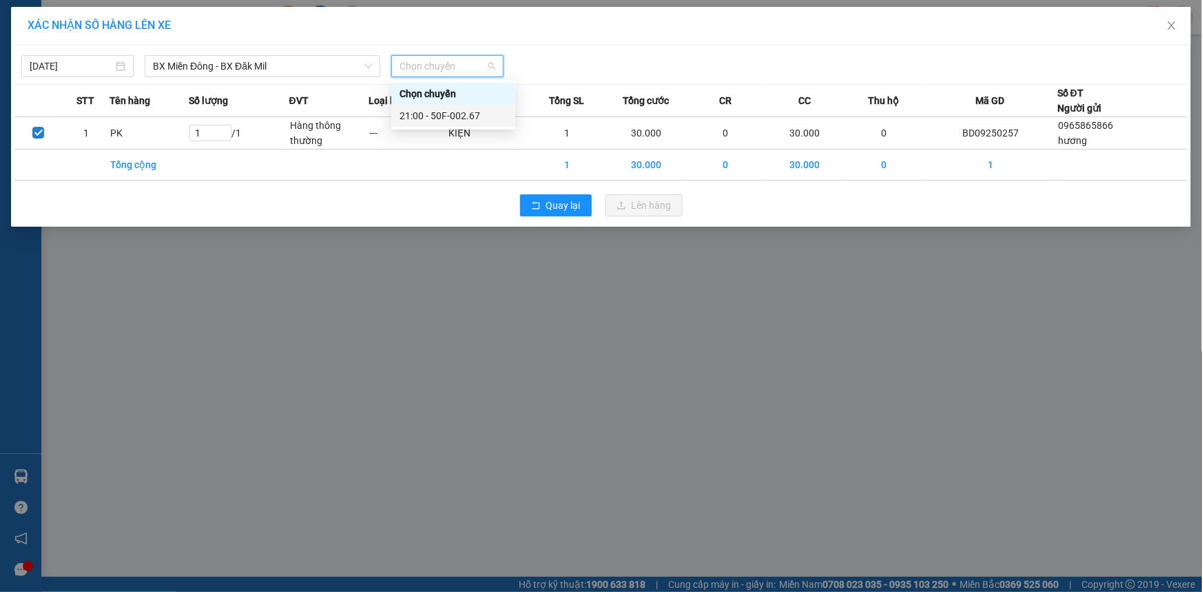
click at [469, 112] on div "21:00 - 50F-002.67" at bounding box center [453, 115] width 107 height 15
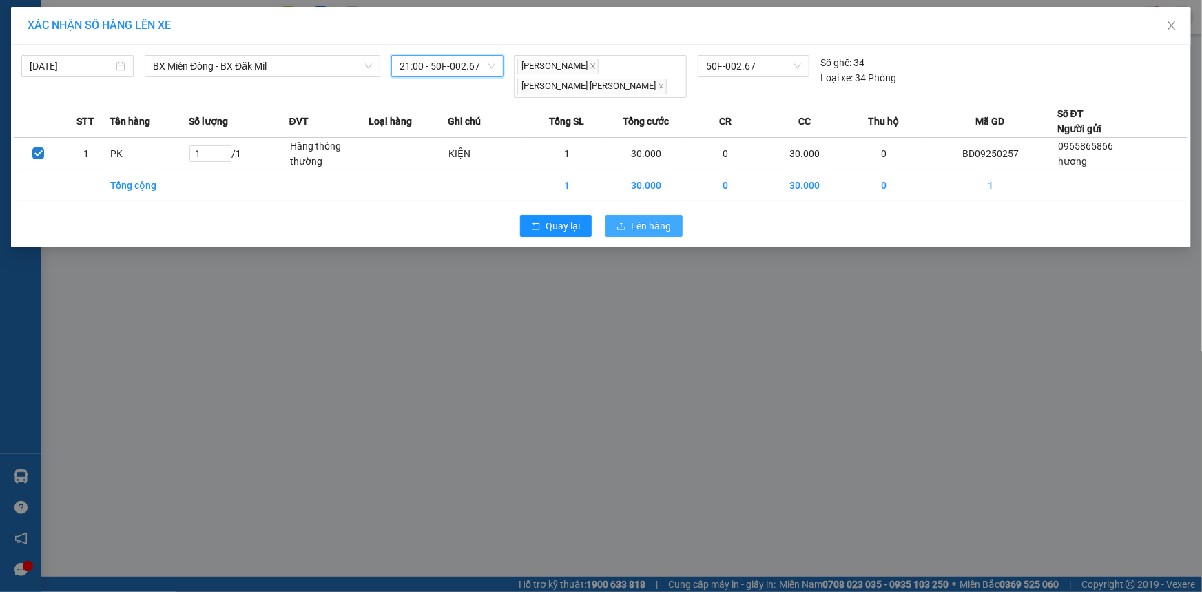
click at [636, 227] on span "Lên hàng" at bounding box center [652, 225] width 40 height 15
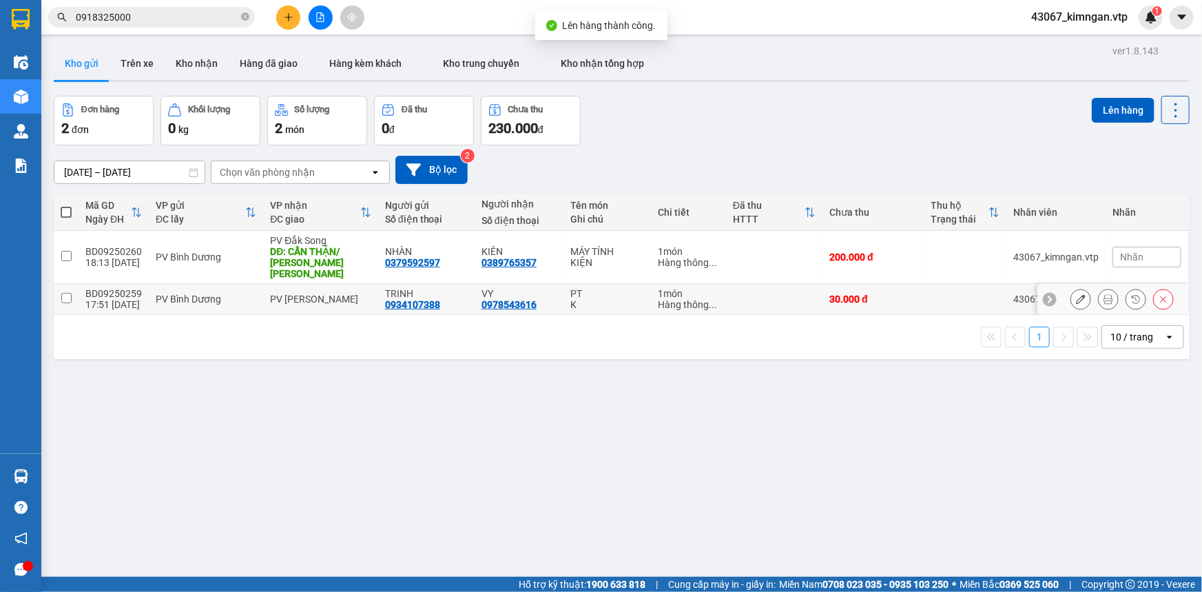
click at [62, 293] on input "checkbox" at bounding box center [66, 298] width 10 height 10
checkbox input "true"
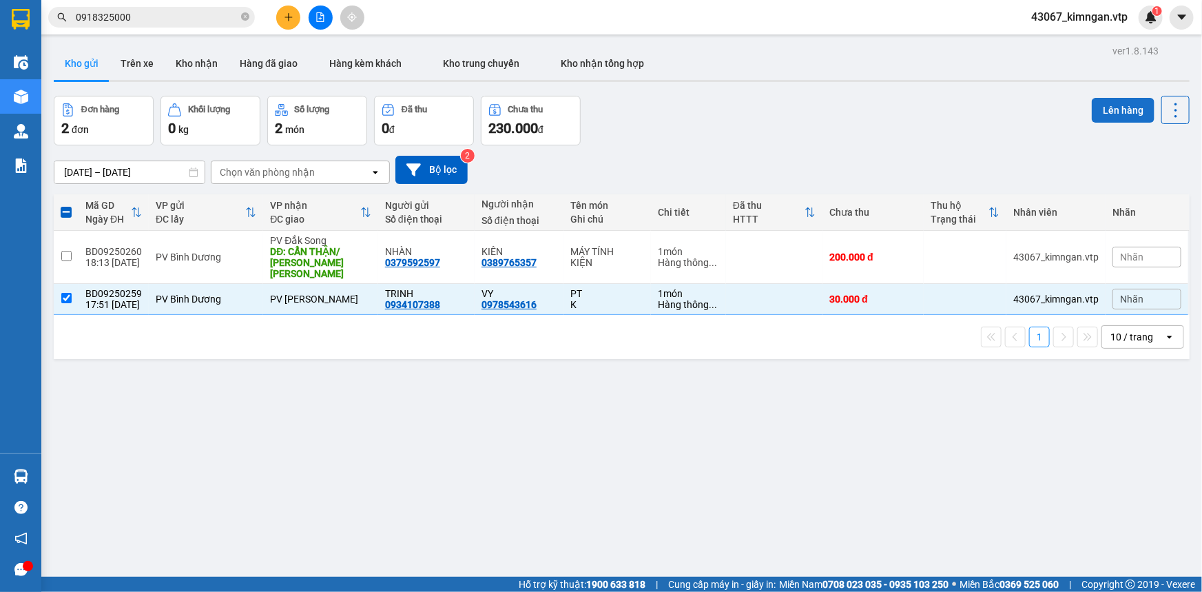
click at [1108, 101] on button "Lên hàng" at bounding box center [1123, 110] width 63 height 25
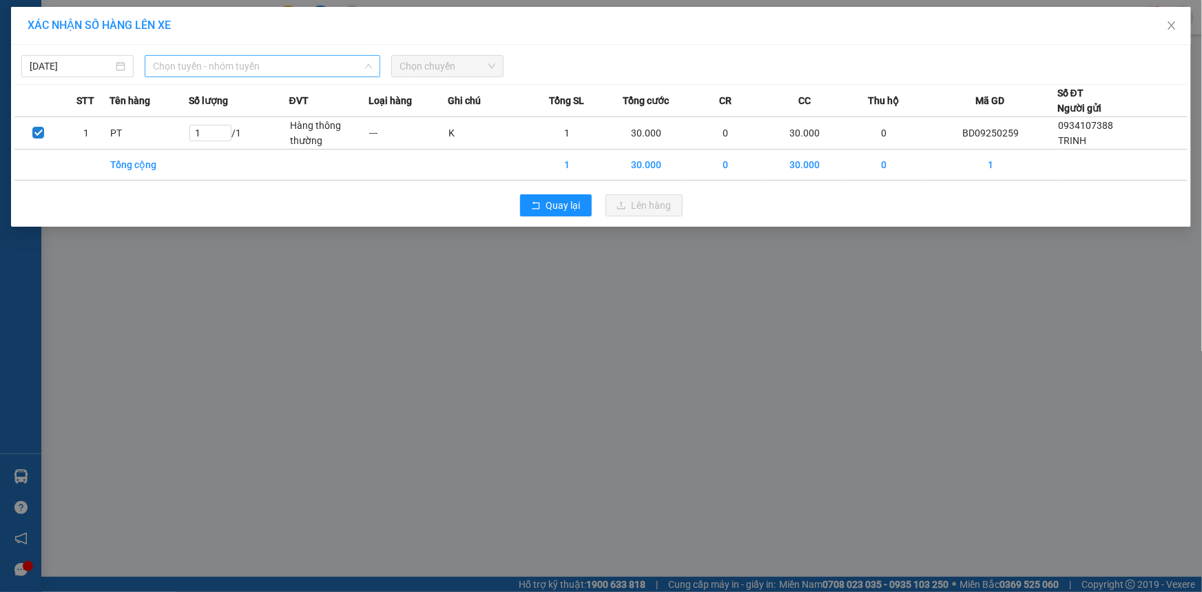
click at [206, 62] on span "Chọn tuyến - nhóm tuyến" at bounding box center [262, 66] width 219 height 21
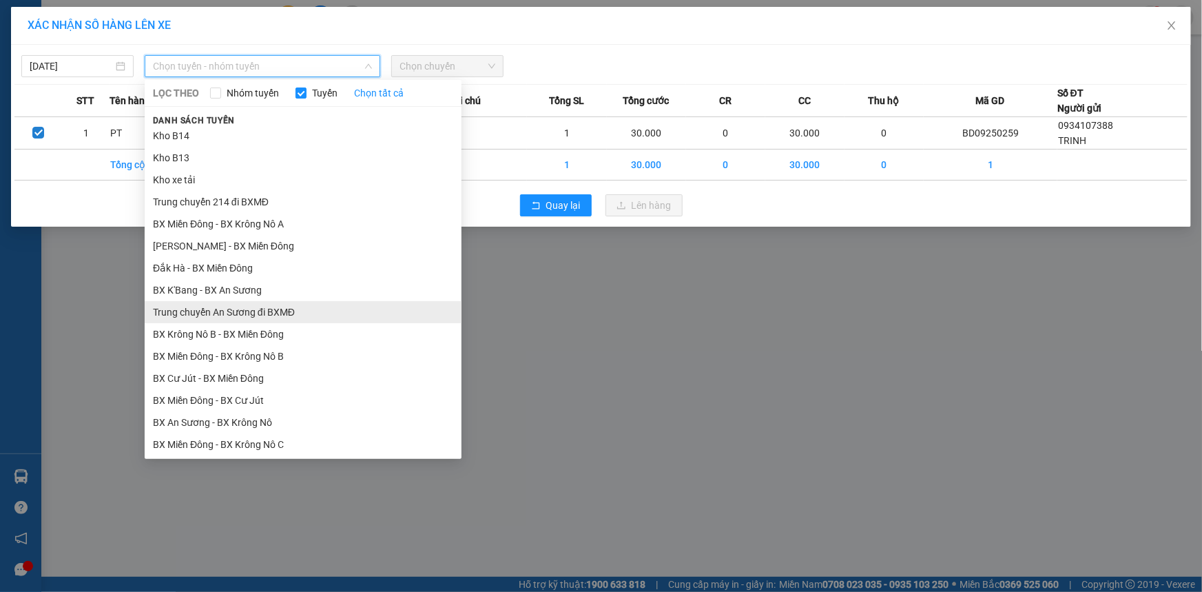
scroll to position [313, 0]
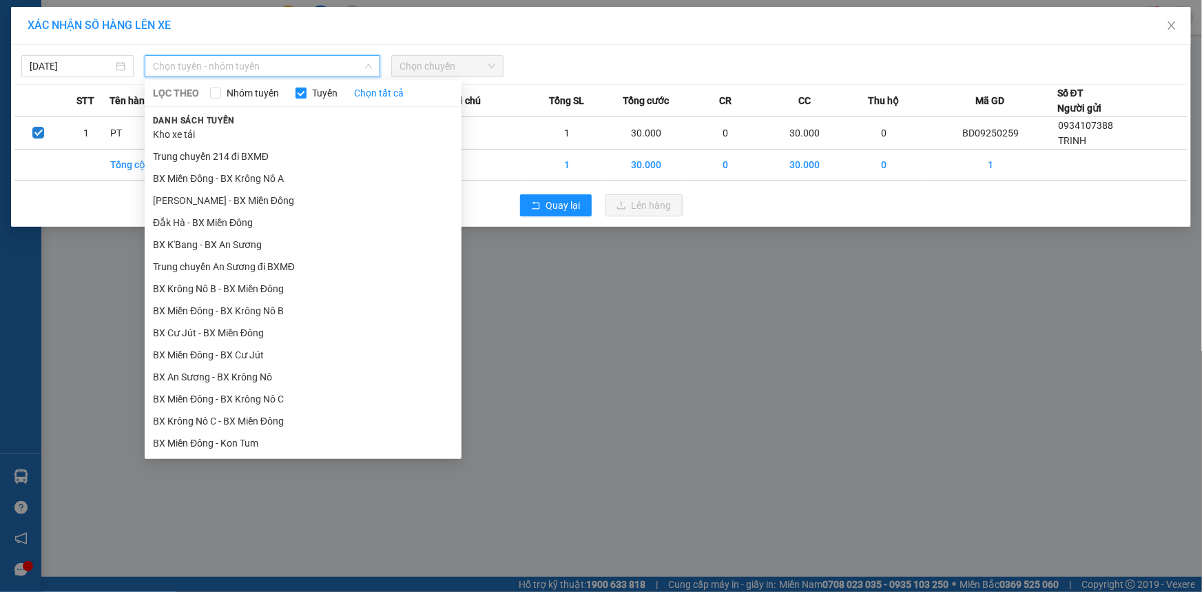
click at [257, 304] on li "BX Miền Đông - BX Krông Nô B" at bounding box center [303, 311] width 317 height 22
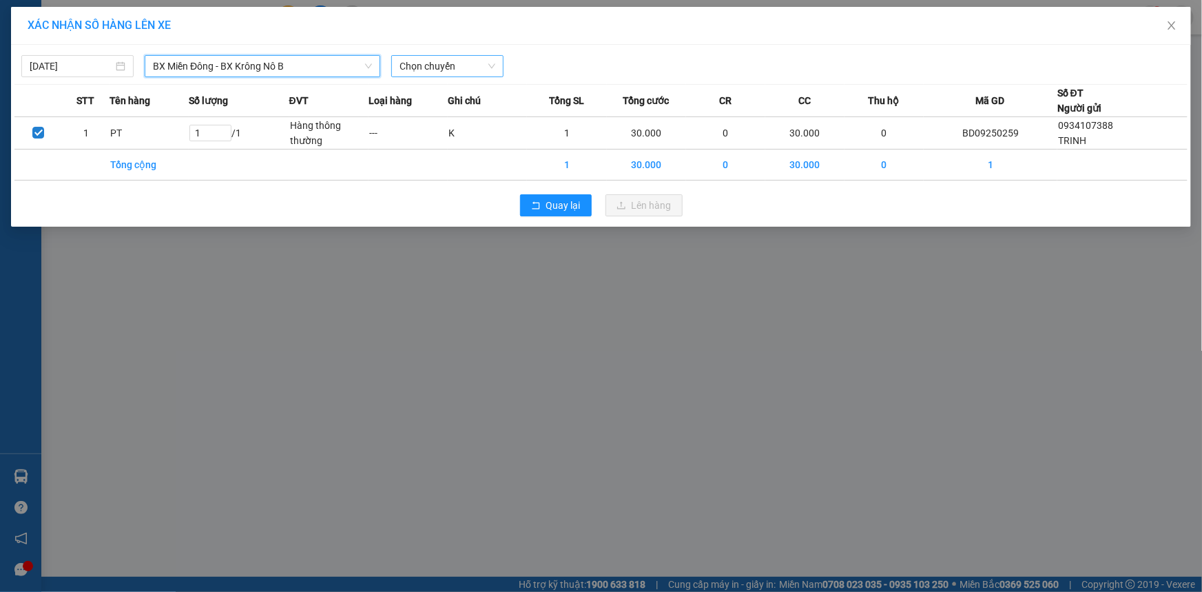
click at [455, 68] on span "Chọn chuyến" at bounding box center [448, 66] width 96 height 21
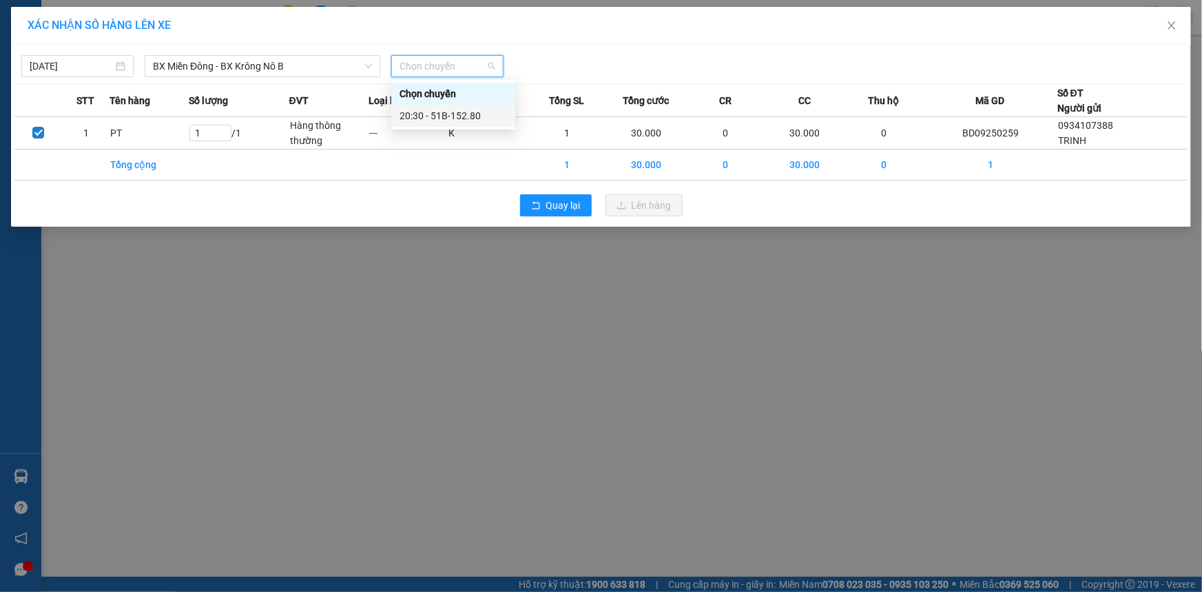
click at [455, 117] on div "20:30 - 51B-152.80" at bounding box center [453, 115] width 107 height 15
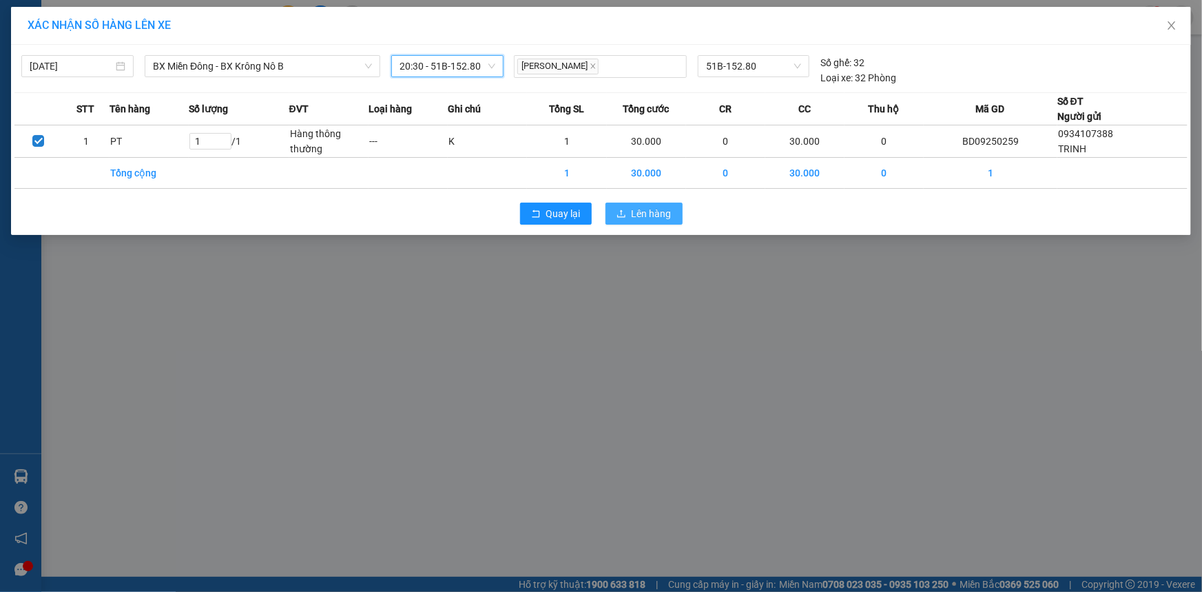
click at [648, 216] on span "Lên hàng" at bounding box center [652, 213] width 40 height 15
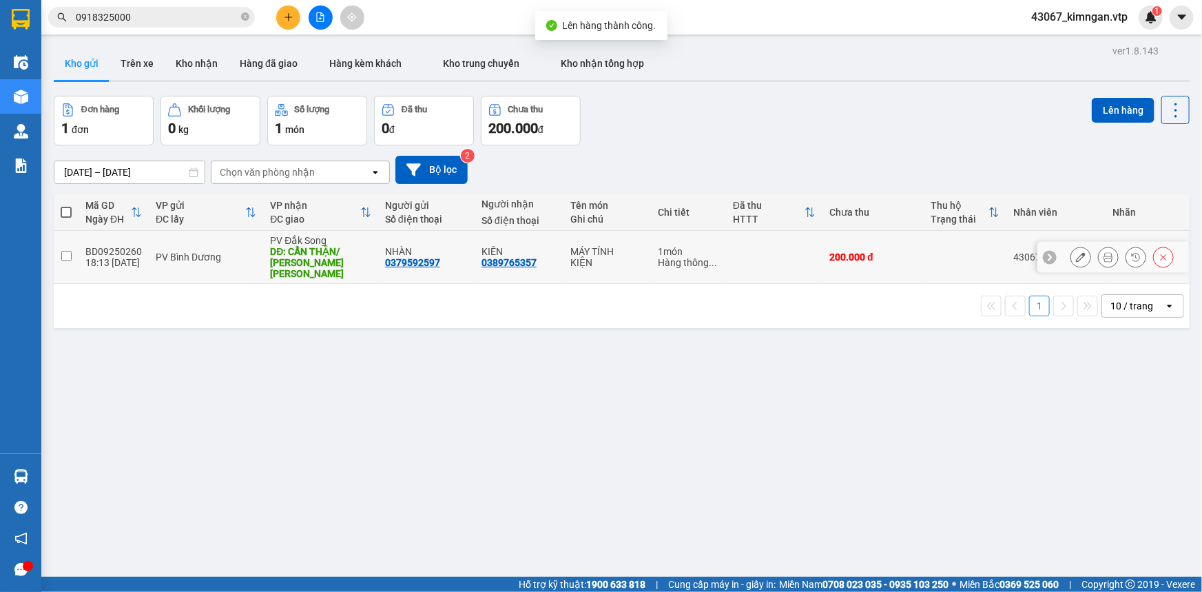
click at [67, 255] on input "checkbox" at bounding box center [66, 256] width 10 height 10
checkbox input "true"
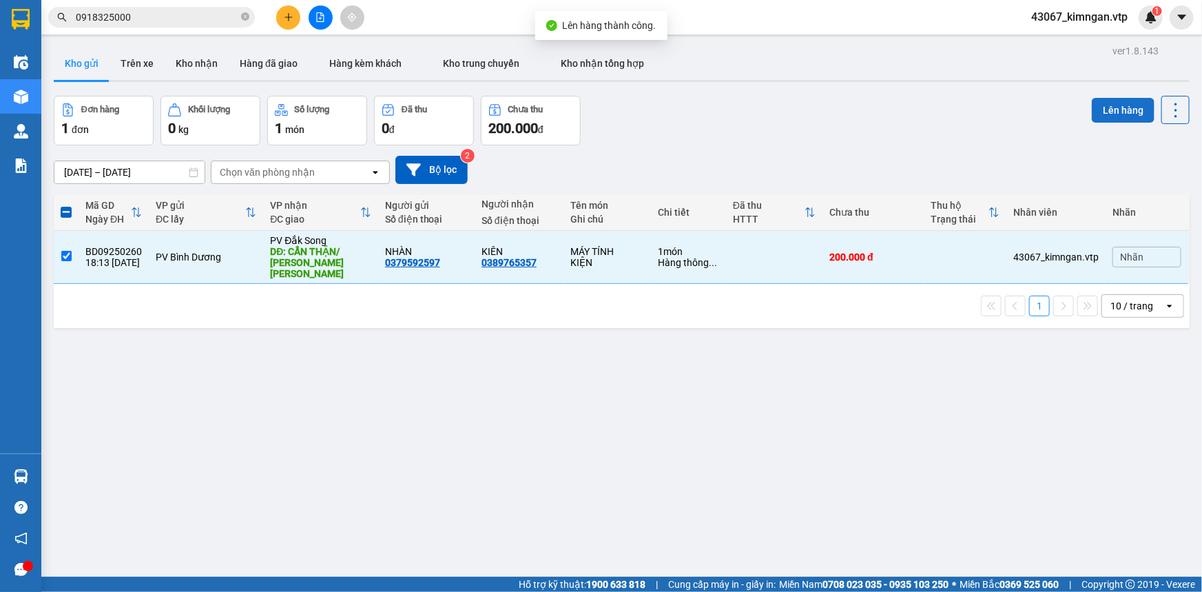
click at [1098, 100] on button "Lên hàng" at bounding box center [1123, 110] width 63 height 25
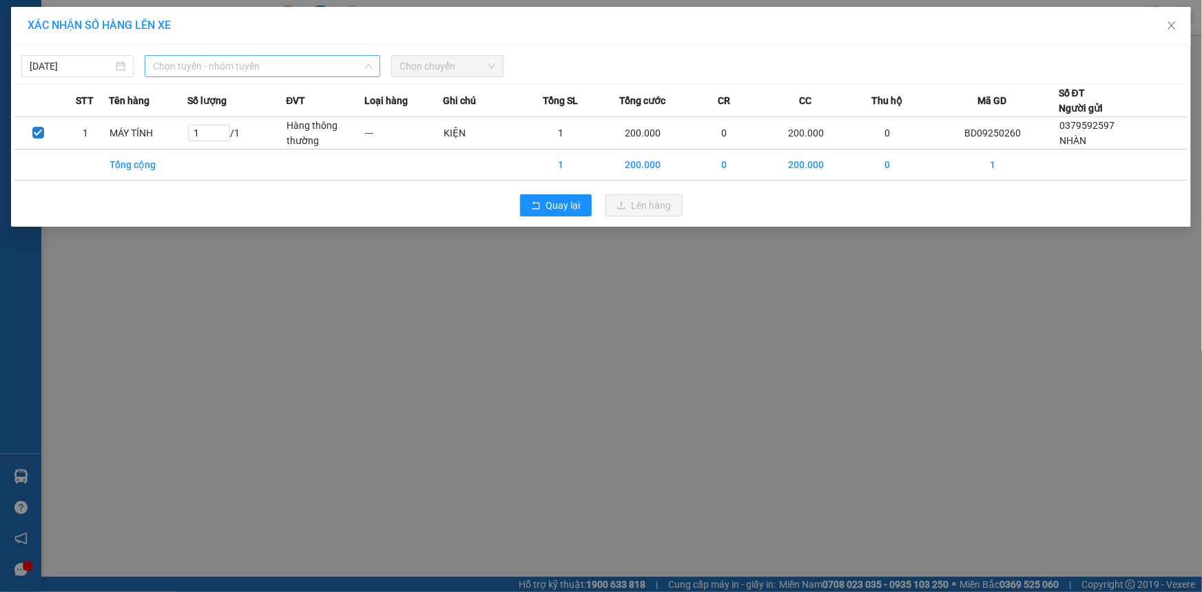
click at [300, 67] on span "Chọn tuyến - nhóm tuyến" at bounding box center [262, 66] width 219 height 21
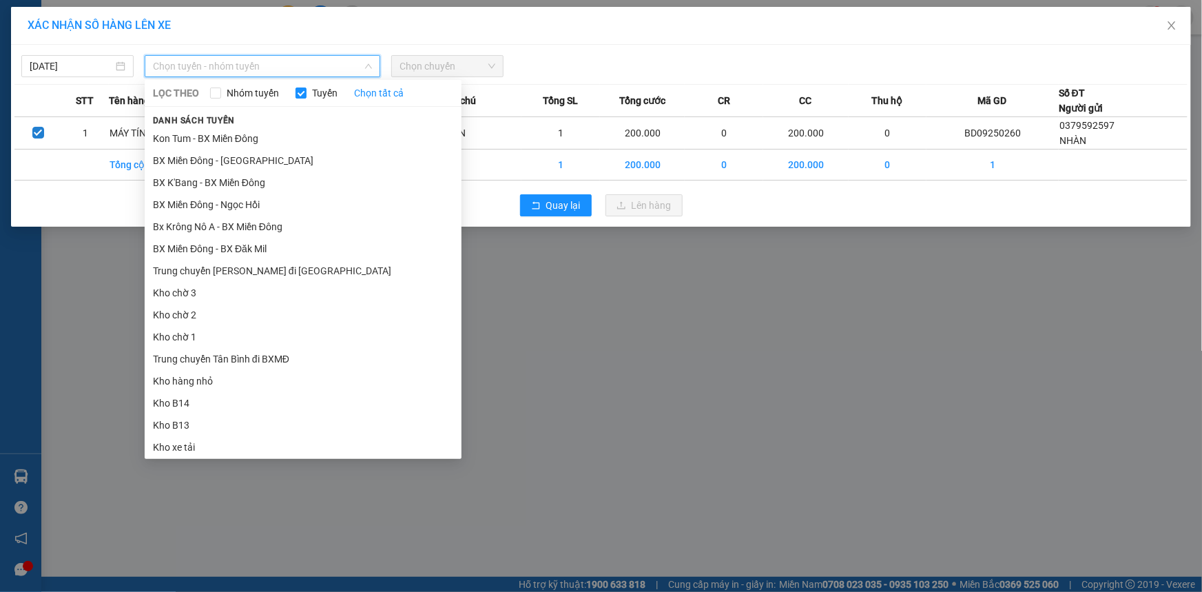
click at [250, 249] on li "BX Miền Đông - BX Đăk Mil" at bounding box center [303, 249] width 317 height 22
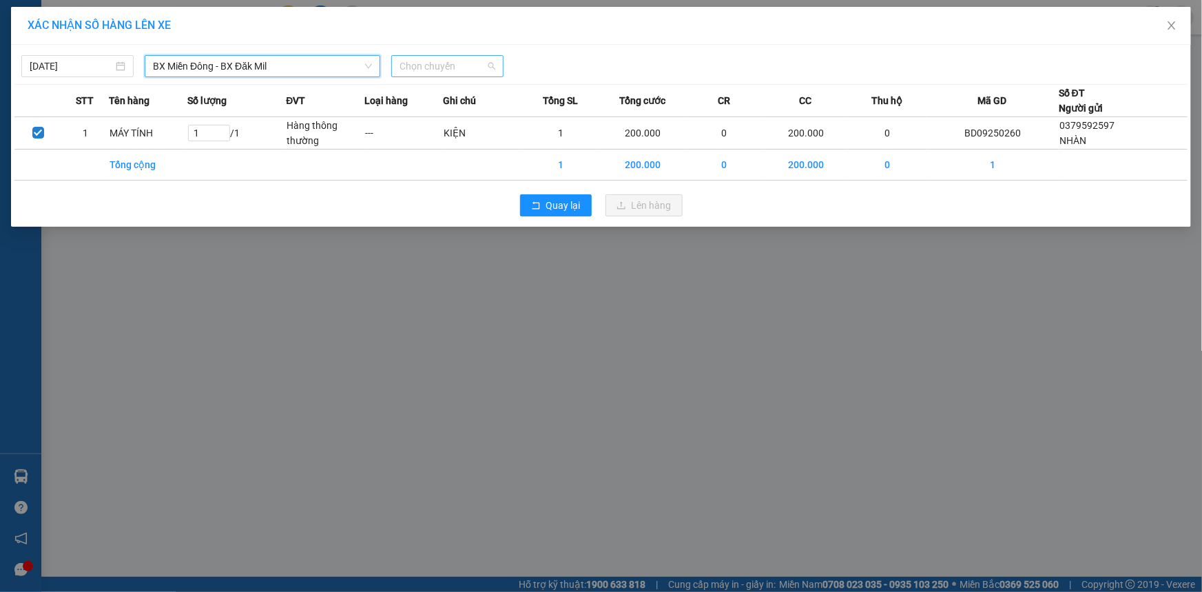
click at [464, 70] on span "Chọn chuyến" at bounding box center [448, 66] width 96 height 21
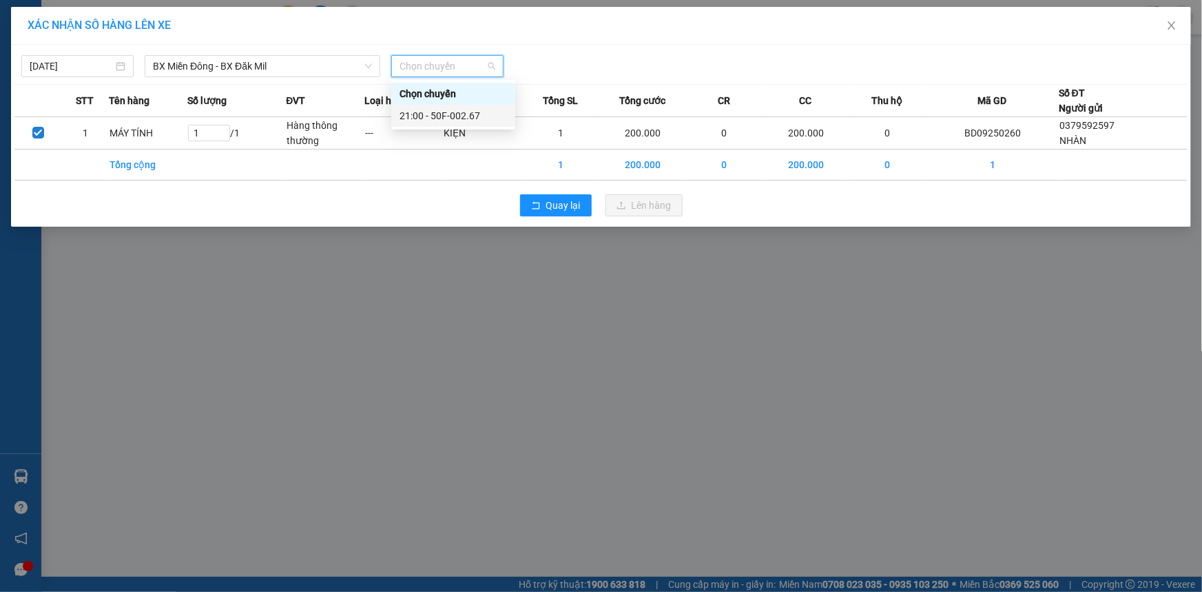
click at [455, 116] on div "21:00 - 50F-002.67" at bounding box center [453, 115] width 107 height 15
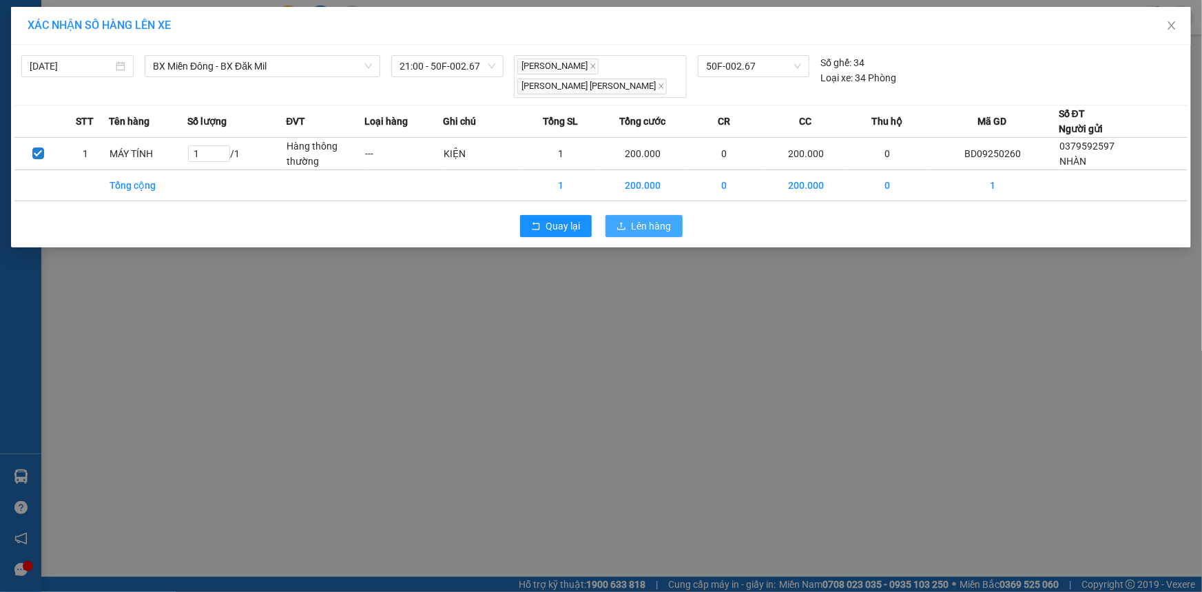
click at [617, 219] on button "Lên hàng" at bounding box center [644, 226] width 77 height 22
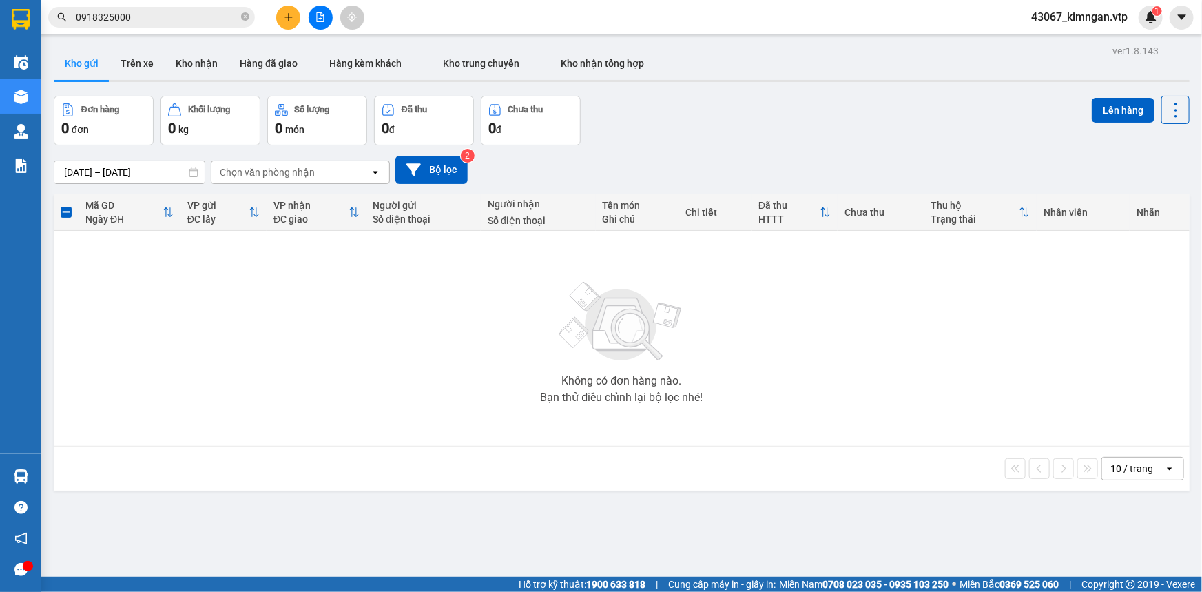
click at [320, 16] on icon "file-add" at bounding box center [321, 17] width 10 height 10
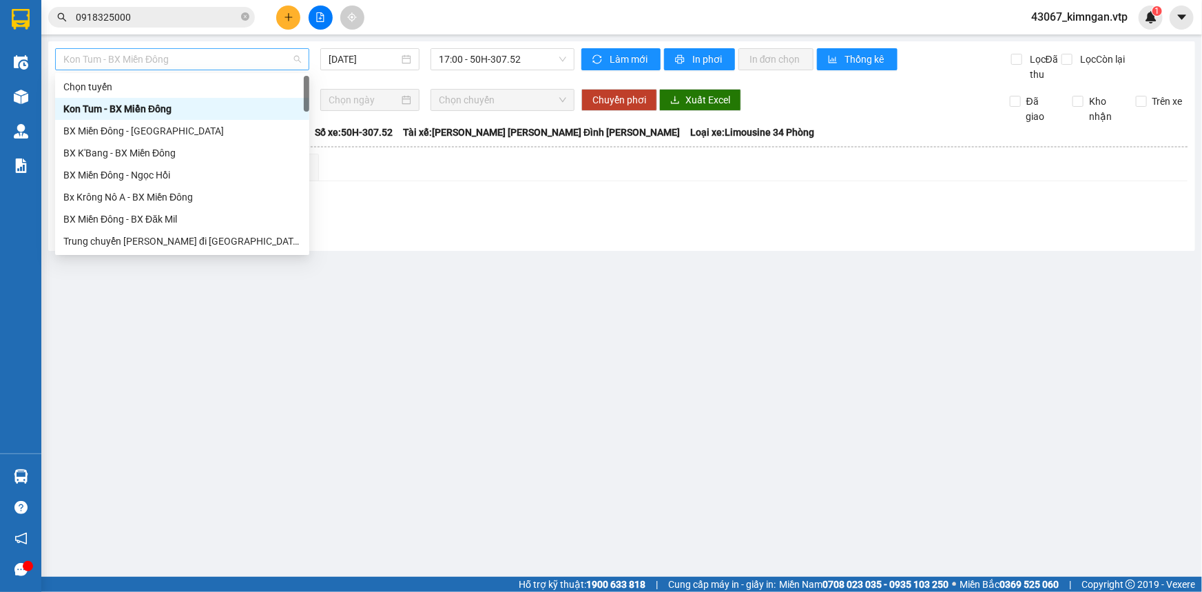
click at [143, 52] on span "Kon Tum - BX Miền Đông" at bounding box center [182, 59] width 238 height 21
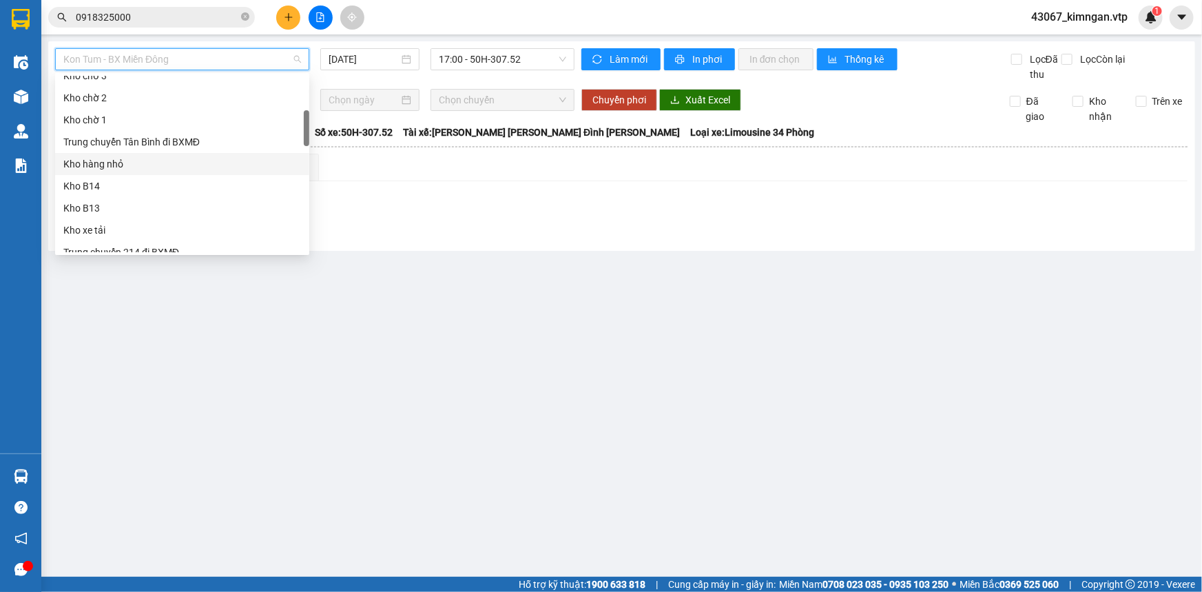
scroll to position [376, 0]
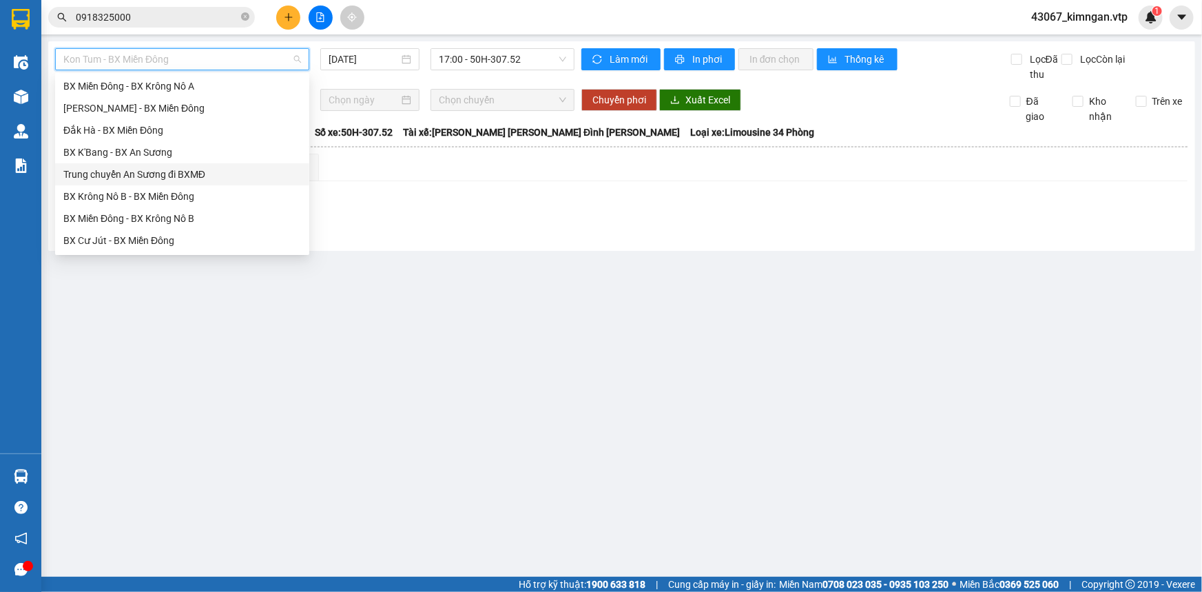
click at [167, 174] on div "Trung chuyển An Sương đi BXMĐ" at bounding box center [182, 174] width 238 height 15
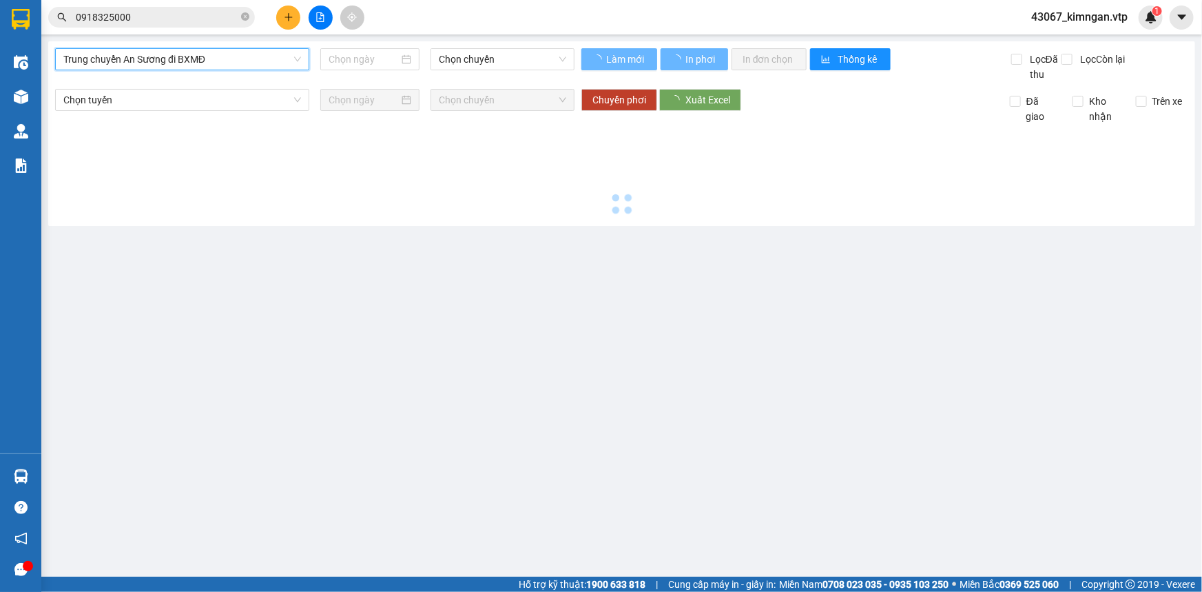
type input "[DATE]"
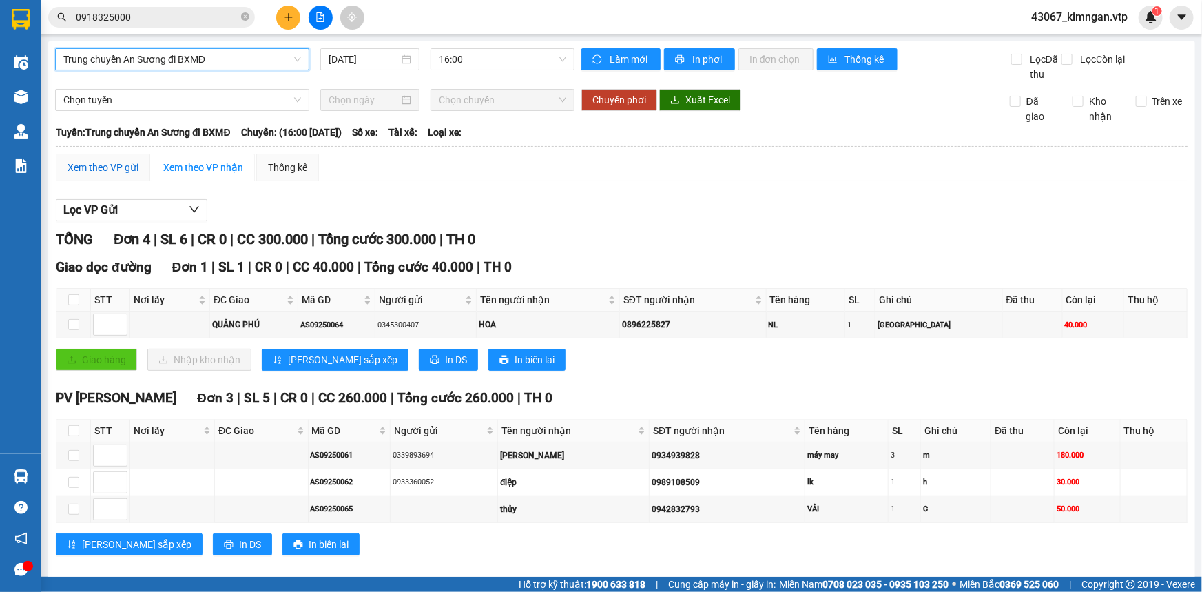
click at [108, 160] on div "Xem theo VP gửi" at bounding box center [103, 167] width 71 height 15
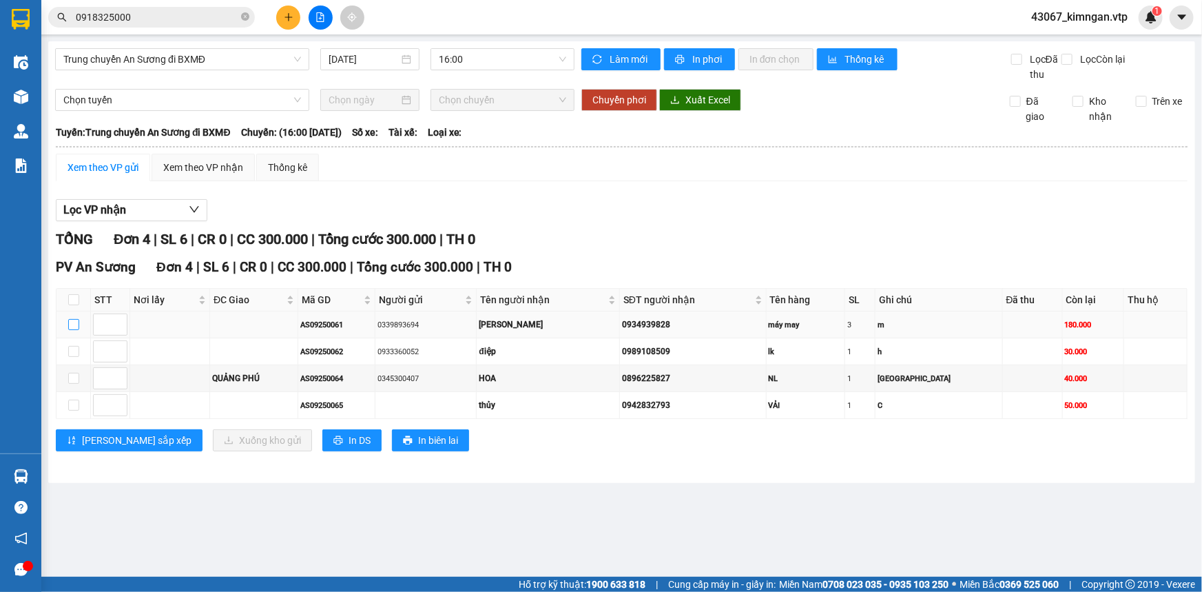
click at [72, 331] on td at bounding box center [73, 324] width 34 height 27
click at [79, 351] on td at bounding box center [73, 351] width 34 height 27
click at [72, 359] on td at bounding box center [73, 351] width 34 height 27
click at [70, 325] on input "checkbox" at bounding box center [73, 324] width 11 height 11
checkbox input "true"
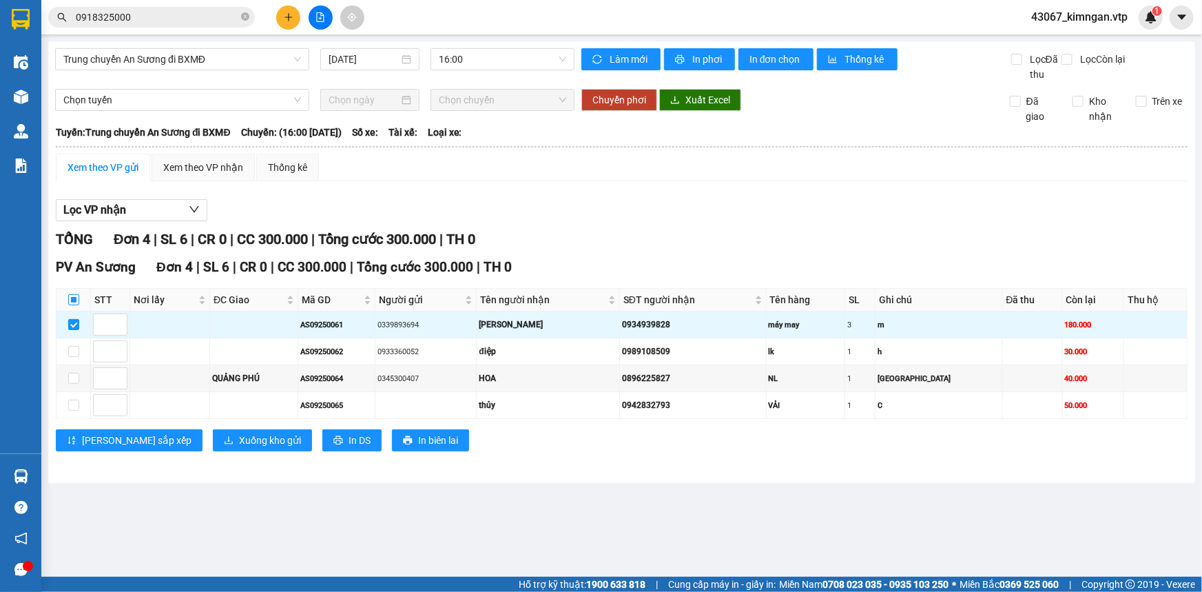
click at [69, 300] on input "checkbox" at bounding box center [73, 299] width 11 height 11
checkbox input "true"
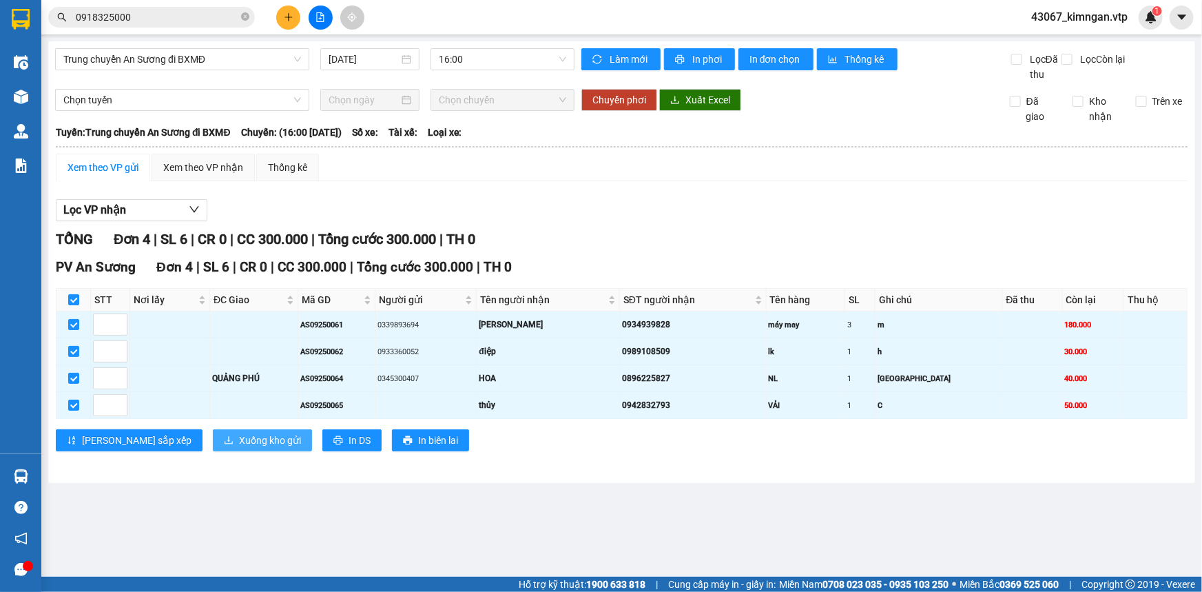
click at [239, 435] on span "Xuống kho gửi" at bounding box center [270, 440] width 62 height 15
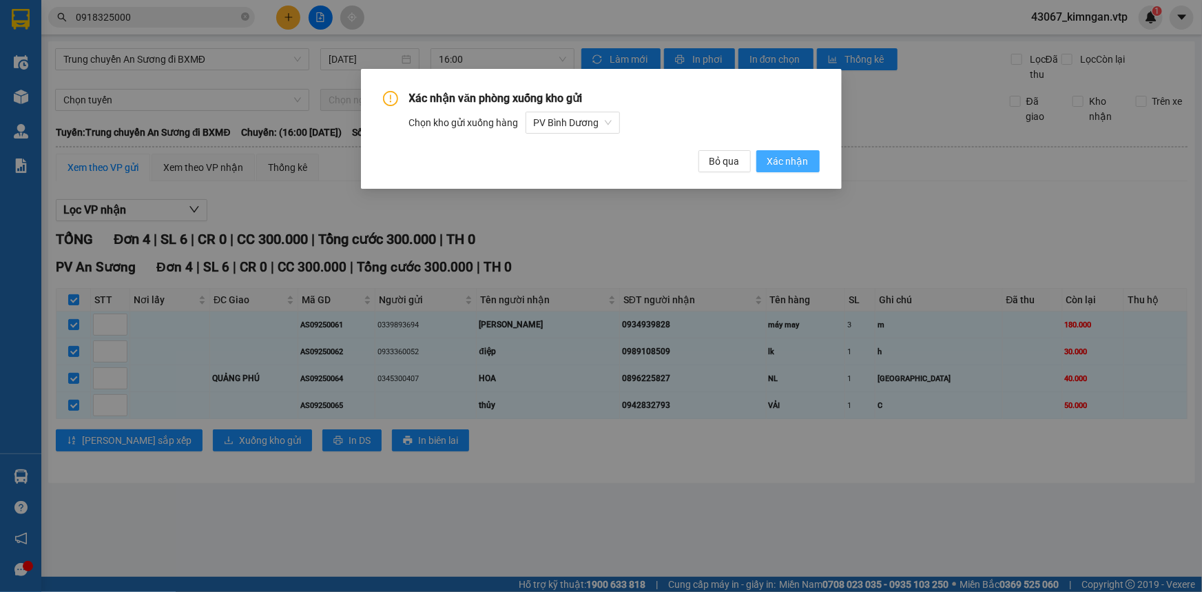
click at [790, 158] on span "Xác nhận" at bounding box center [788, 161] width 41 height 15
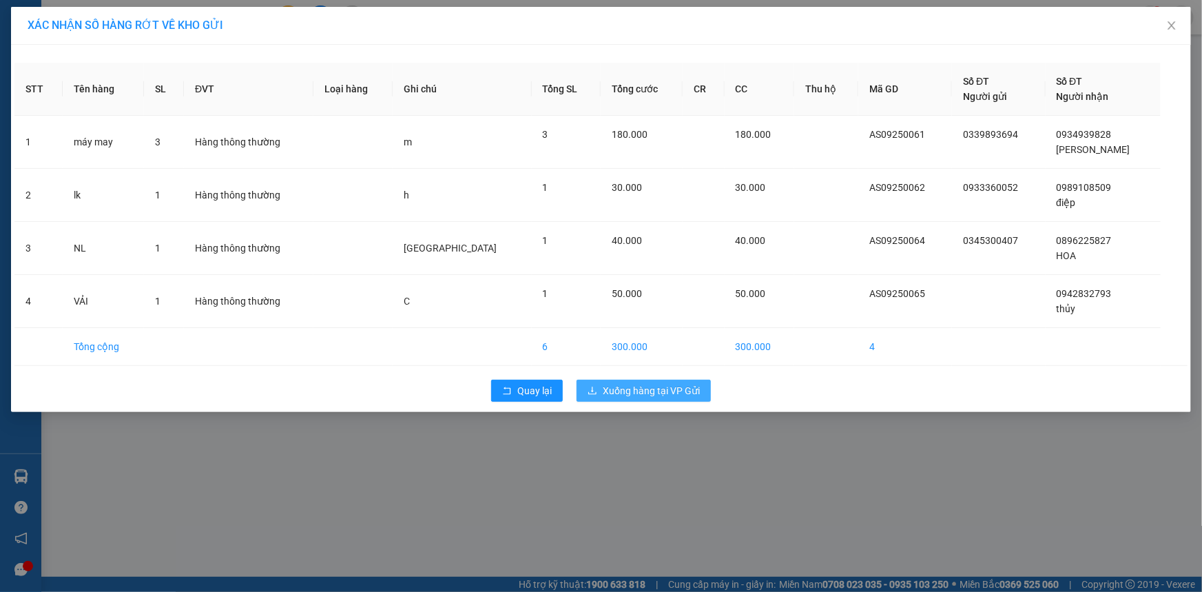
click at [661, 400] on button "Xuống hàng tại VP Gửi" at bounding box center [644, 391] width 134 height 22
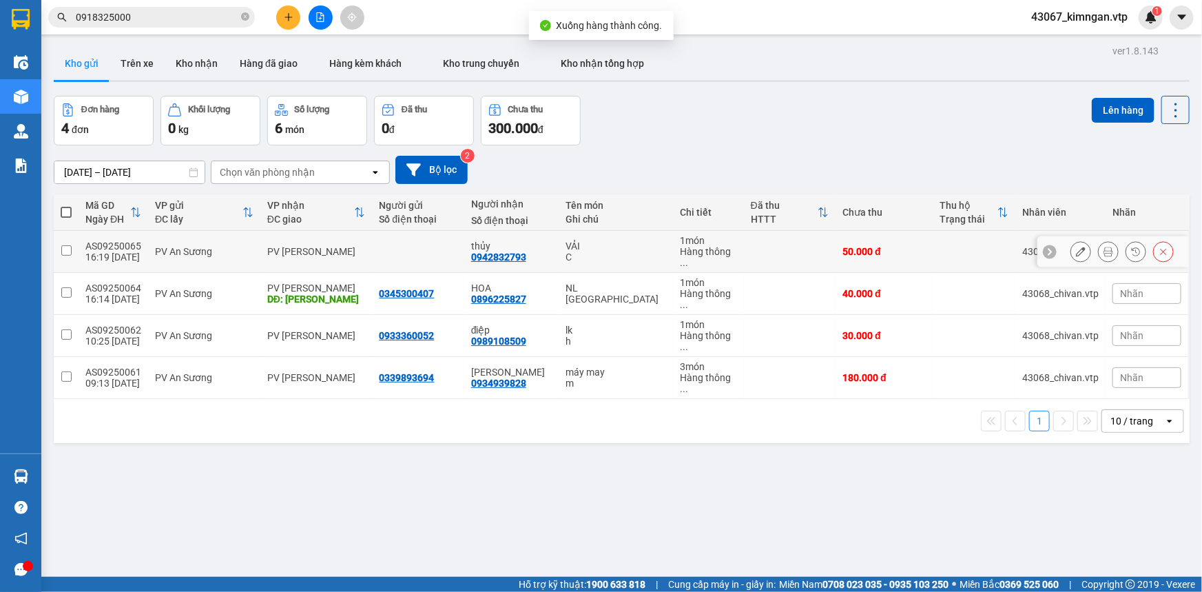
drag, startPoint x: 68, startPoint y: 247, endPoint x: 78, endPoint y: 282, distance: 35.8
click at [68, 248] on input "checkbox" at bounding box center [66, 250] width 10 height 10
checkbox input "true"
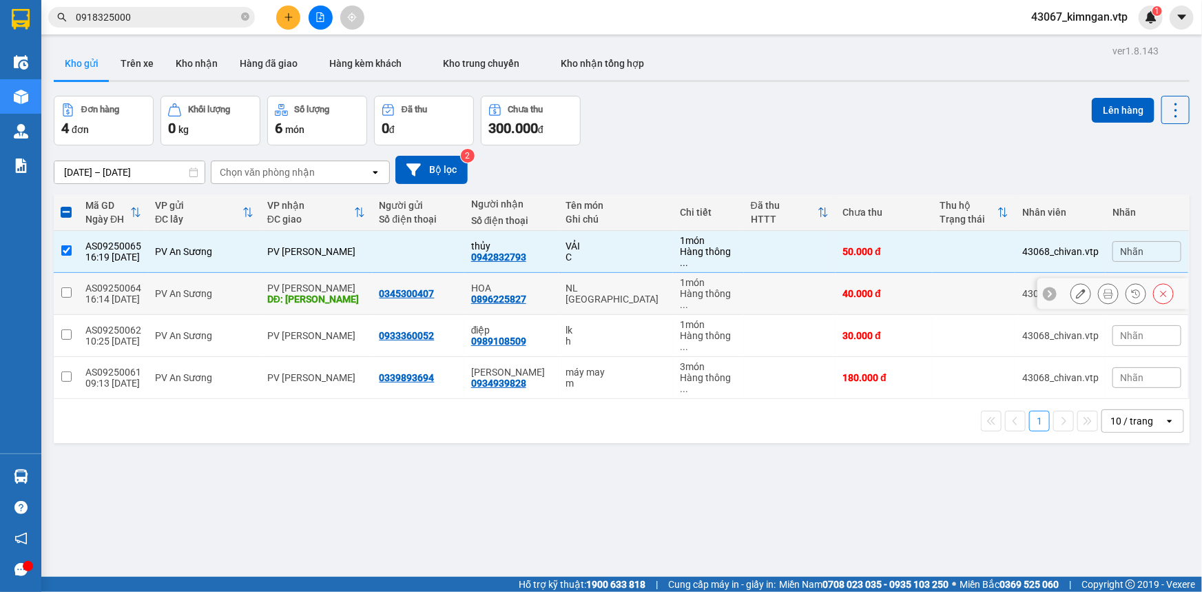
click at [70, 287] on input "checkbox" at bounding box center [66, 292] width 10 height 10
checkbox input "true"
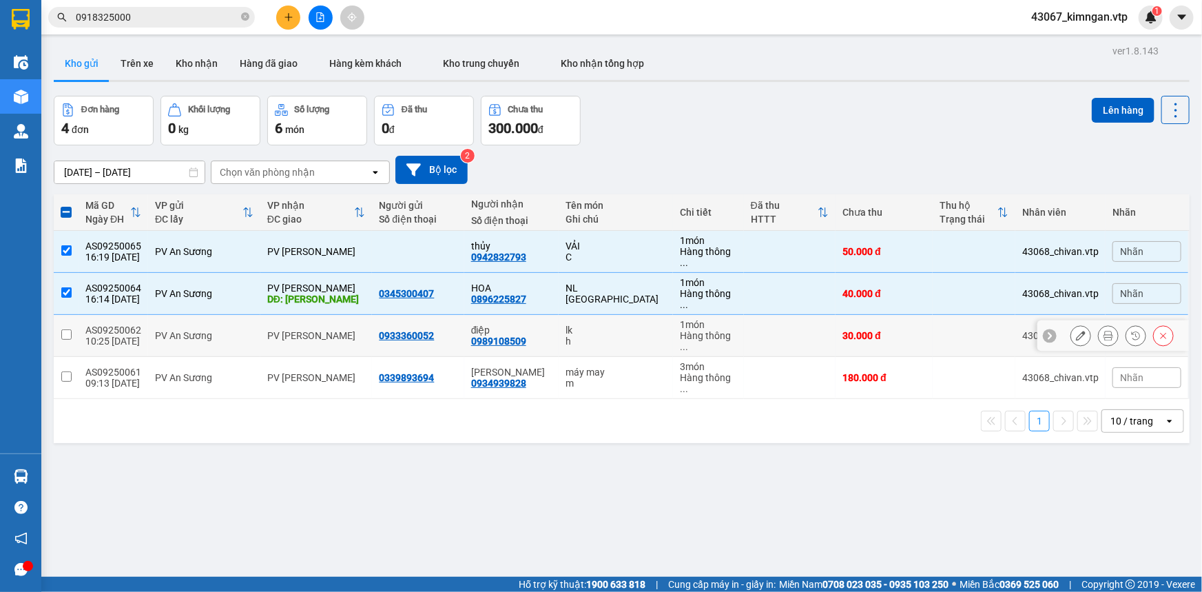
drag, startPoint x: 69, startPoint y: 302, endPoint x: 69, endPoint y: 314, distance: 11.7
click at [69, 329] on input "checkbox" at bounding box center [66, 334] width 10 height 10
checkbox input "true"
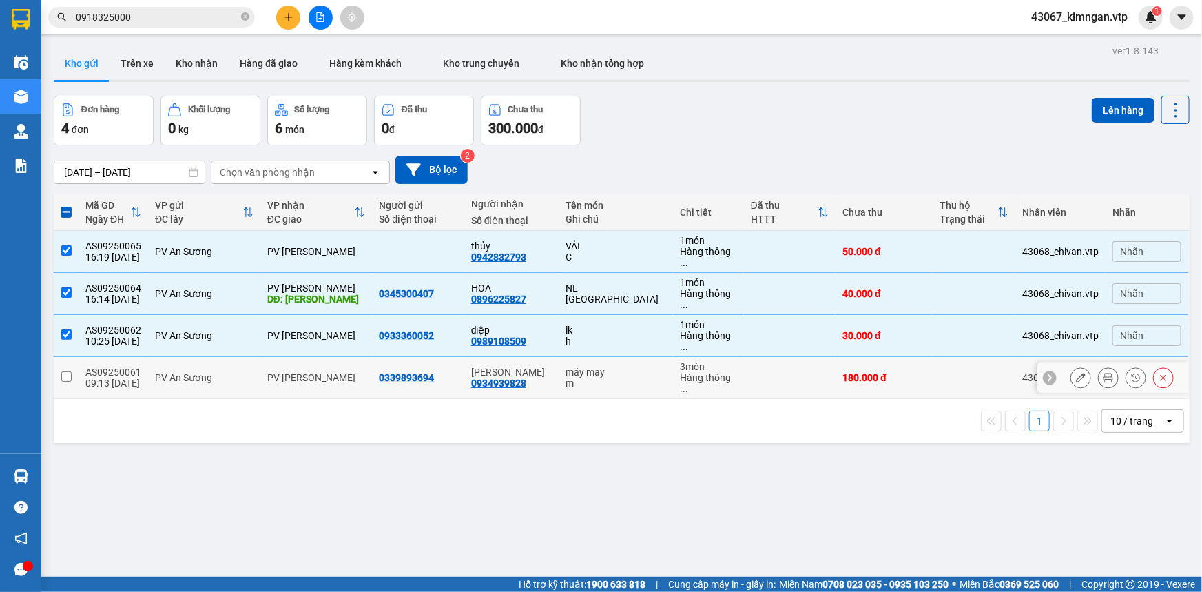
click at [69, 371] on input "checkbox" at bounding box center [66, 376] width 10 height 10
checkbox input "true"
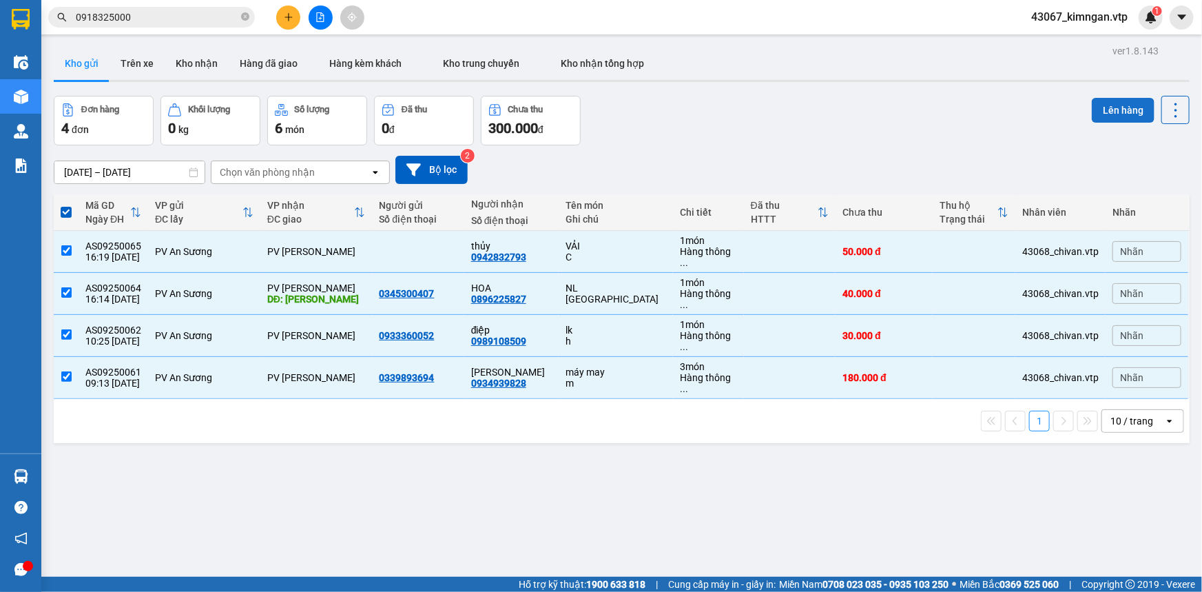
click at [1107, 116] on button "Lên hàng" at bounding box center [1123, 110] width 63 height 25
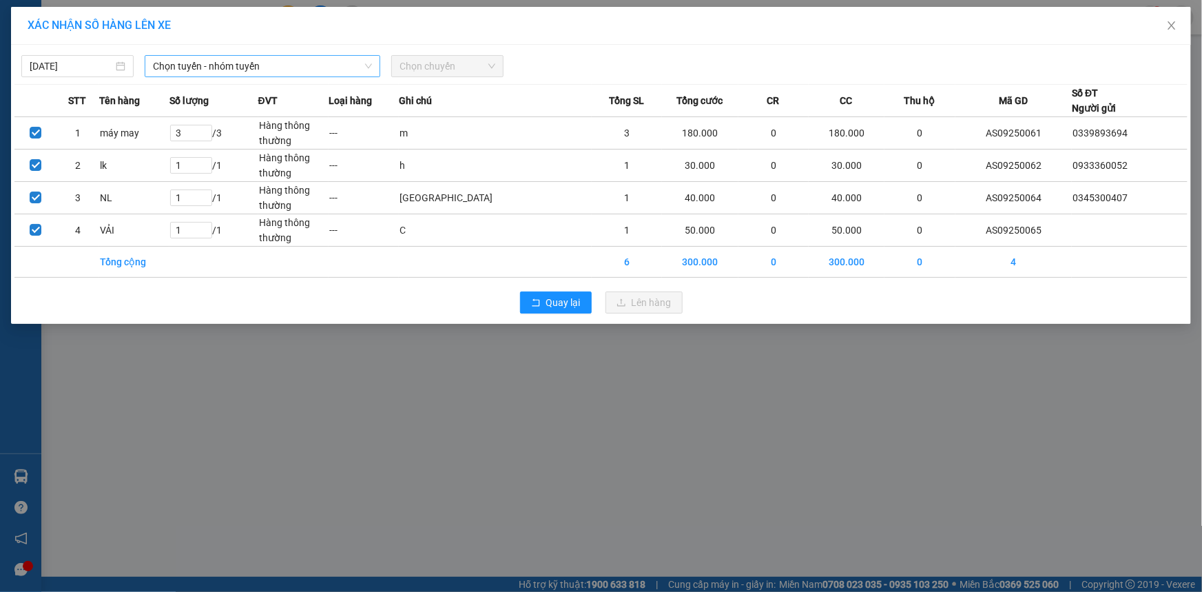
click at [303, 65] on span "Chọn tuyến - nhóm tuyến" at bounding box center [262, 66] width 219 height 21
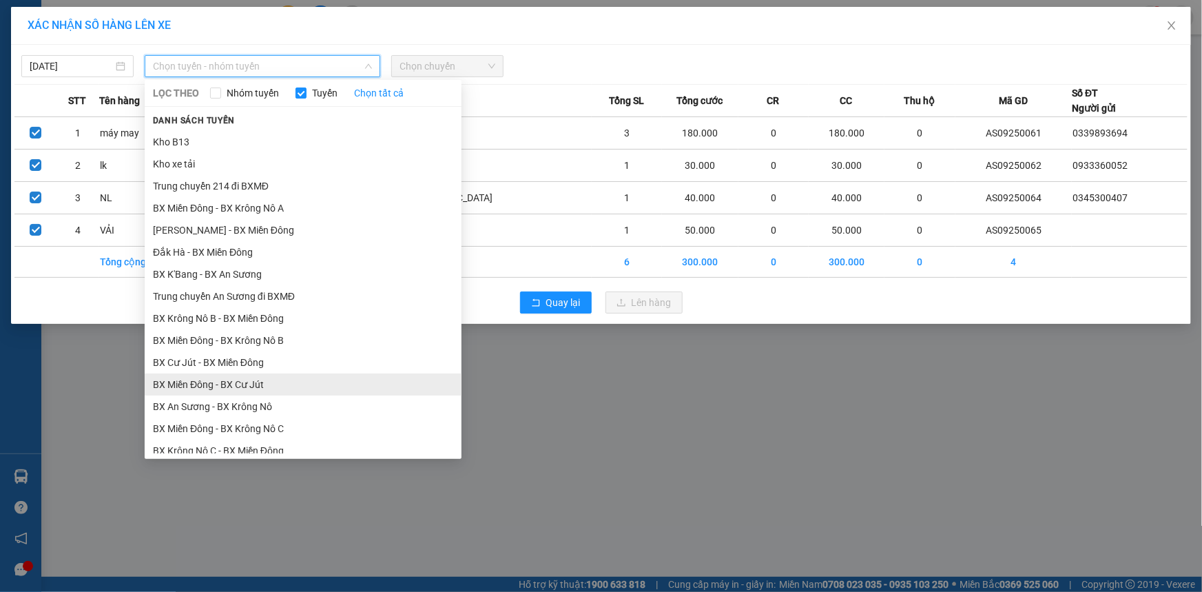
scroll to position [313, 0]
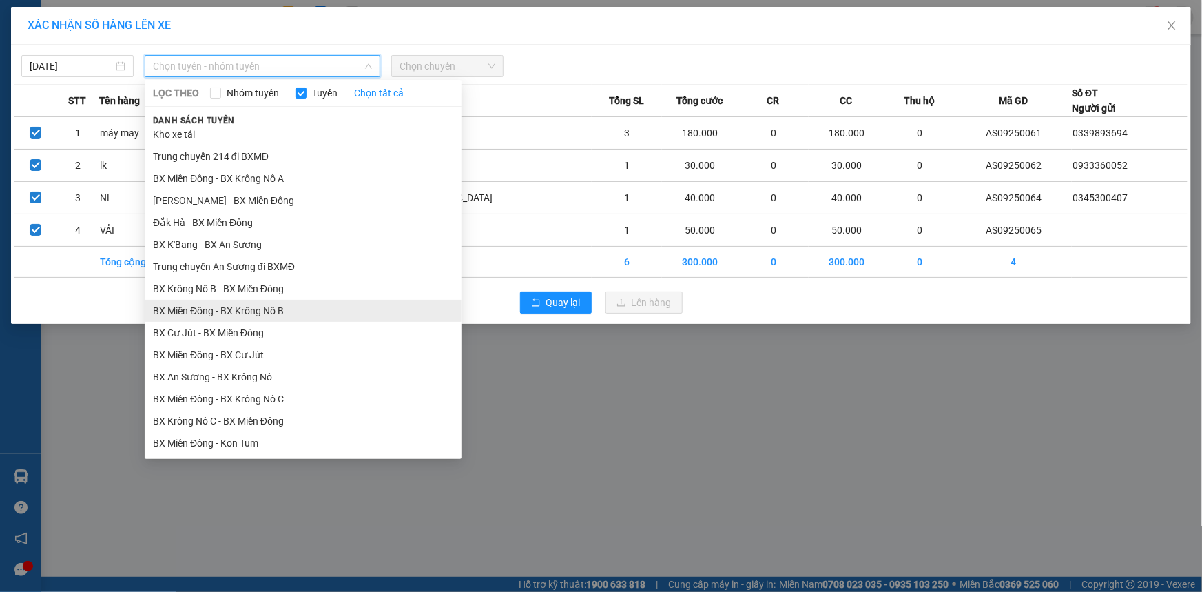
click at [313, 309] on li "BX Miền Đông - BX Krông Nô B" at bounding box center [303, 311] width 317 height 22
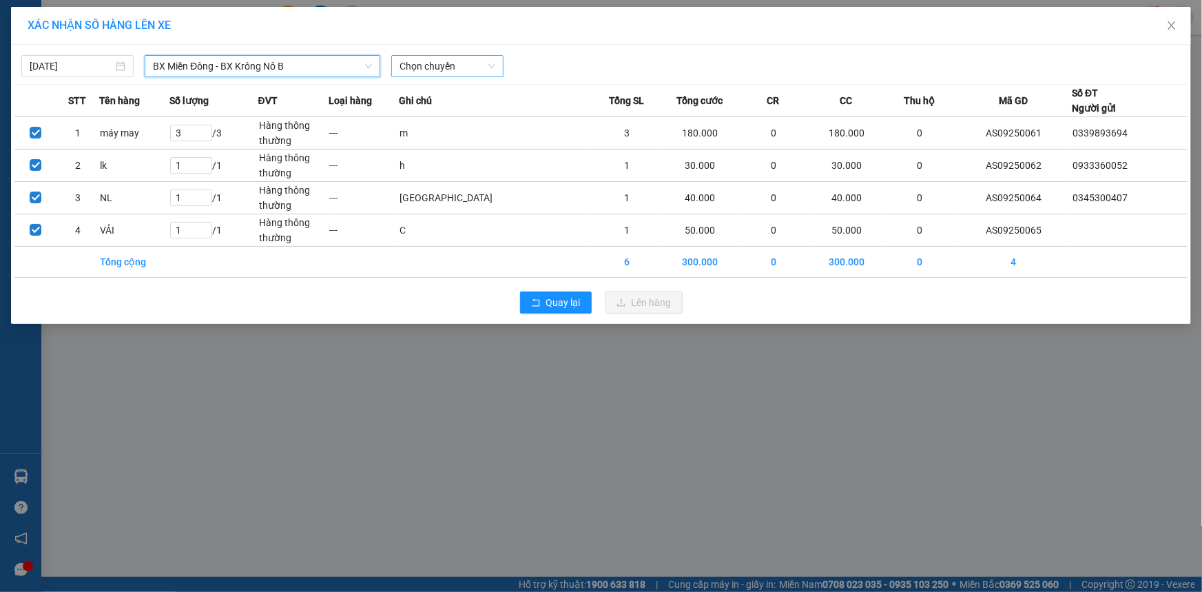
click at [466, 58] on span "Chọn chuyến" at bounding box center [448, 66] width 96 height 21
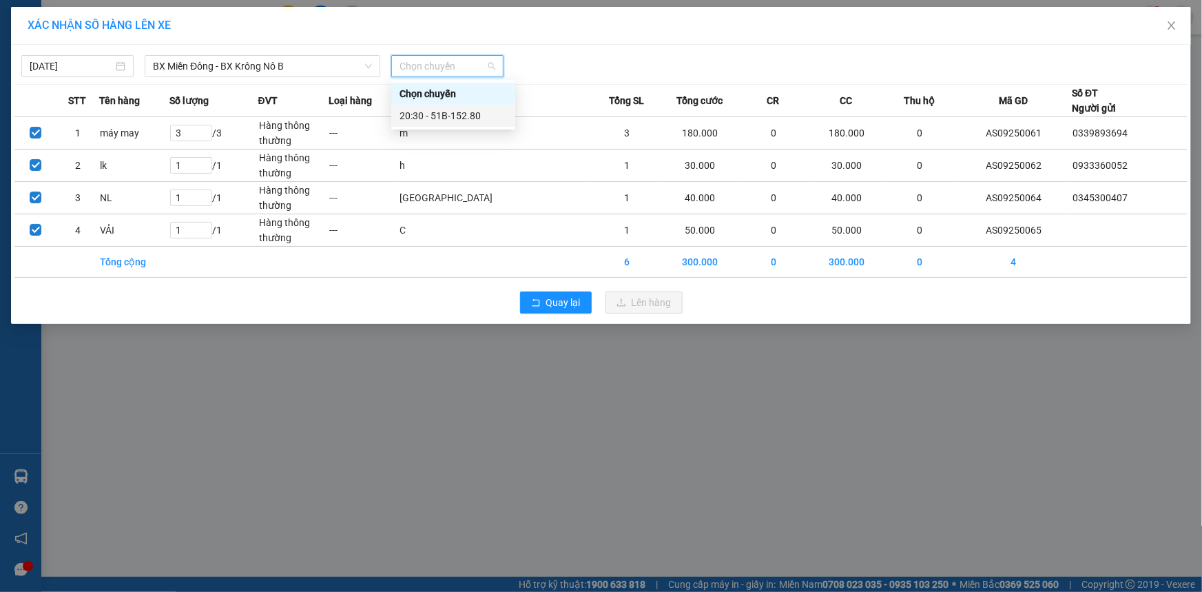
click at [438, 109] on div "20:30 - 51B-152.80" at bounding box center [453, 115] width 107 height 15
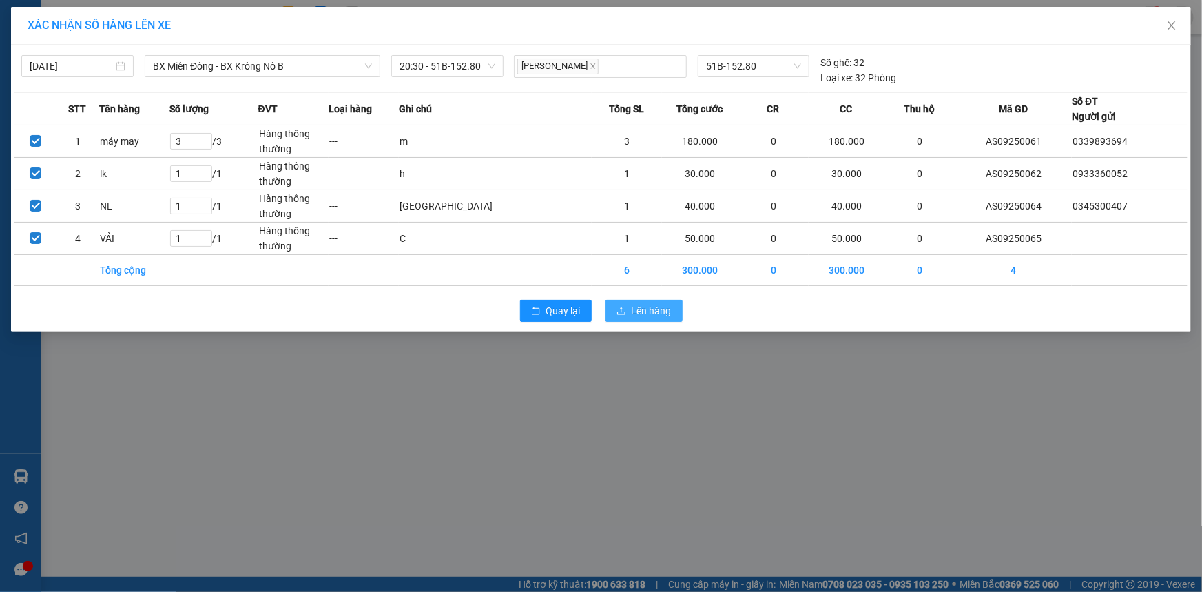
click at [635, 305] on span "Lên hàng" at bounding box center [652, 310] width 40 height 15
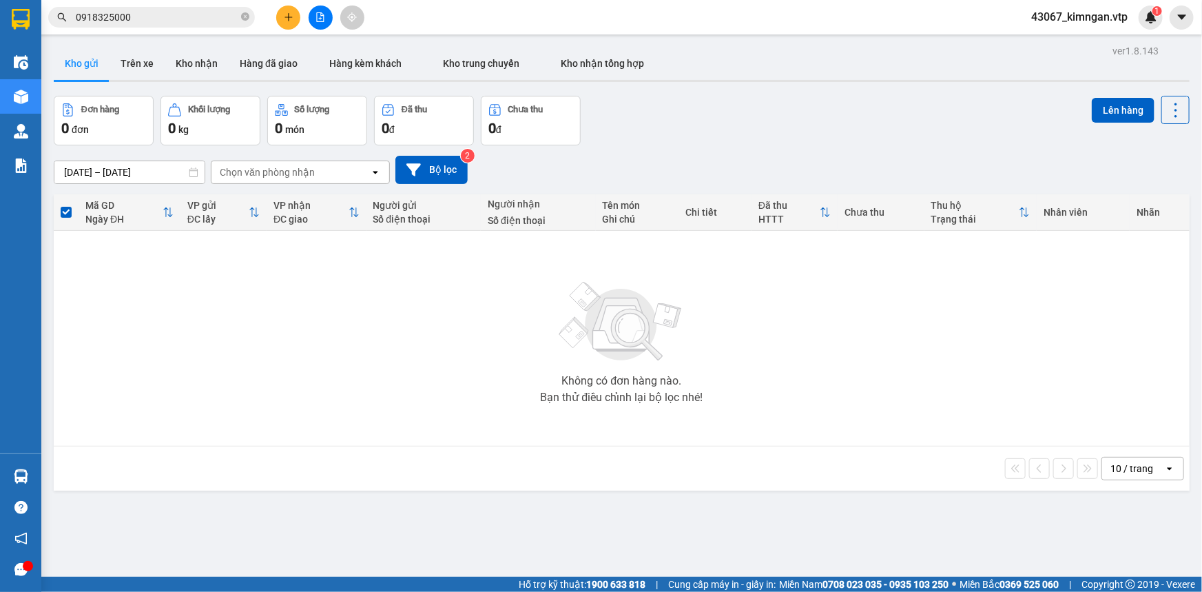
click at [287, 21] on icon "plus" at bounding box center [289, 17] width 10 height 10
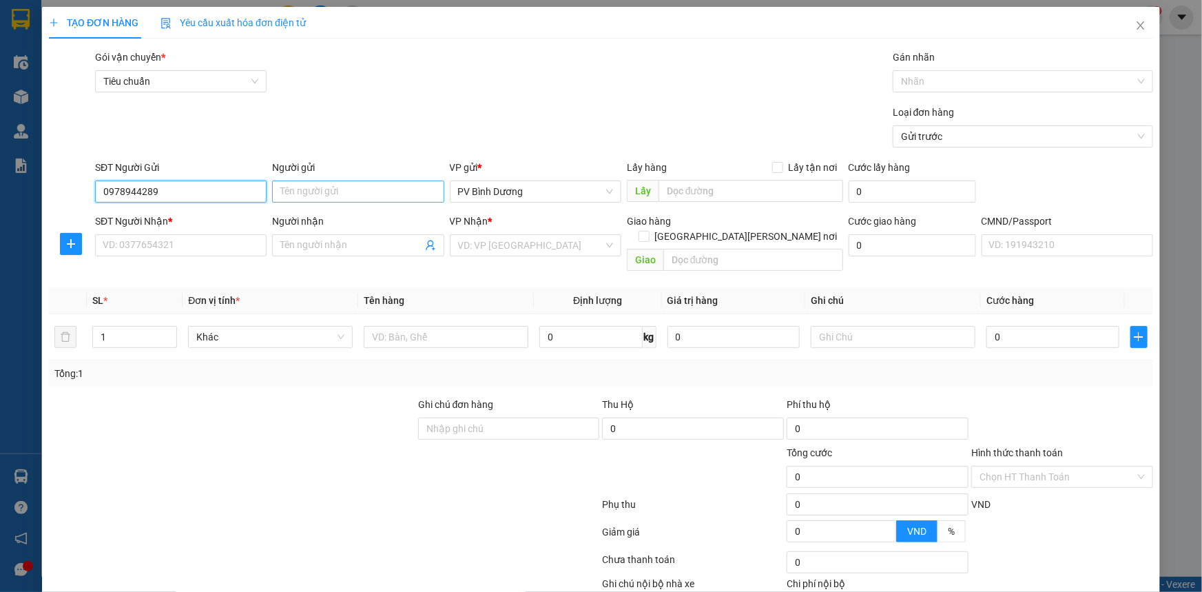
type input "0978944289"
click at [322, 202] on input "Người gửi" at bounding box center [358, 192] width 172 height 22
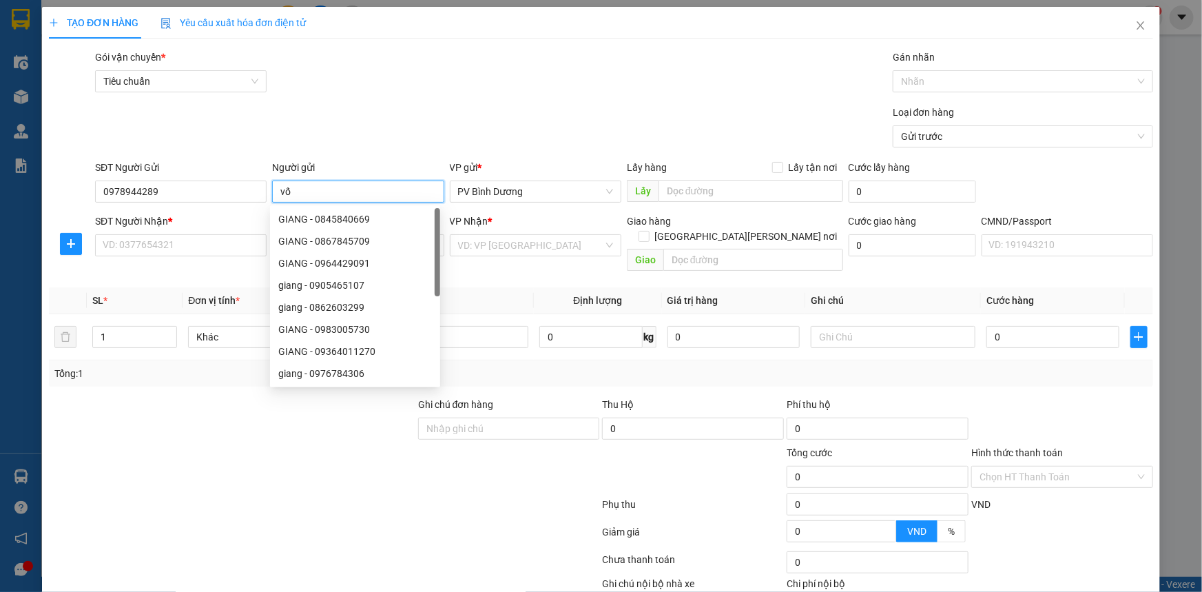
type input "v"
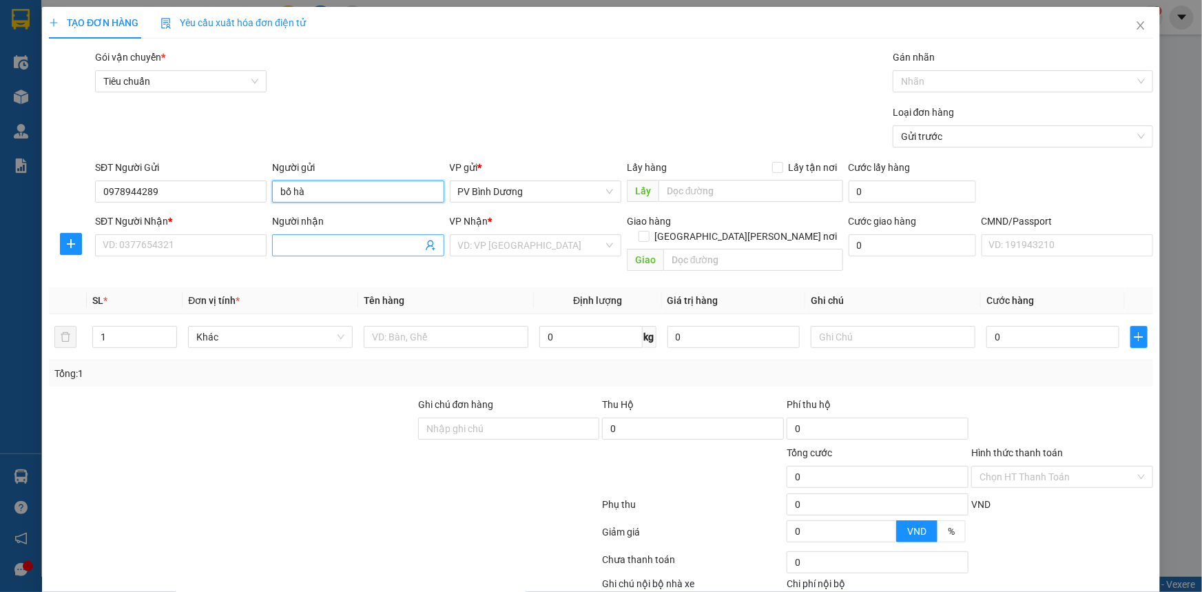
type input "bố hà"
click at [307, 247] on input "Người nhận" at bounding box center [350, 245] width 141 height 15
type input "bồ hà"
drag, startPoint x: 0, startPoint y: 195, endPoint x: 0, endPoint y: 209, distance: 14.5
click at [0, 205] on div "TẠO ĐƠN HÀNG Yêu cầu xuất [PERSON_NAME] điện tử Transit Pickup Surcharge Ids Tr…" at bounding box center [601, 296] width 1202 height 592
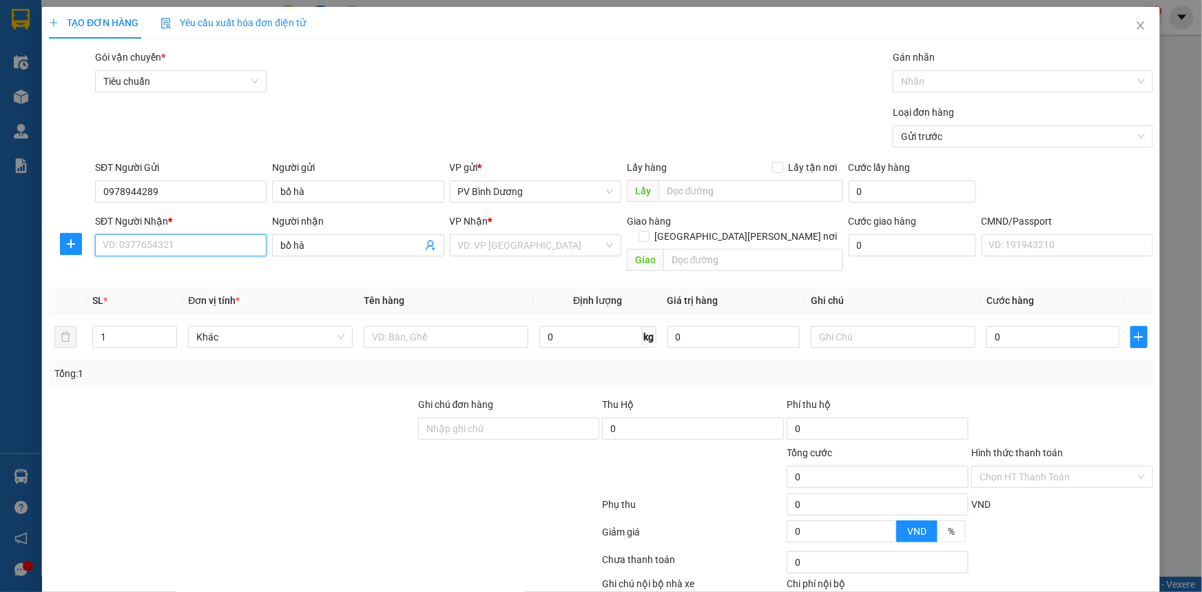
click at [145, 237] on input "SĐT Người Nhận *" at bounding box center [181, 245] width 172 height 22
paste input "0978944289"
type input "0978944289"
drag, startPoint x: 193, startPoint y: 197, endPoint x: 76, endPoint y: 197, distance: 117.1
click at [95, 197] on input "0978944289" at bounding box center [181, 192] width 172 height 22
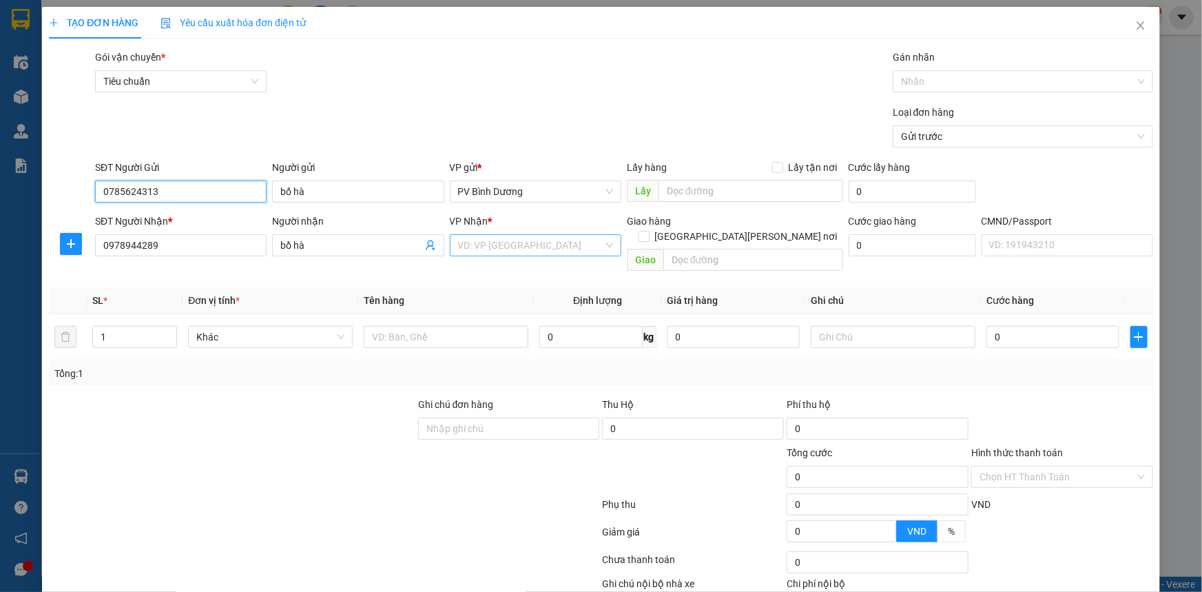
type input "0785624313"
click at [513, 253] on input "search" at bounding box center [530, 245] width 145 height 21
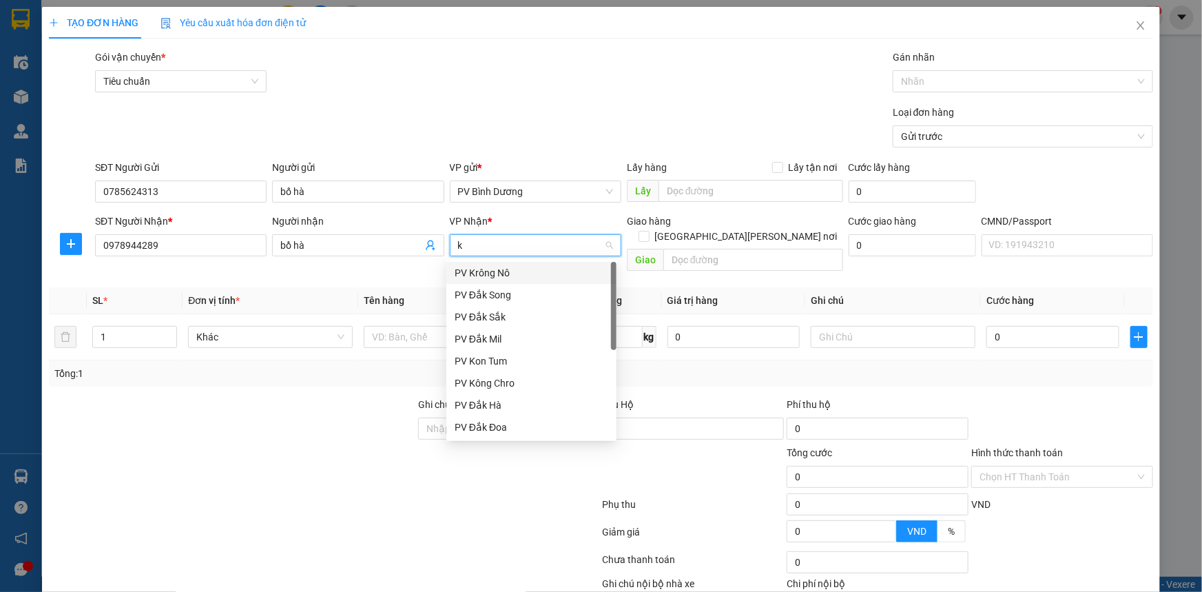
type input "kn"
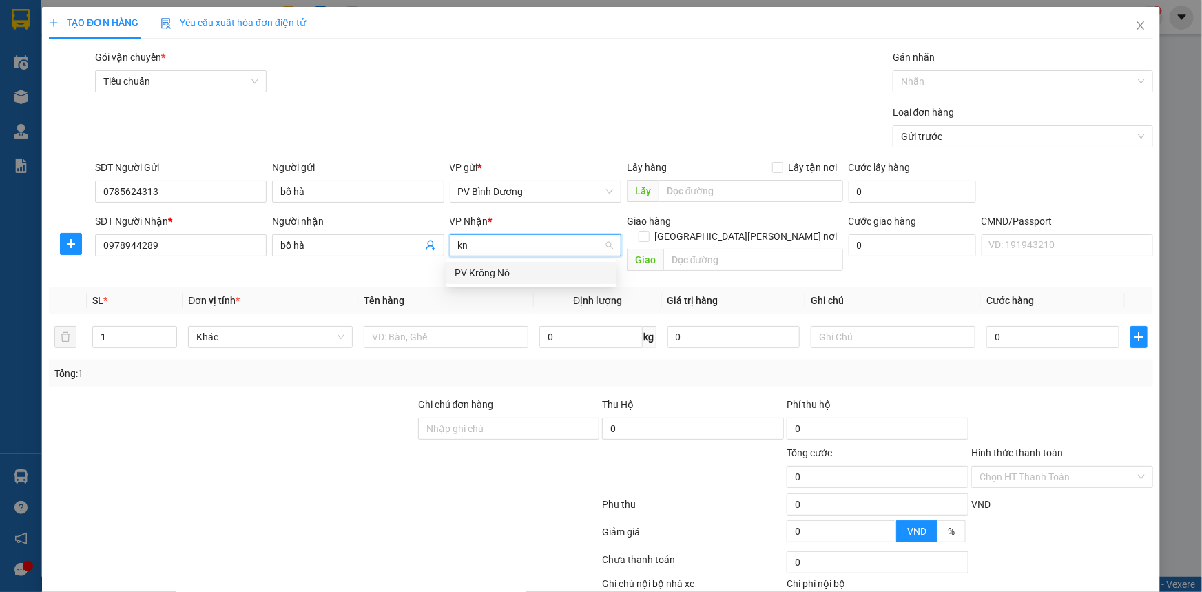
drag, startPoint x: 462, startPoint y: 269, endPoint x: 473, endPoint y: 269, distance: 11.0
click at [462, 270] on div "PV Krông Nô" at bounding box center [532, 272] width 154 height 15
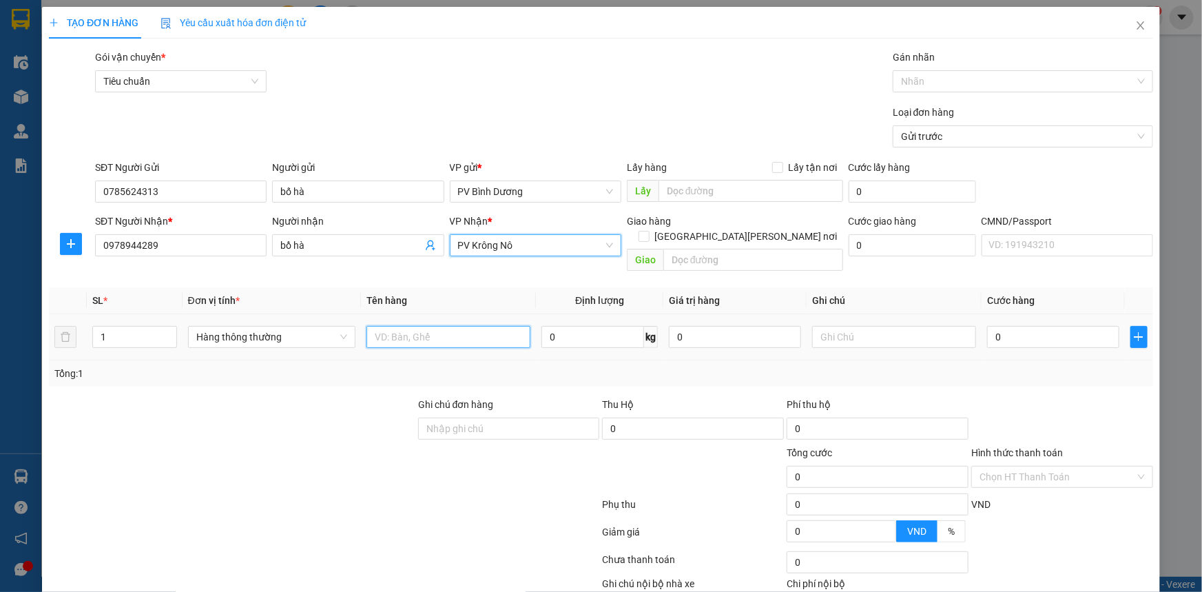
click at [433, 326] on input "text" at bounding box center [449, 337] width 164 height 22
type input "d"
type input "đ"
type input "thực phẩm"
click at [871, 328] on input "text" at bounding box center [894, 337] width 164 height 22
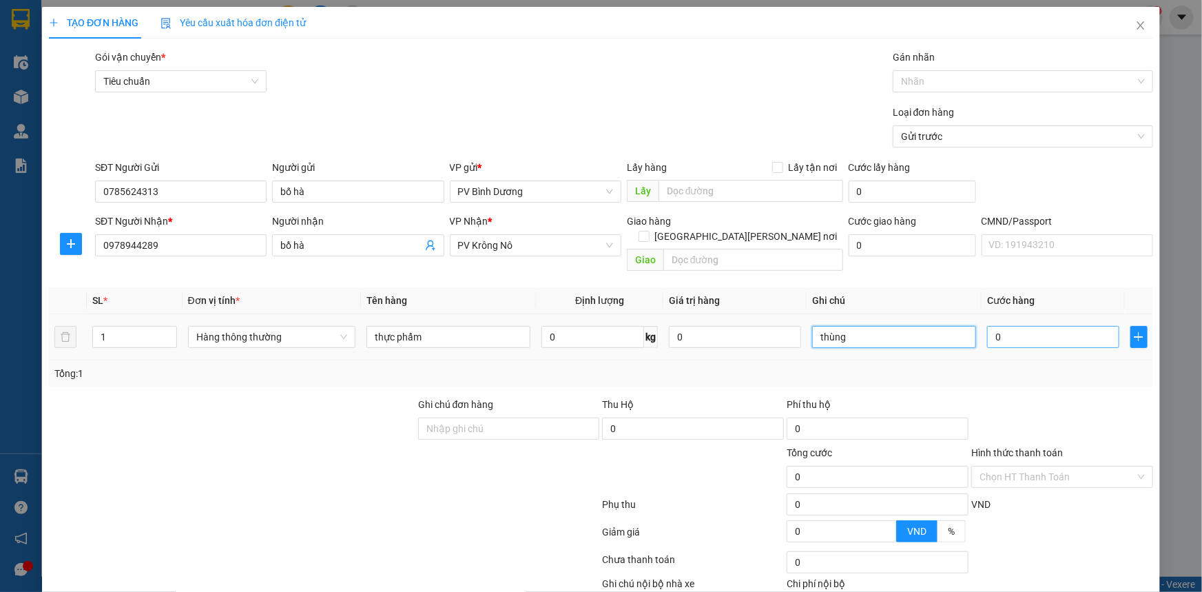
type input "thùng"
click at [1016, 326] on input "0" at bounding box center [1053, 337] width 132 height 22
type input "4"
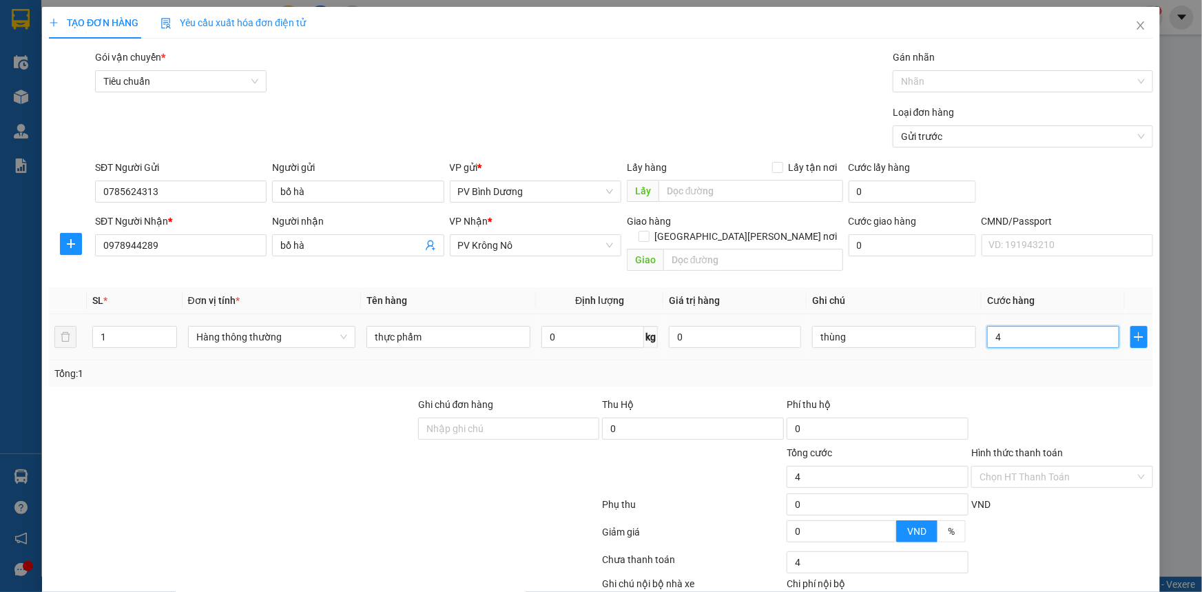
type input "40"
type input "400"
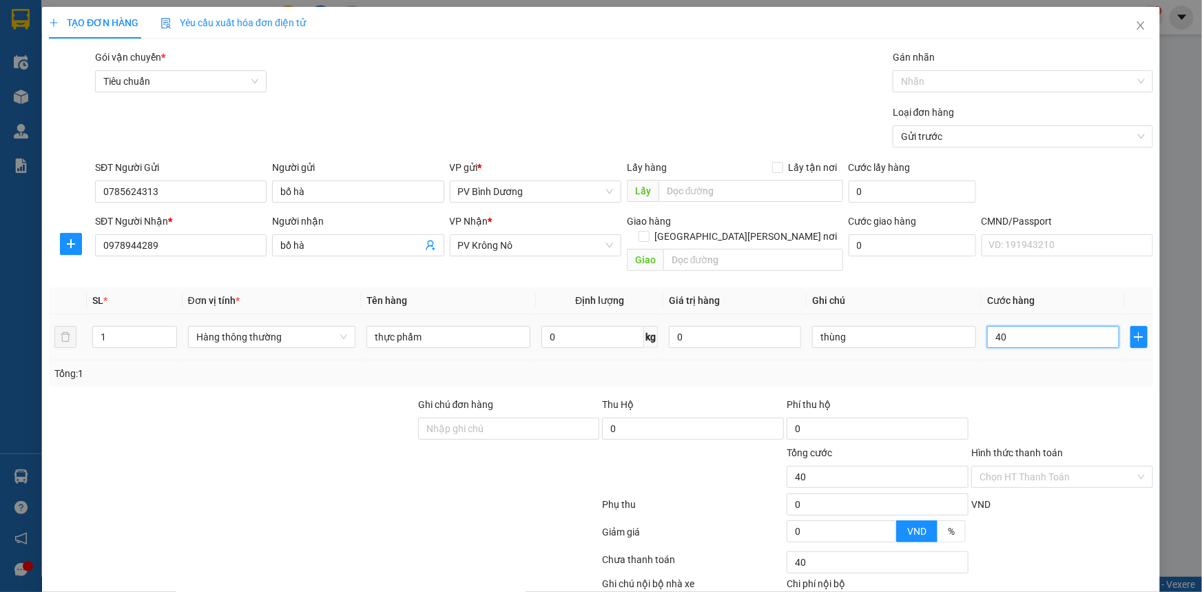
type input "400"
type input "4.000"
type input "40.000"
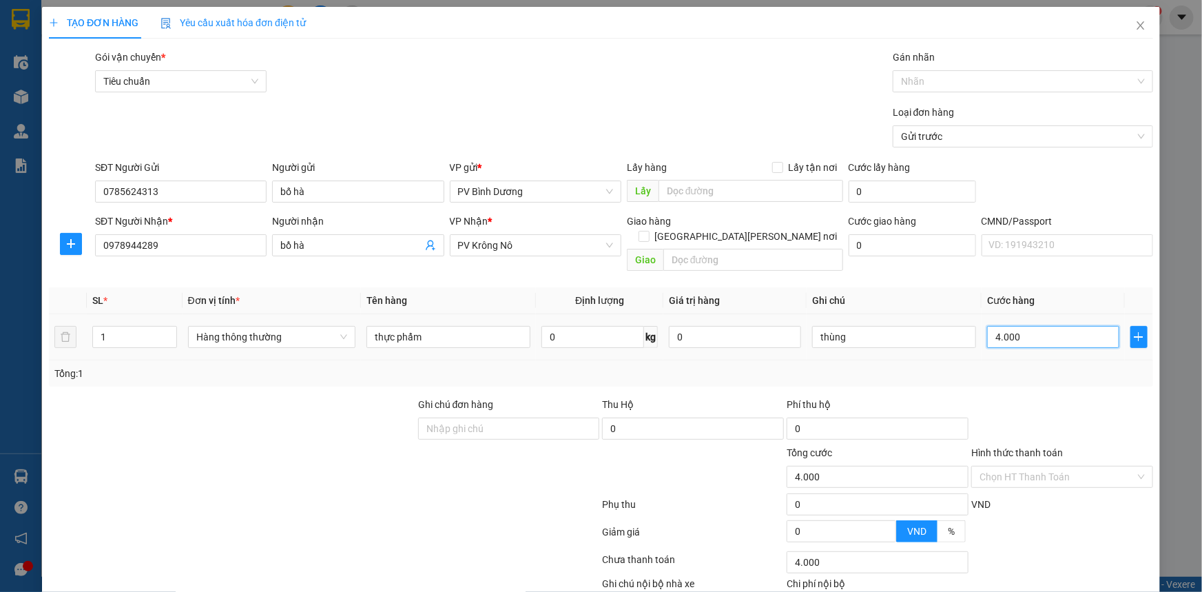
type input "40.000"
click at [1004, 466] on input "Hình thức thanh toán" at bounding box center [1058, 476] width 156 height 21
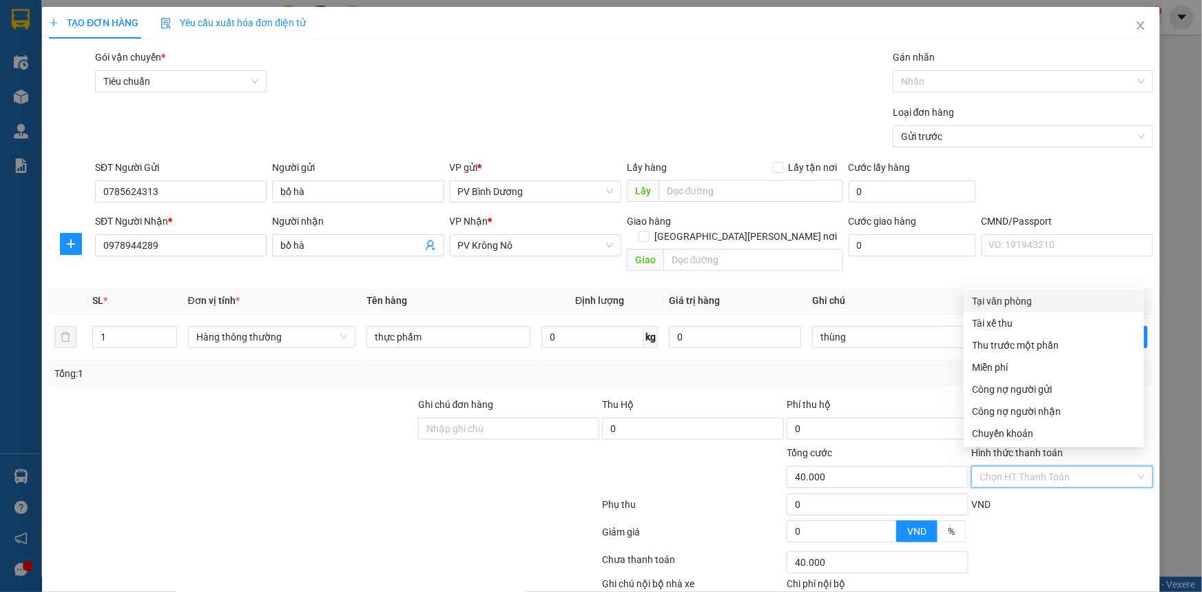
click at [998, 302] on div "Tại văn phòng" at bounding box center [1054, 301] width 164 height 15
type input "0"
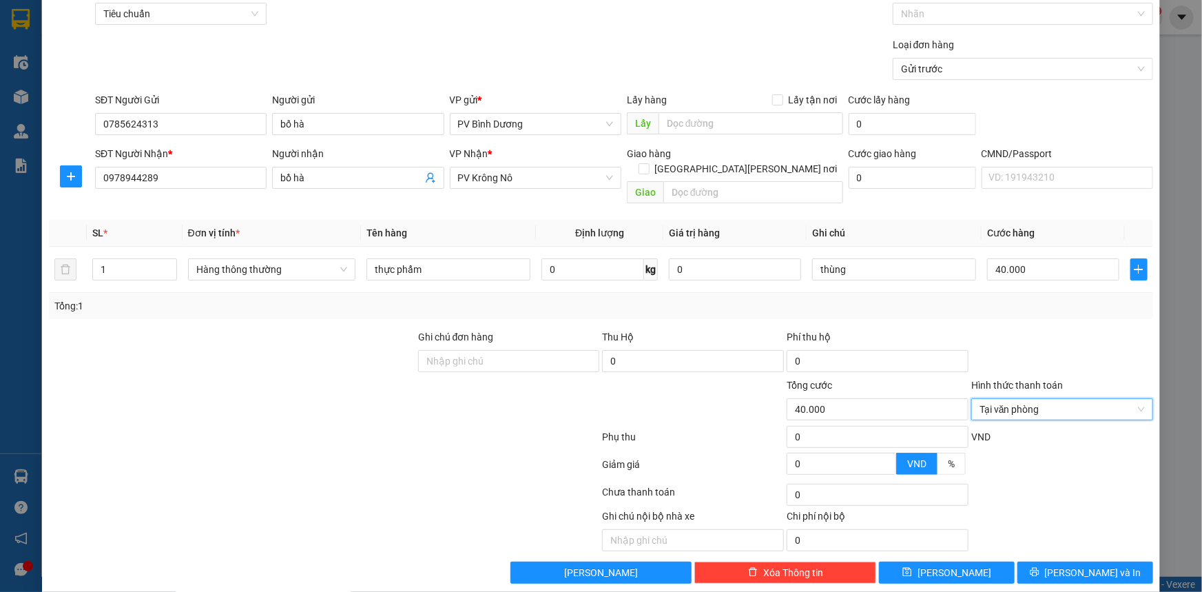
scroll to position [70, 0]
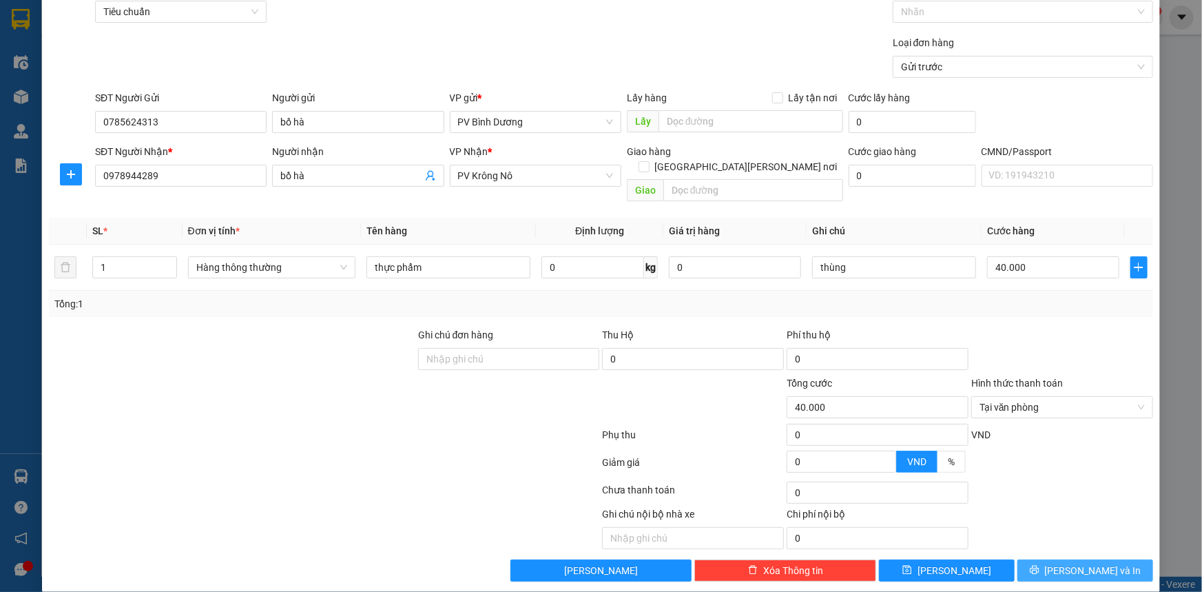
click at [1040, 565] on icon "printer" at bounding box center [1035, 570] width 10 height 10
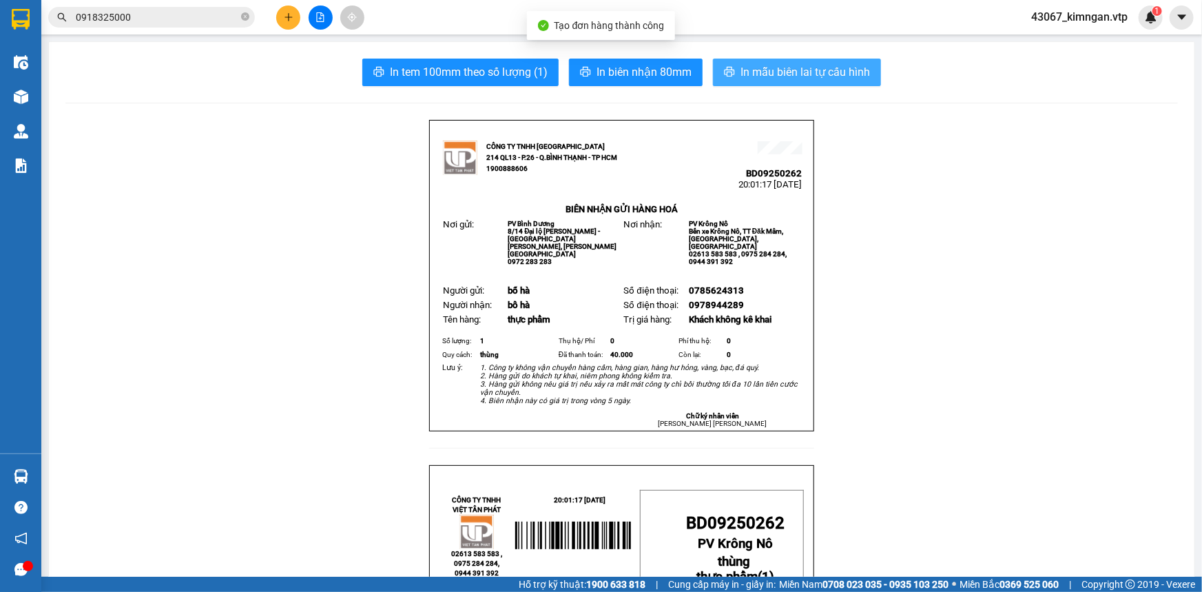
click at [800, 74] on span "In mẫu biên lai tự cấu hình" at bounding box center [806, 71] width 130 height 17
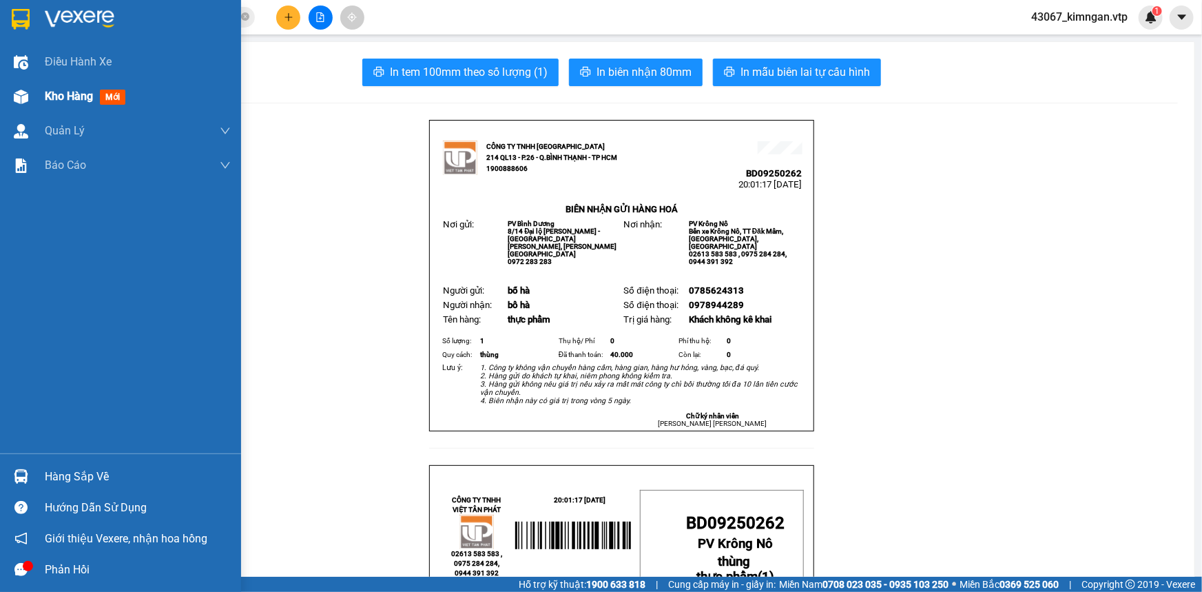
click at [57, 95] on span "Kho hàng" at bounding box center [69, 96] width 48 height 13
